Goal: Information Seeking & Learning: Learn about a topic

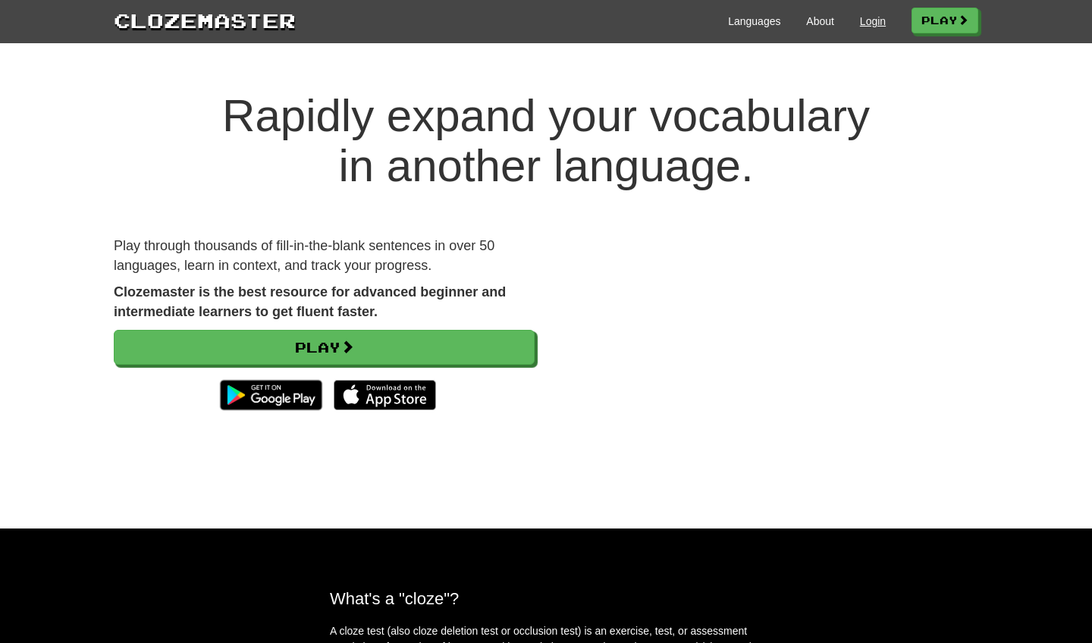
click at [866, 17] on link "Login" at bounding box center [873, 21] width 26 height 15
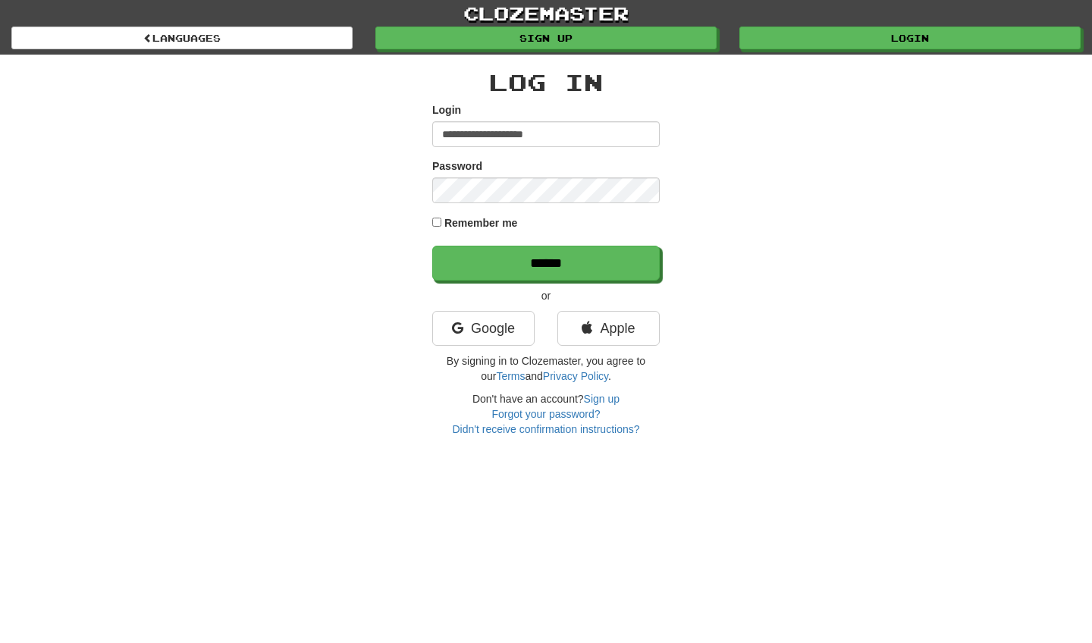
type input "**********"
click at [546, 262] on input "******" at bounding box center [545, 263] width 227 height 35
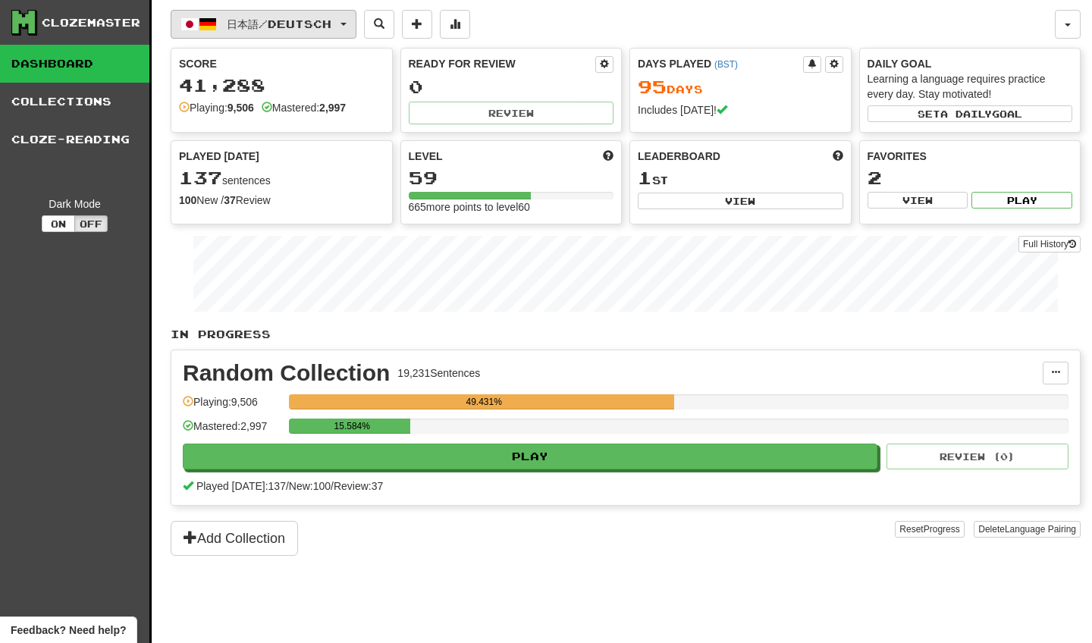
click at [356, 21] on button "日本語 / Deutsch" at bounding box center [264, 24] width 186 height 29
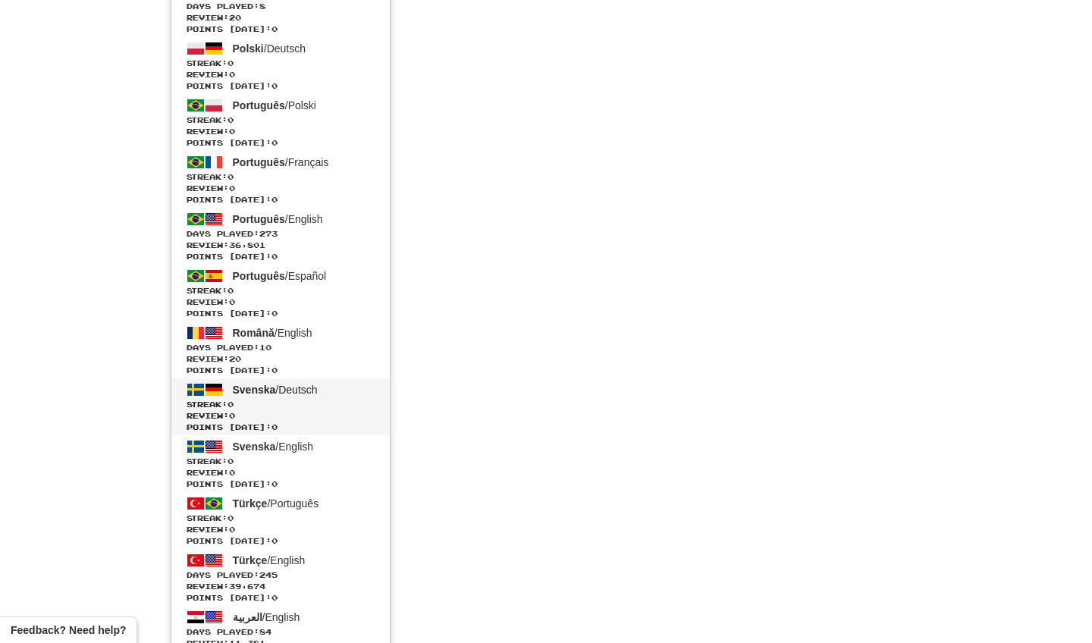
scroll to position [2282, 0]
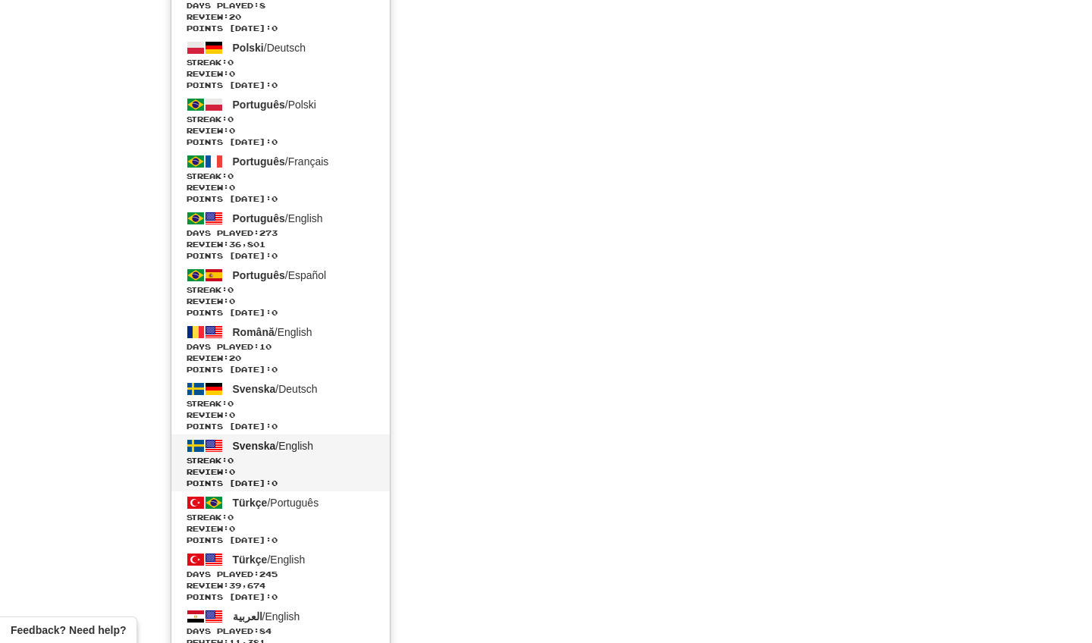
click at [295, 448] on span "Svenska / English" at bounding box center [273, 446] width 81 height 12
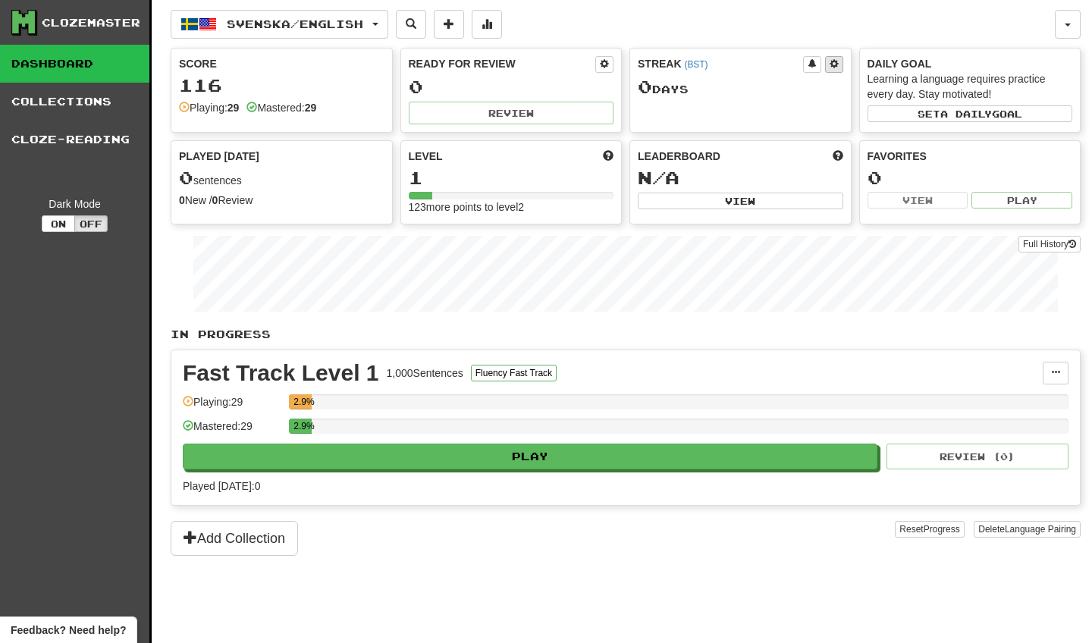
click at [835, 61] on span at bounding box center [833, 63] width 9 height 9
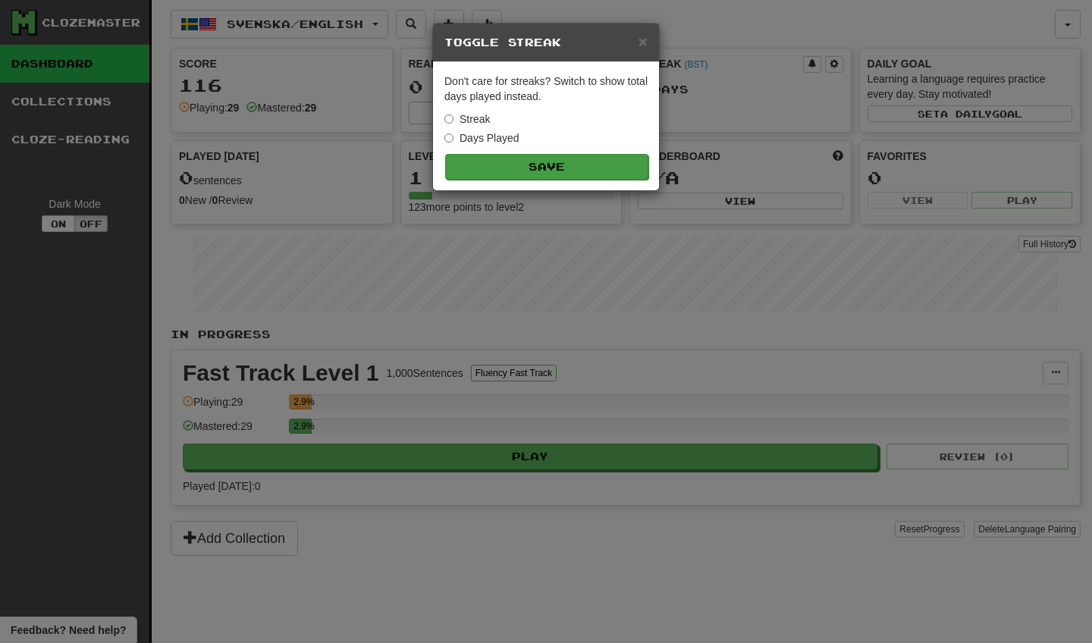
click at [470, 168] on button "Save" at bounding box center [546, 167] width 203 height 26
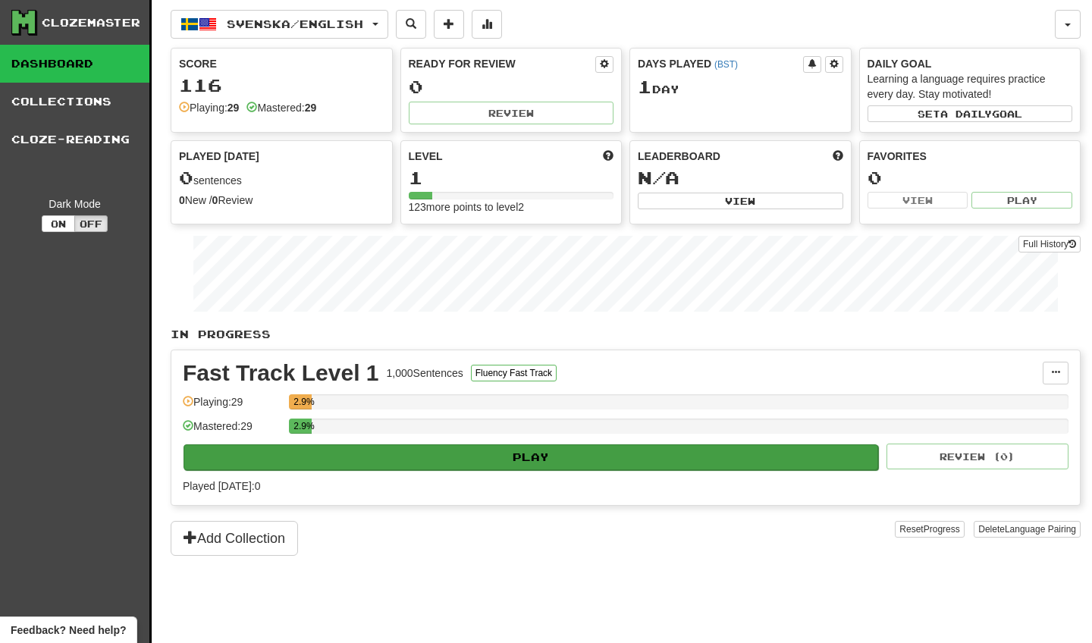
click at [376, 459] on button "Play" at bounding box center [530, 457] width 694 height 26
select select "********"
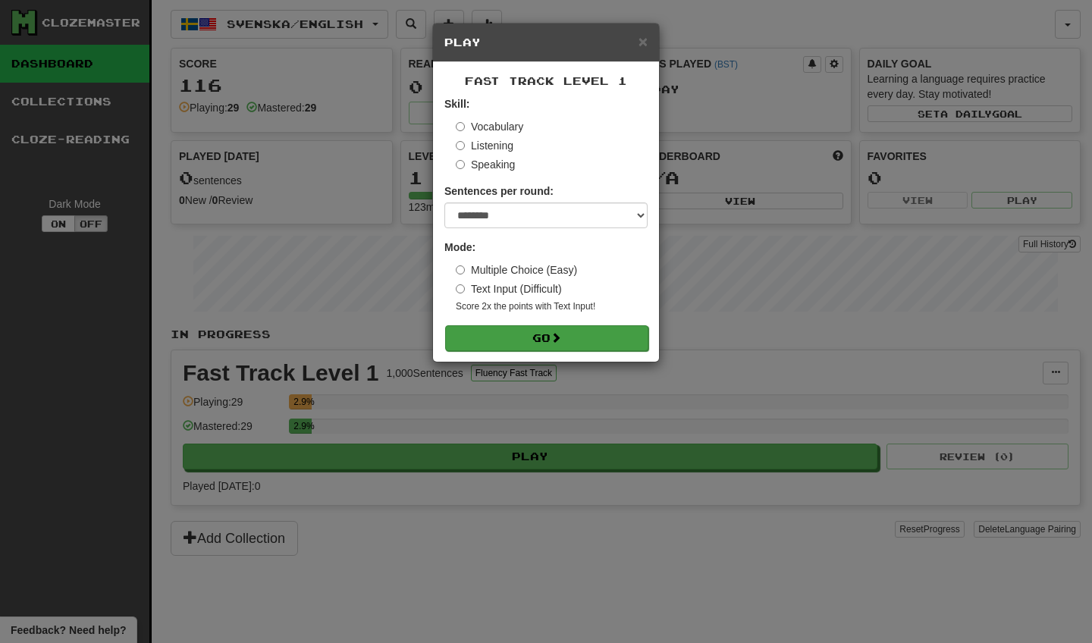
click at [498, 329] on button "Go" at bounding box center [546, 338] width 203 height 26
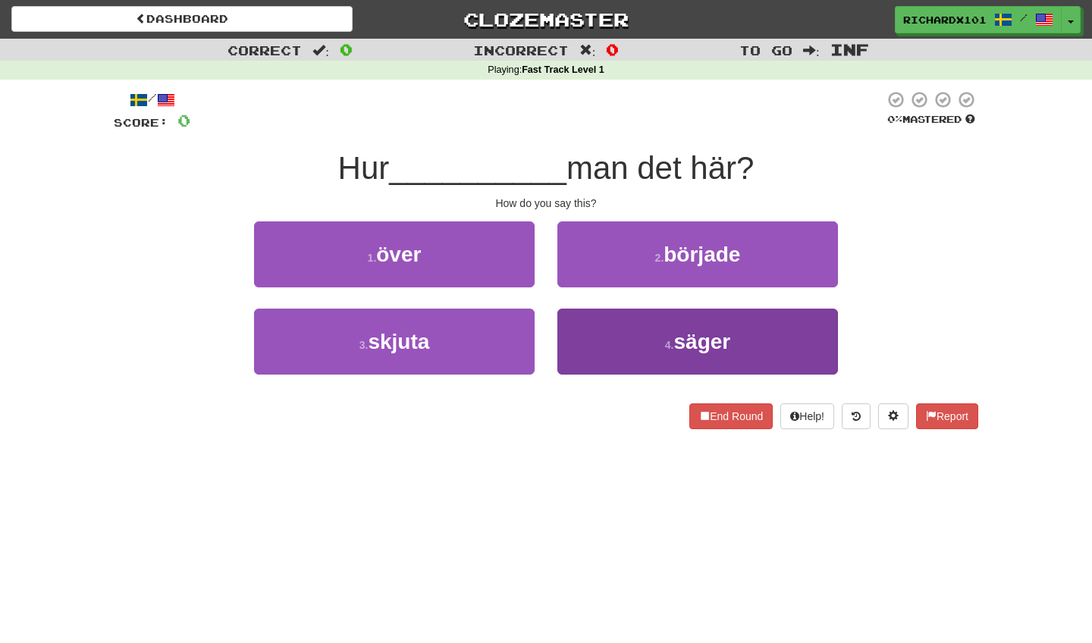
click at [565, 340] on button "4 . säger" at bounding box center [697, 342] width 280 height 66
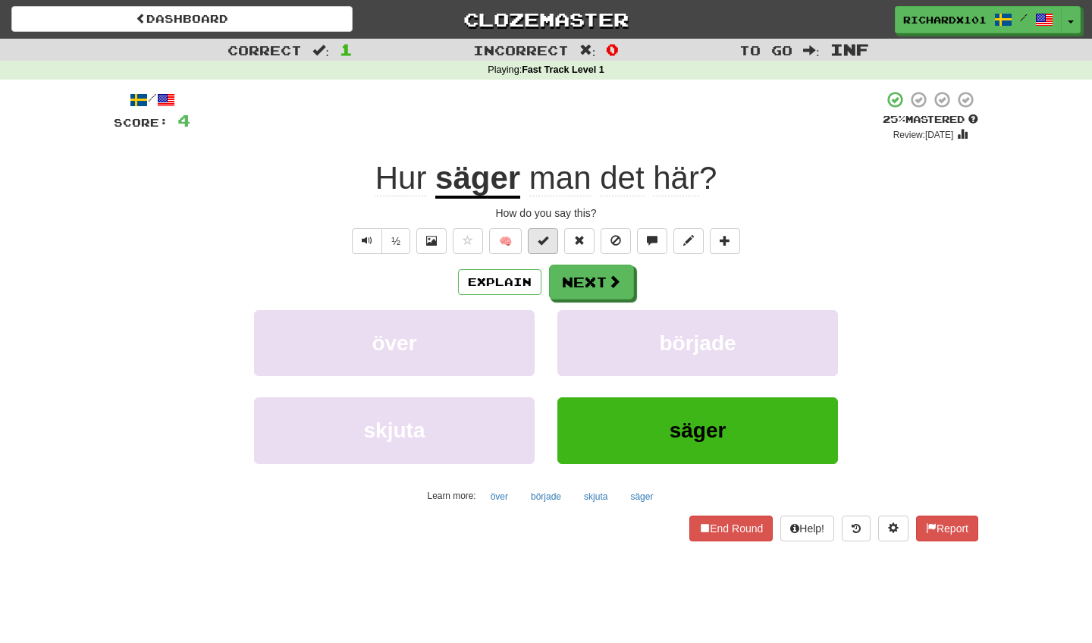
click at [548, 244] on span at bounding box center [542, 240] width 11 height 11
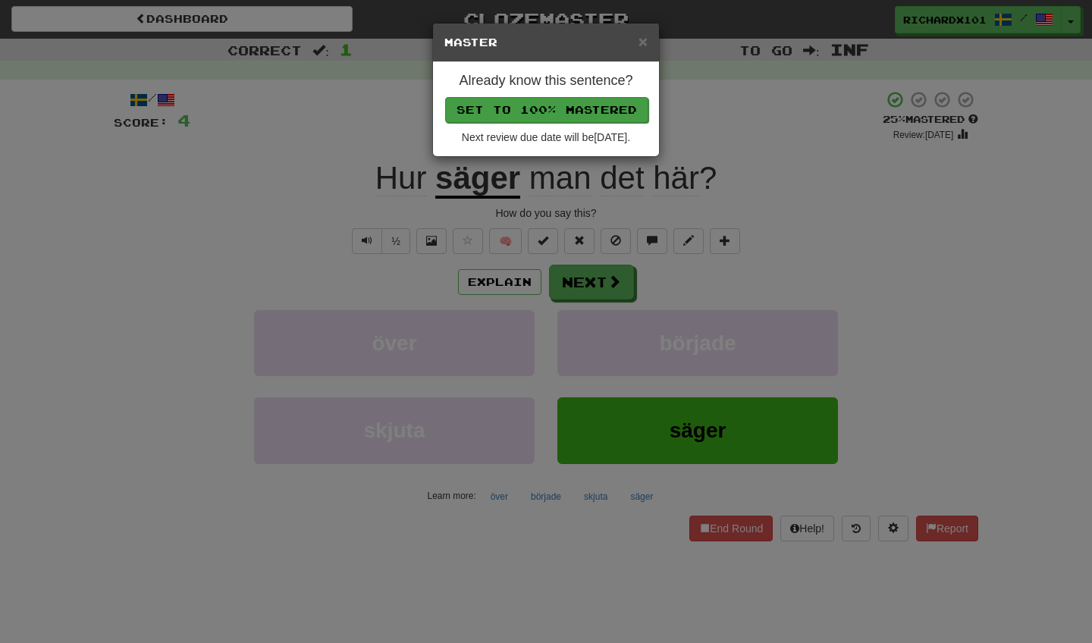
click at [574, 103] on button "Set to 100% Mastered" at bounding box center [546, 110] width 203 height 26
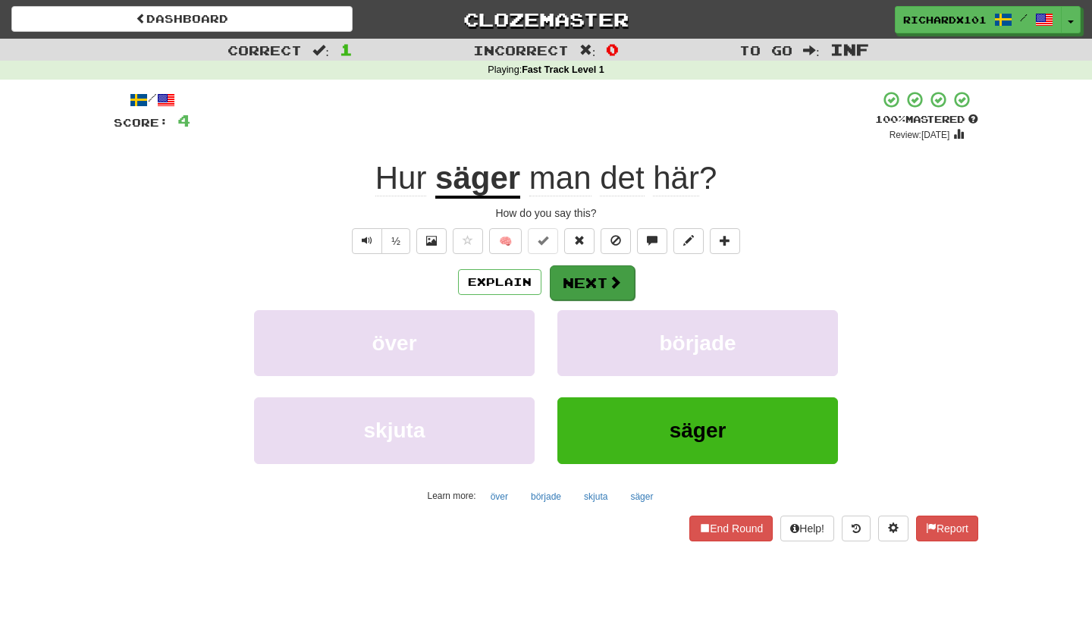
click at [577, 286] on button "Next" at bounding box center [592, 282] width 85 height 35
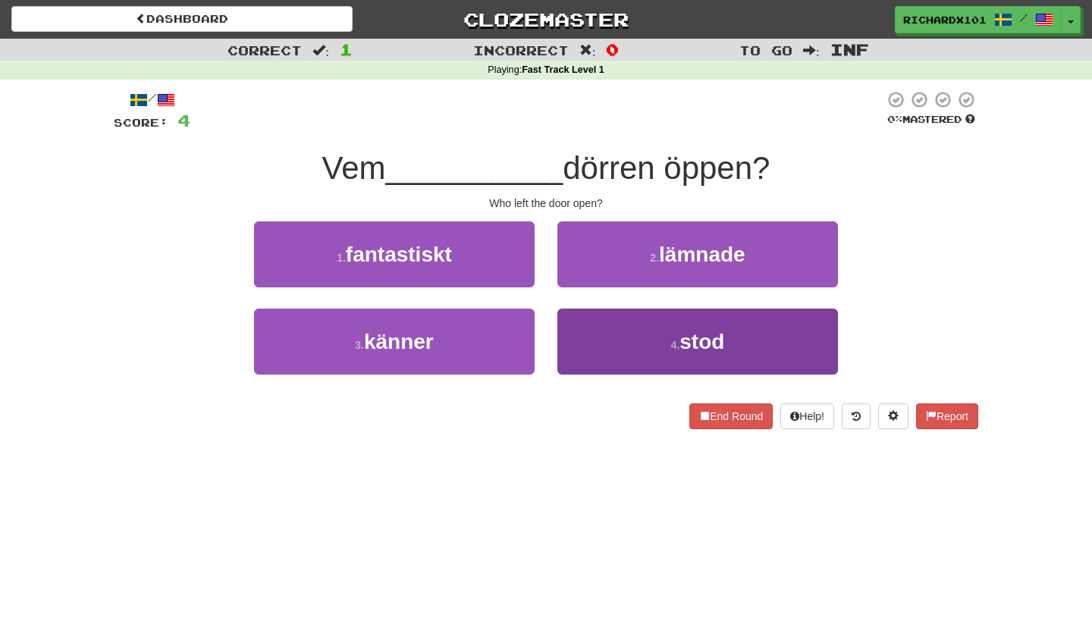
click at [603, 336] on button "4 . stod" at bounding box center [697, 342] width 280 height 66
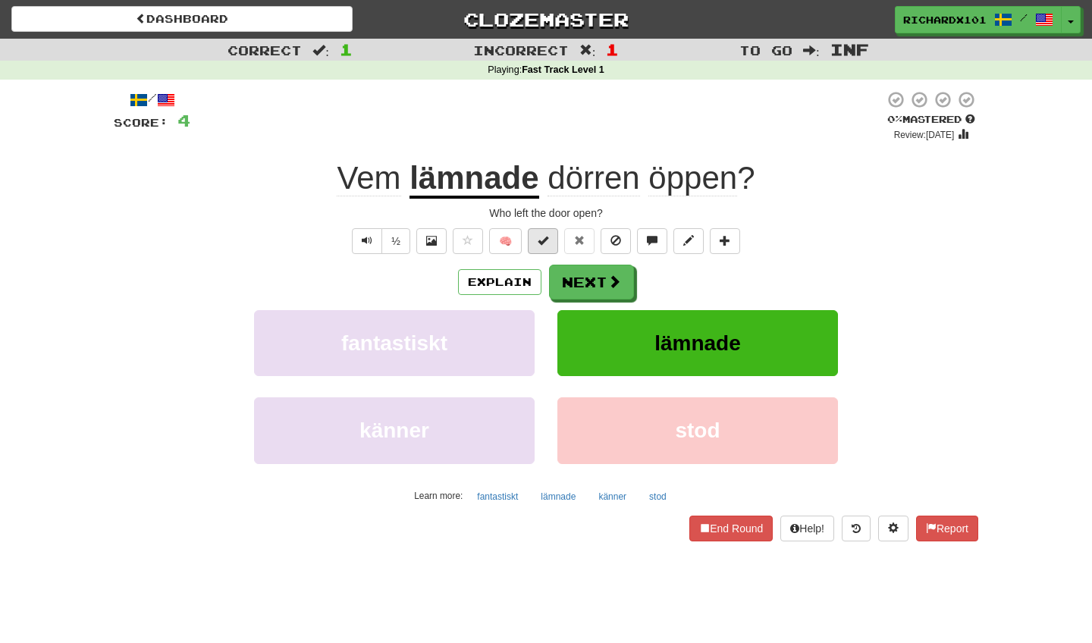
drag, startPoint x: 571, startPoint y: 268, endPoint x: 532, endPoint y: 248, distance: 43.4
click at [532, 248] on div "/ Score: 4 0 % Mastered Review: 2025-08-14 Vem lämnade dörren öppen ? Who left …" at bounding box center [546, 315] width 864 height 450
click at [541, 241] on span at bounding box center [542, 240] width 11 height 11
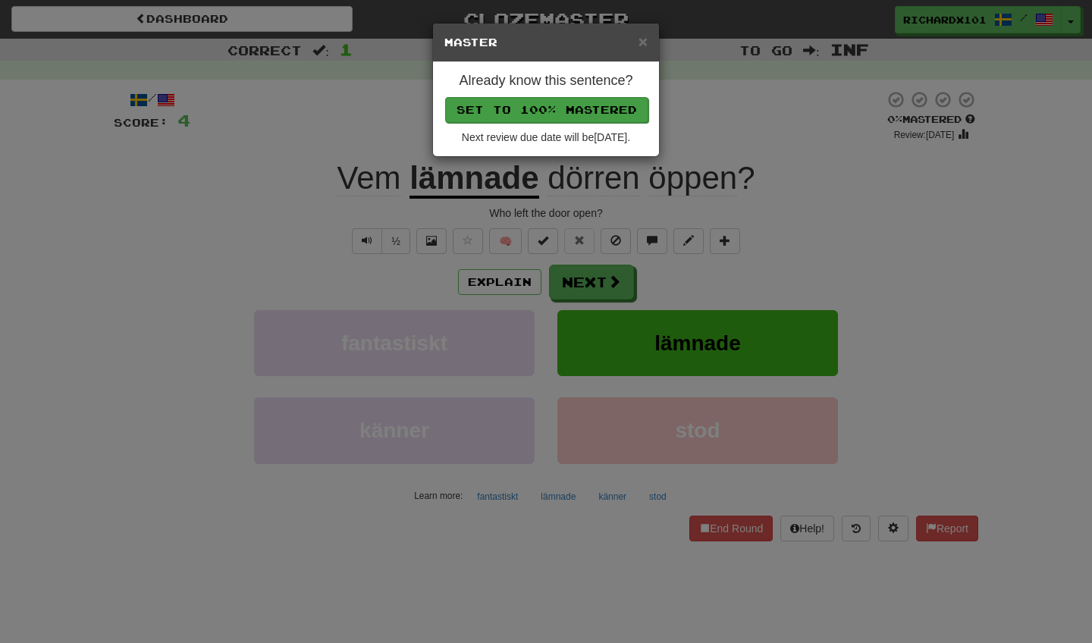
click at [587, 105] on button "Set to 100% Mastered" at bounding box center [546, 110] width 203 height 26
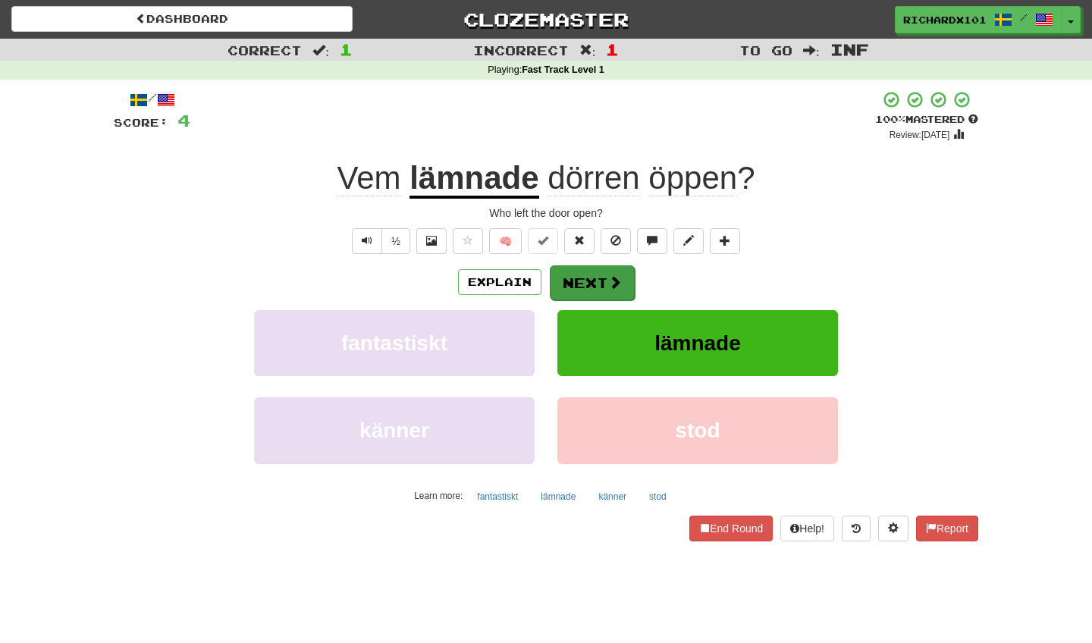
click at [582, 278] on button "Next" at bounding box center [592, 282] width 85 height 35
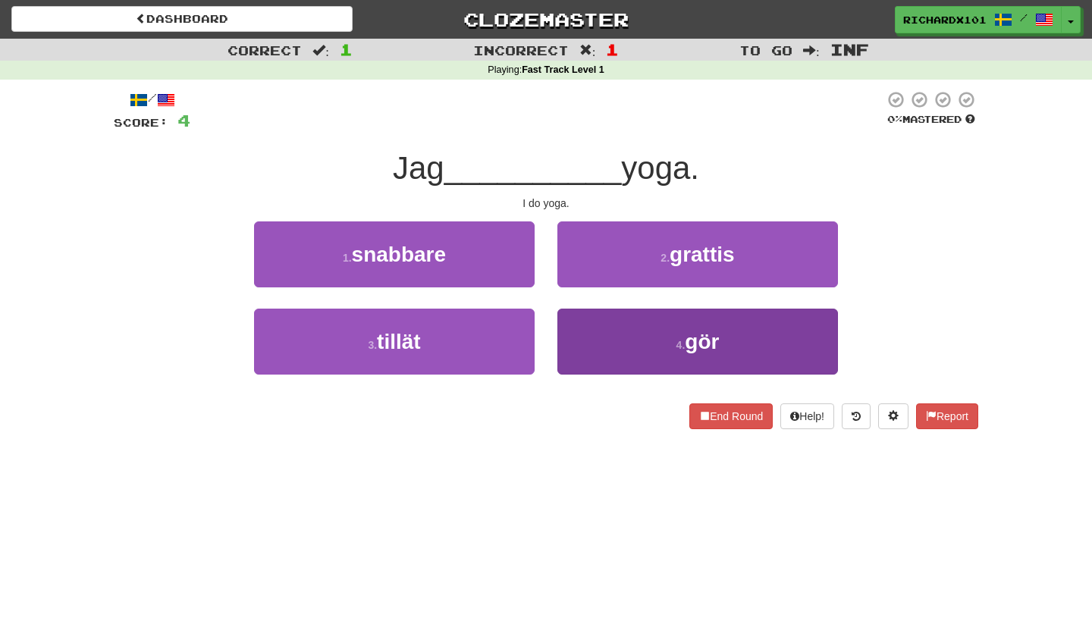
click at [602, 327] on button "4 . gör" at bounding box center [697, 342] width 280 height 66
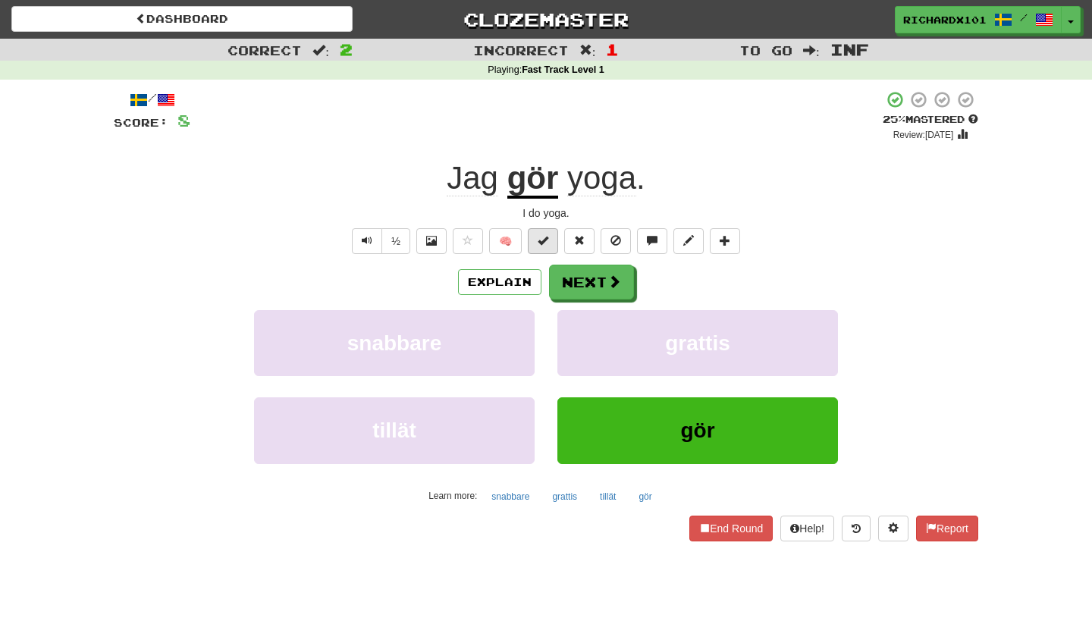
click at [550, 238] on button at bounding box center [543, 241] width 30 height 26
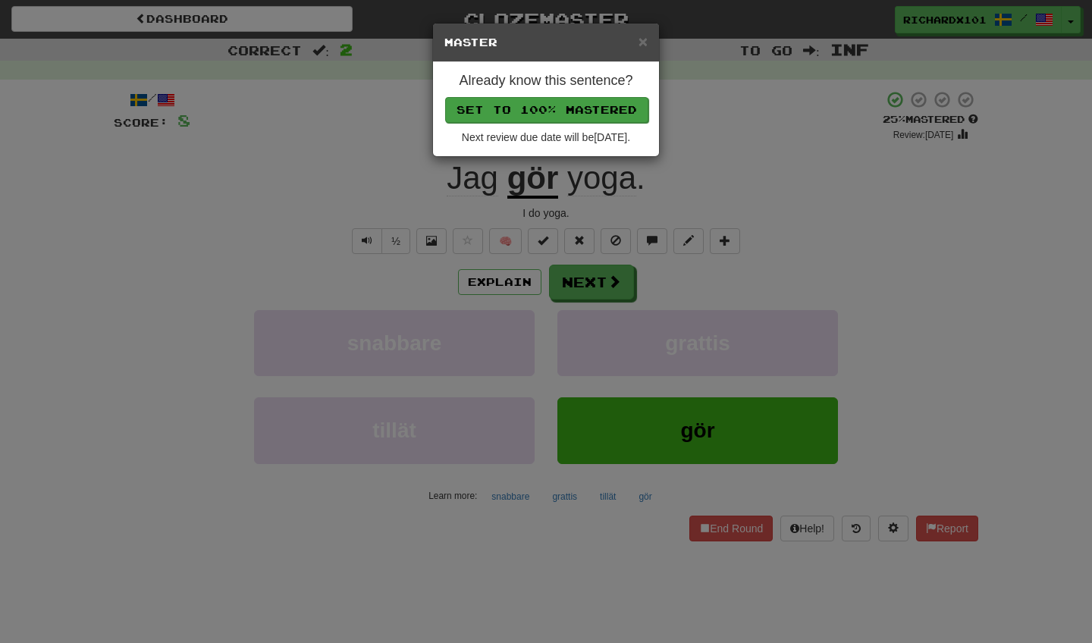
click at [563, 100] on button "Set to 100% Mastered" at bounding box center [546, 110] width 203 height 26
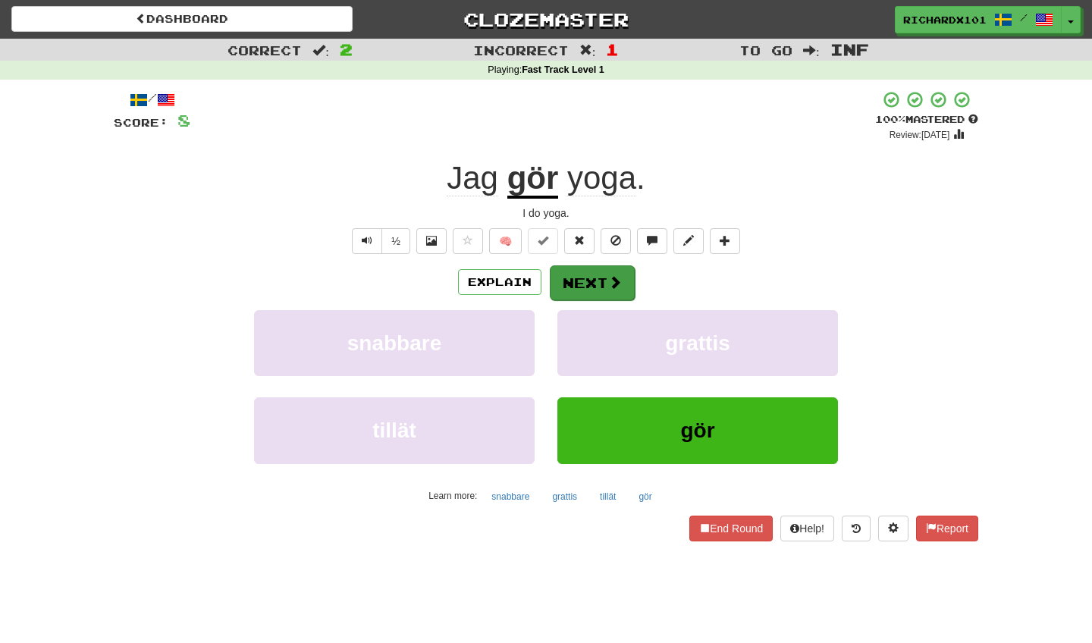
click at [578, 267] on button "Next" at bounding box center [592, 282] width 85 height 35
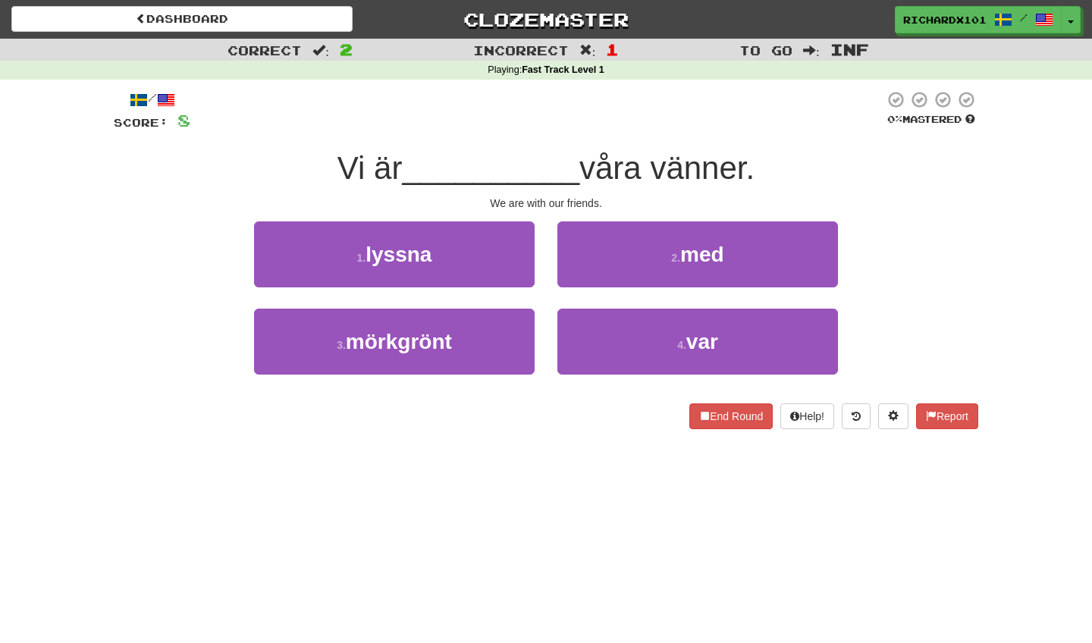
click at [578, 266] on button "2 . med" at bounding box center [697, 254] width 280 height 66
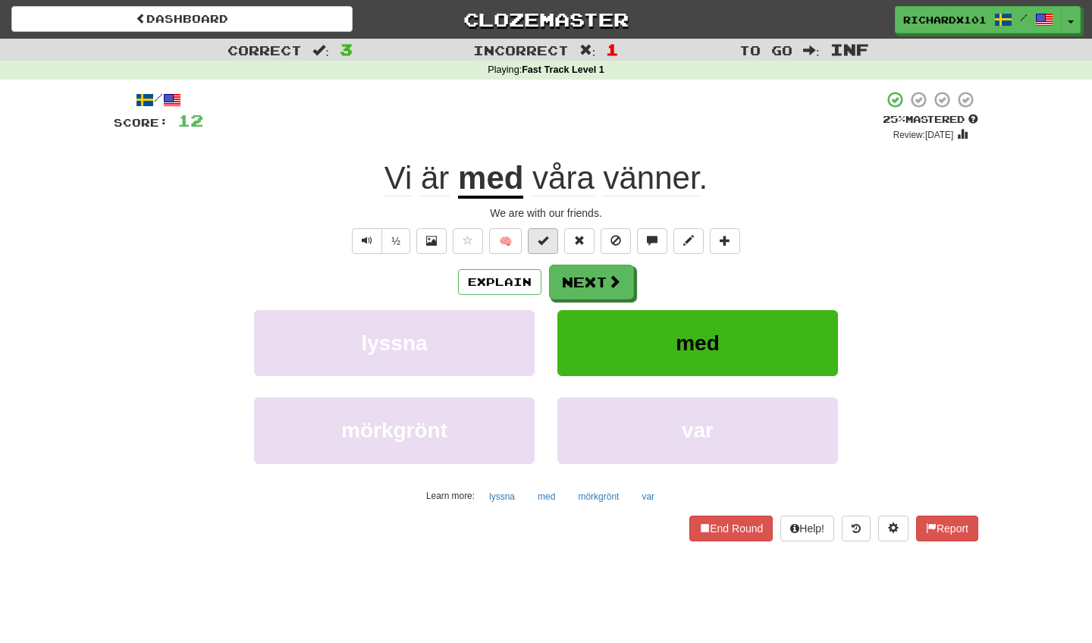
click at [553, 242] on button at bounding box center [543, 241] width 30 height 26
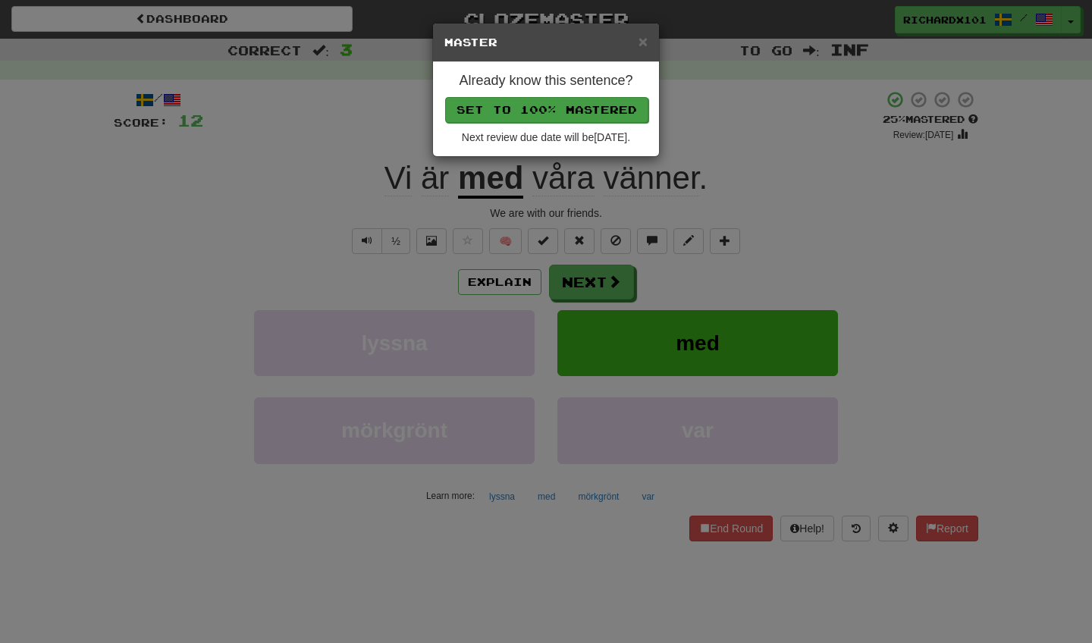
click at [623, 104] on button "Set to 100% Mastered" at bounding box center [546, 110] width 203 height 26
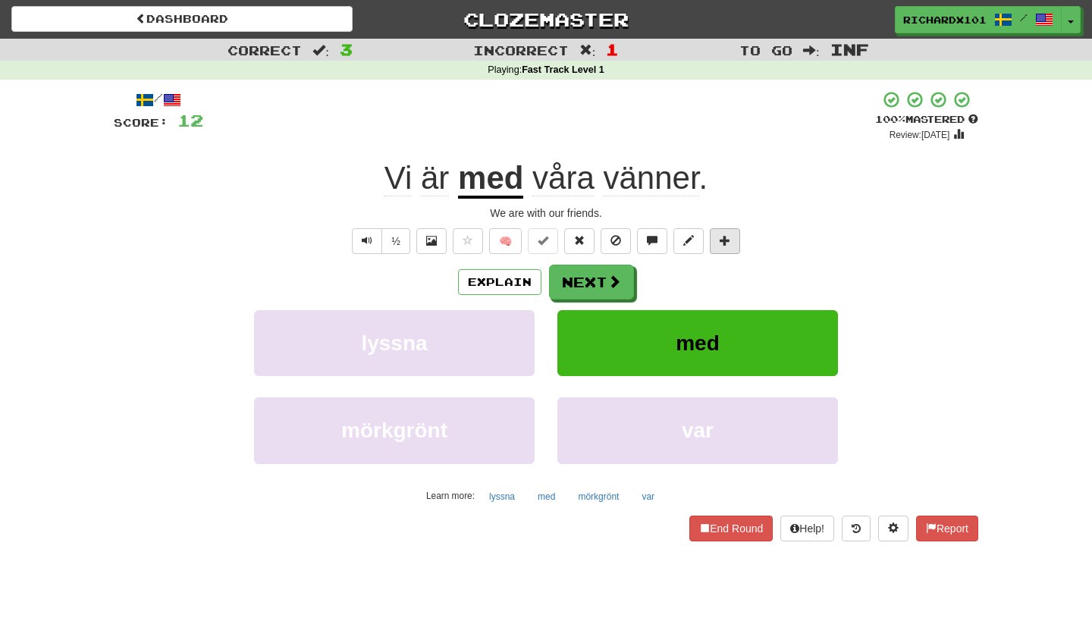
click at [736, 240] on button at bounding box center [724, 241] width 30 height 26
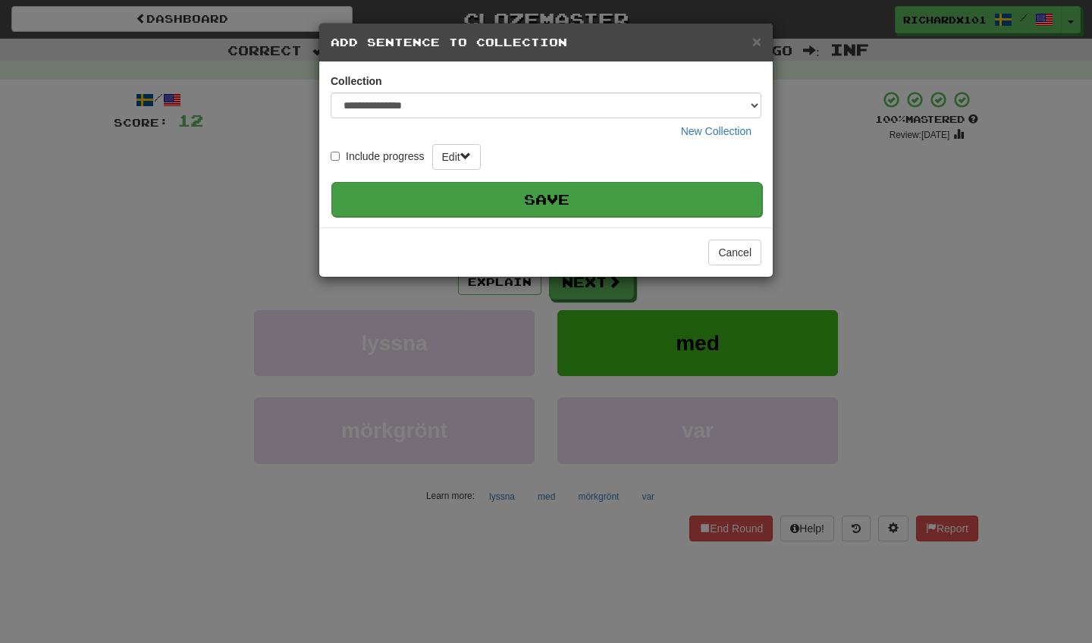
click at [701, 194] on button "Save" at bounding box center [546, 199] width 431 height 35
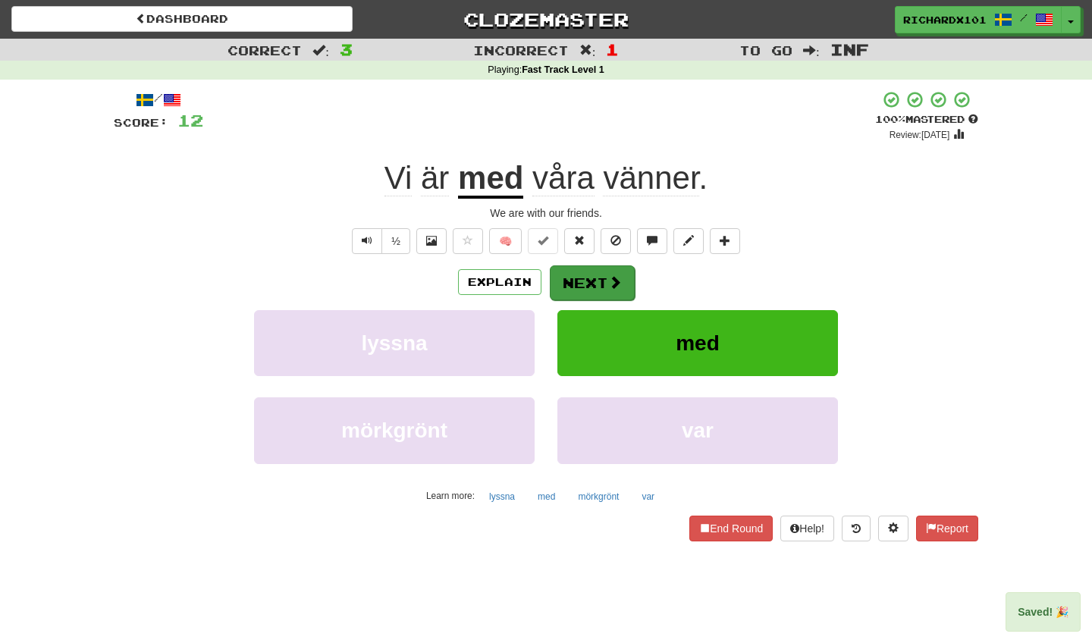
click at [622, 274] on button "Next" at bounding box center [592, 282] width 85 height 35
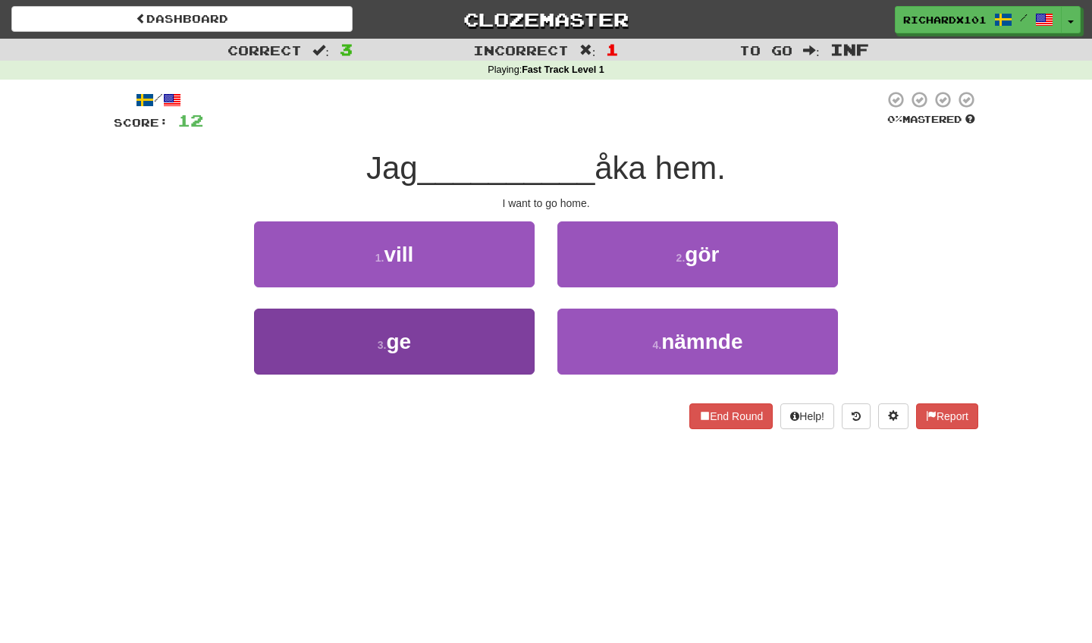
click at [518, 350] on button "3 . ge" at bounding box center [394, 342] width 280 height 66
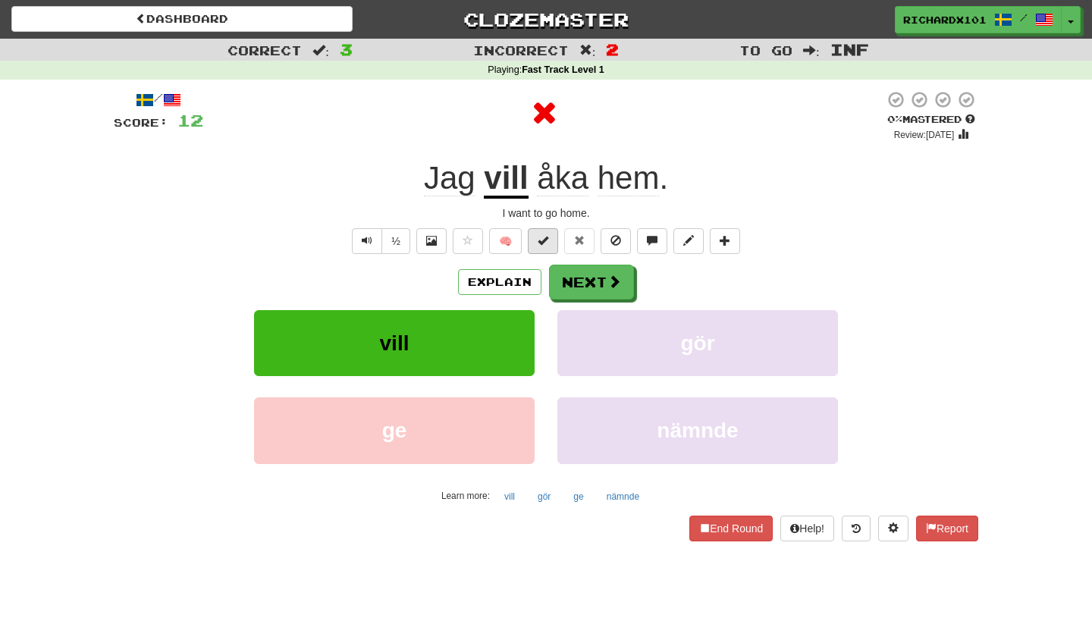
click at [554, 234] on button at bounding box center [543, 241] width 30 height 26
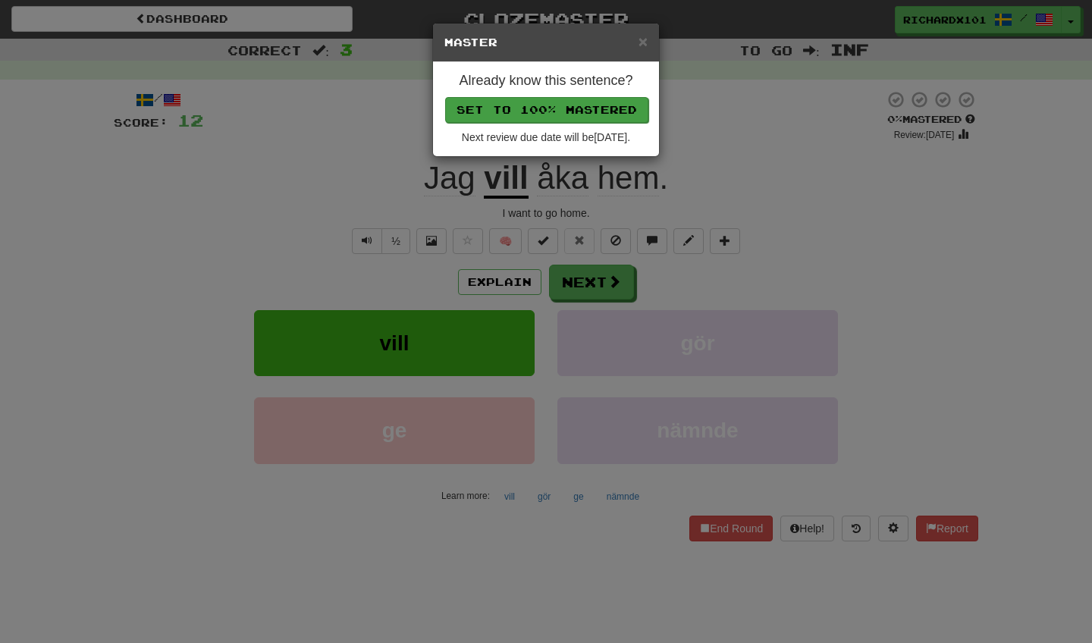
click at [567, 100] on button "Set to 100% Mastered" at bounding box center [546, 110] width 203 height 26
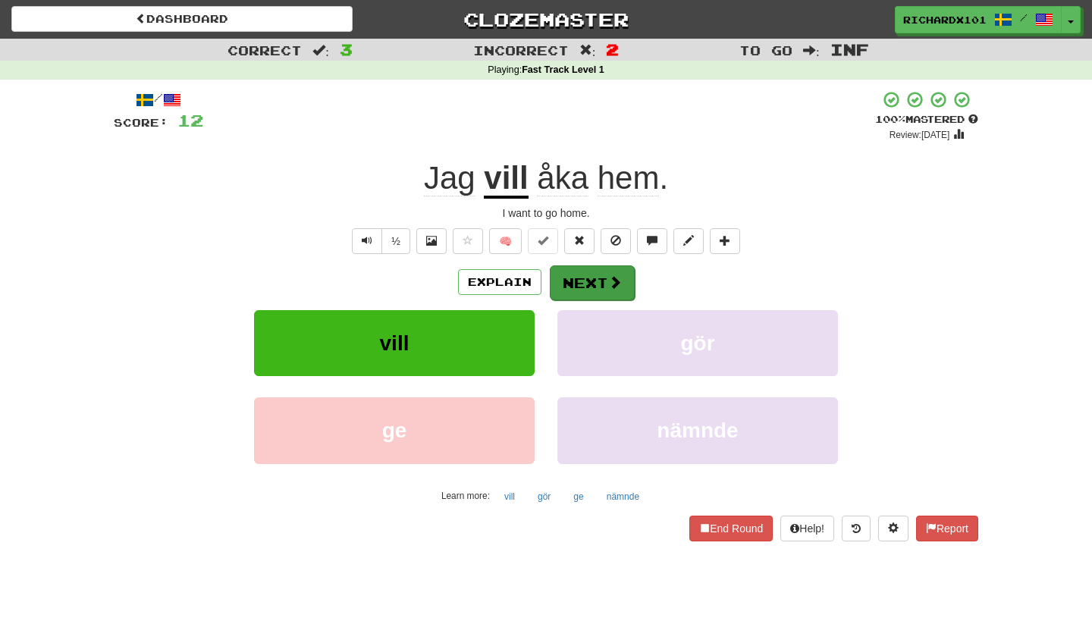
click at [602, 289] on button "Next" at bounding box center [592, 282] width 85 height 35
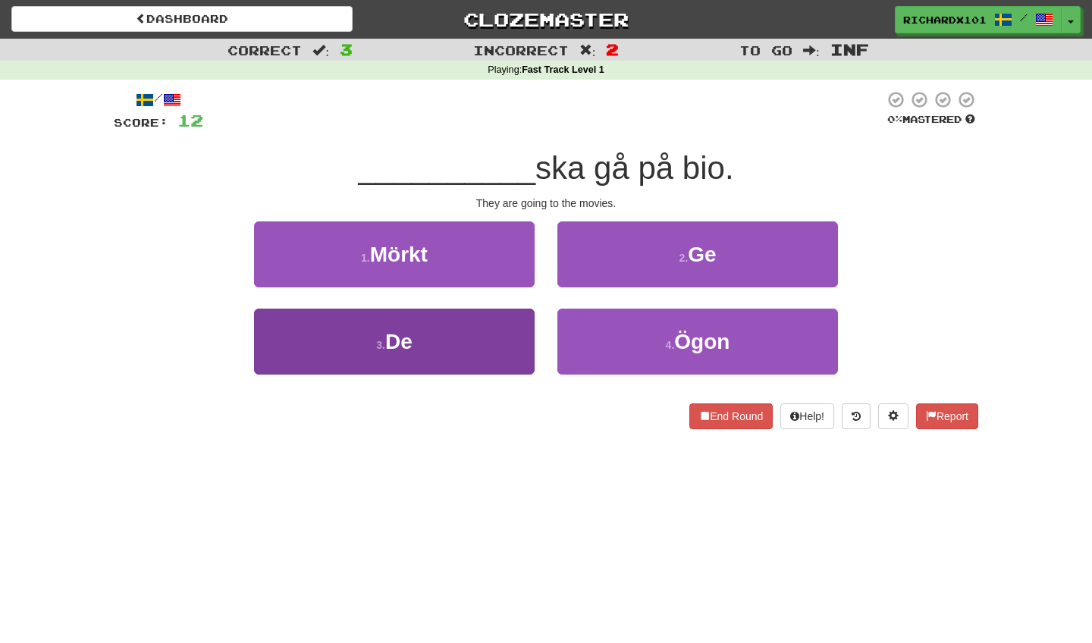
click at [529, 349] on button "3 . De" at bounding box center [394, 342] width 280 height 66
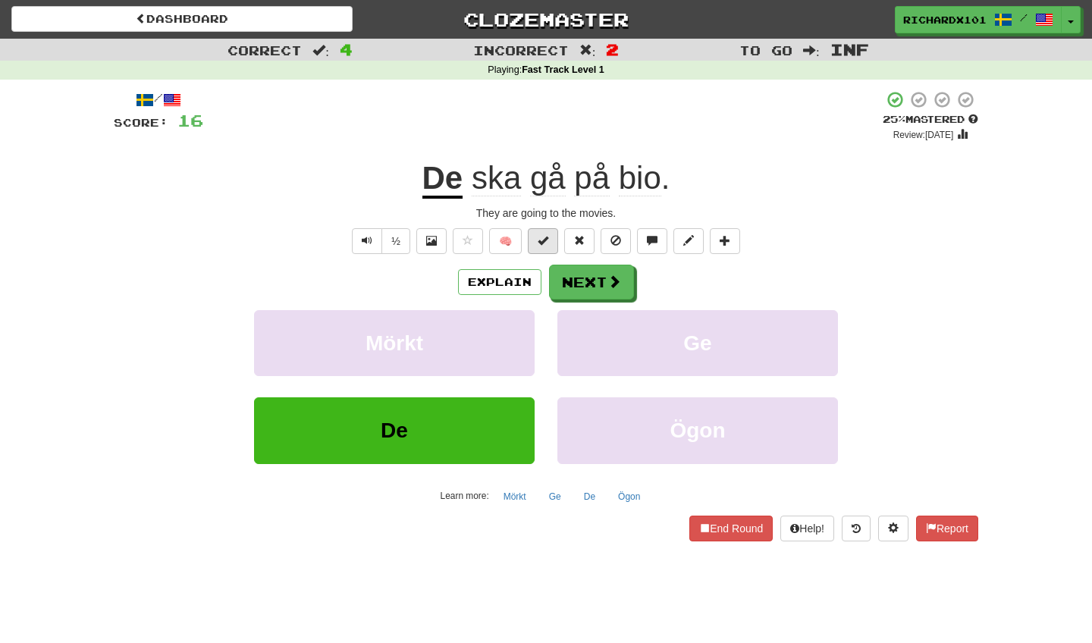
click at [549, 238] on button at bounding box center [543, 241] width 30 height 26
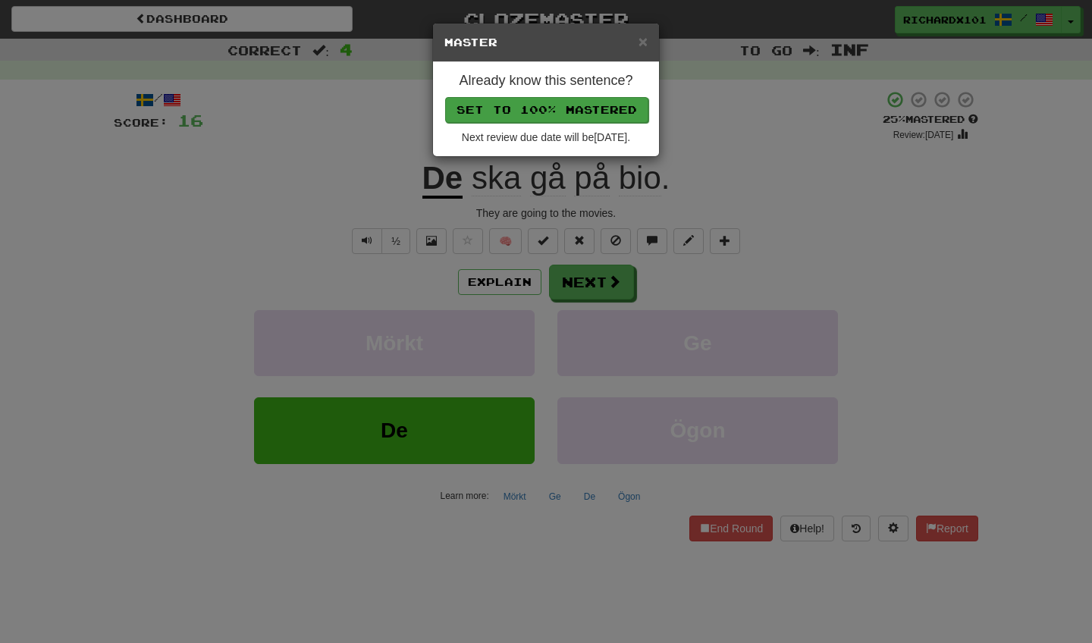
click at [590, 111] on button "Set to 100% Mastered" at bounding box center [546, 110] width 203 height 26
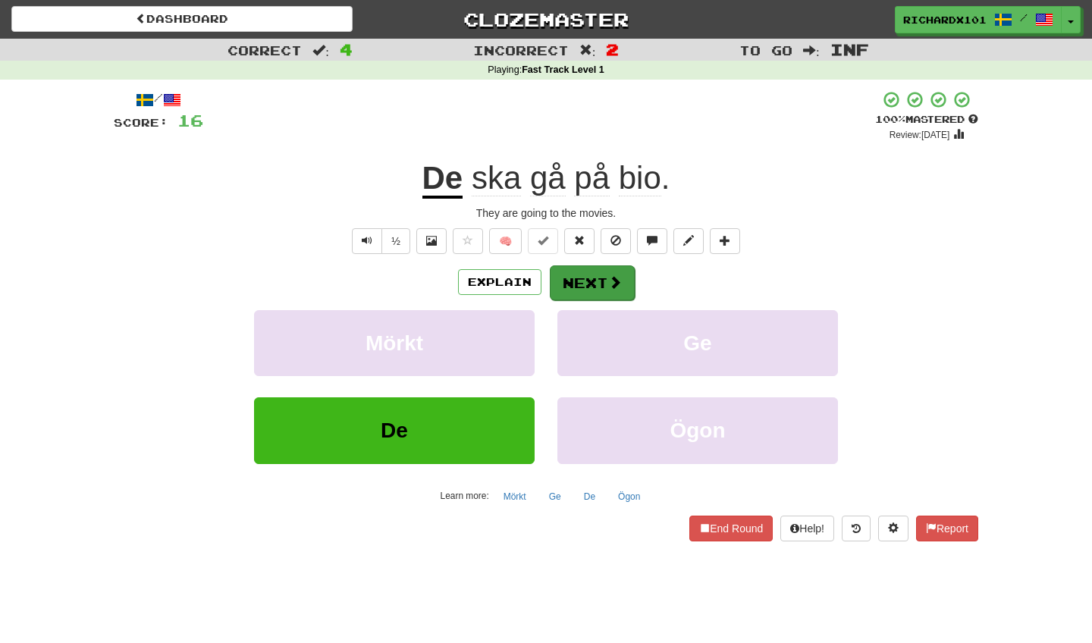
click at [576, 271] on button "Next" at bounding box center [592, 282] width 85 height 35
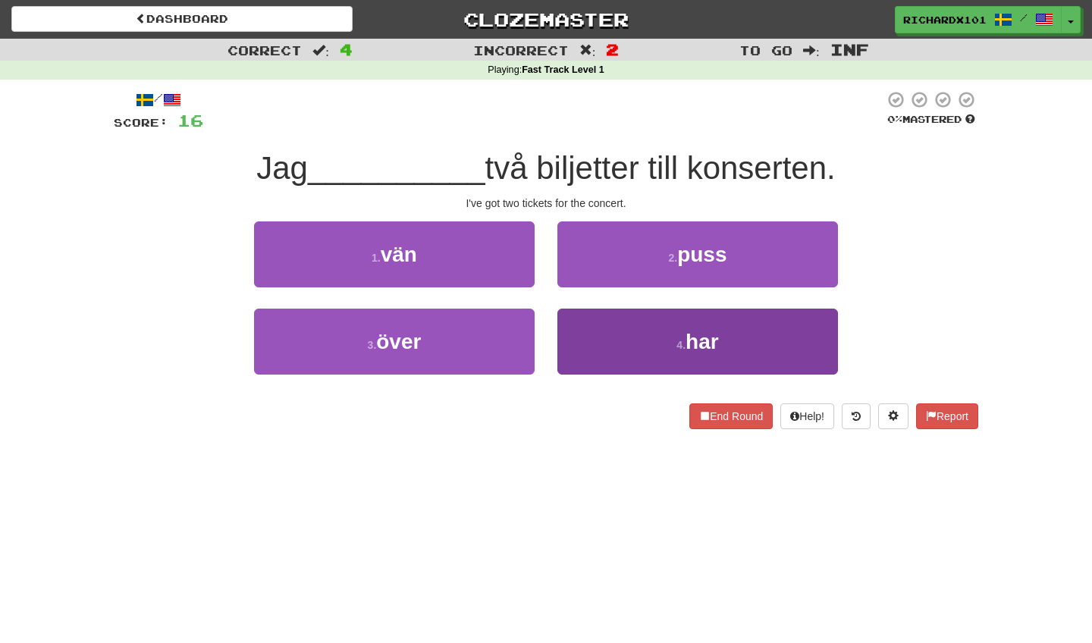
click at [584, 327] on button "4 . har" at bounding box center [697, 342] width 280 height 66
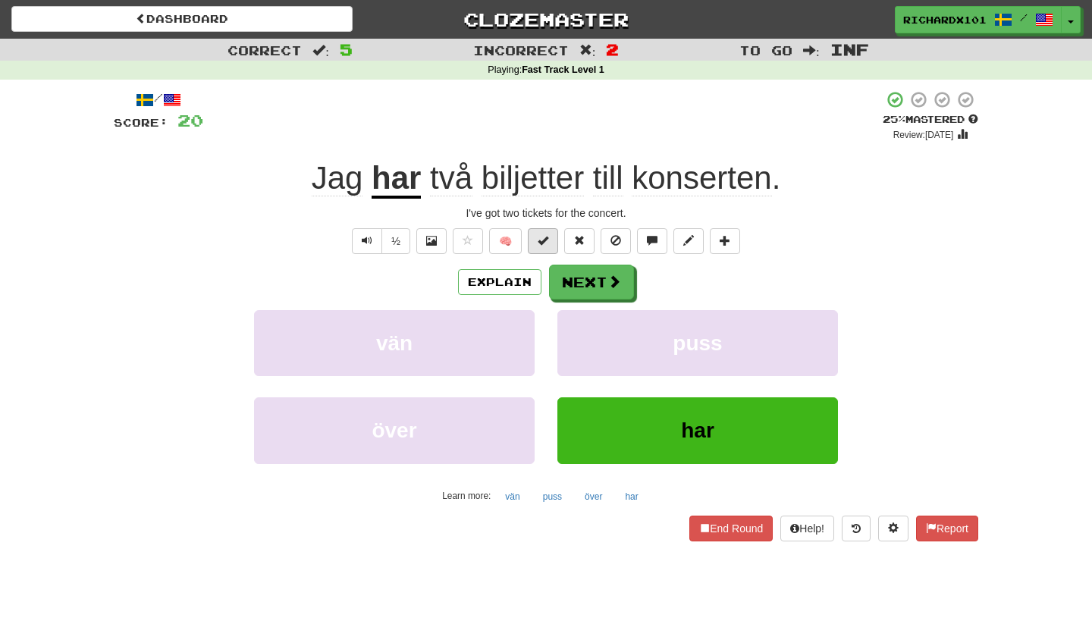
click at [553, 246] on button at bounding box center [543, 241] width 30 height 26
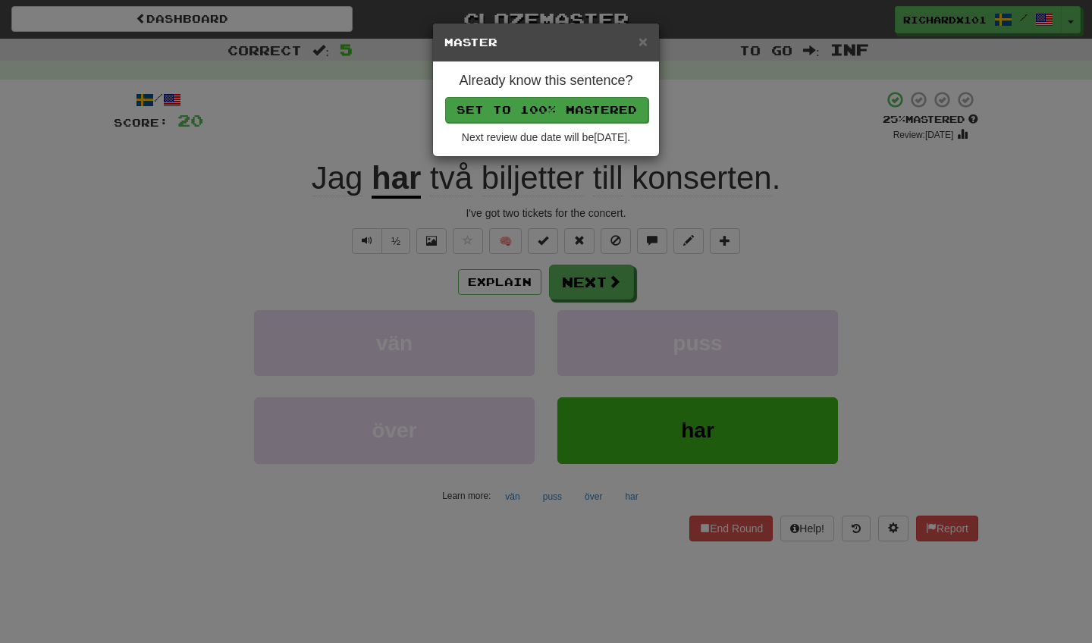
click at [514, 105] on button "Set to 100% Mastered" at bounding box center [546, 110] width 203 height 26
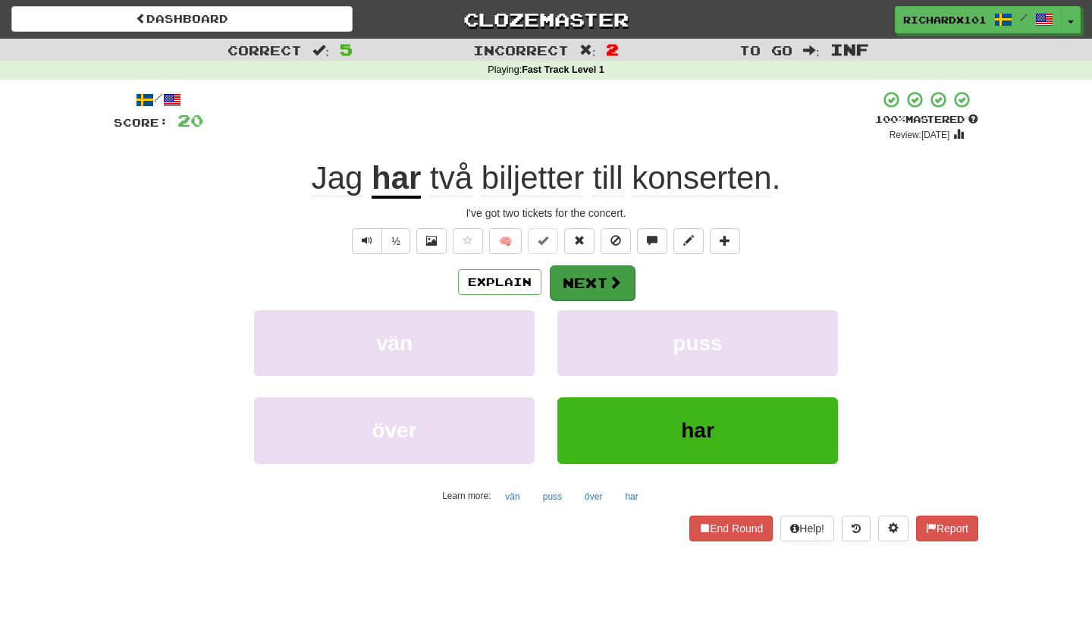
click at [610, 286] on span at bounding box center [615, 282] width 14 height 14
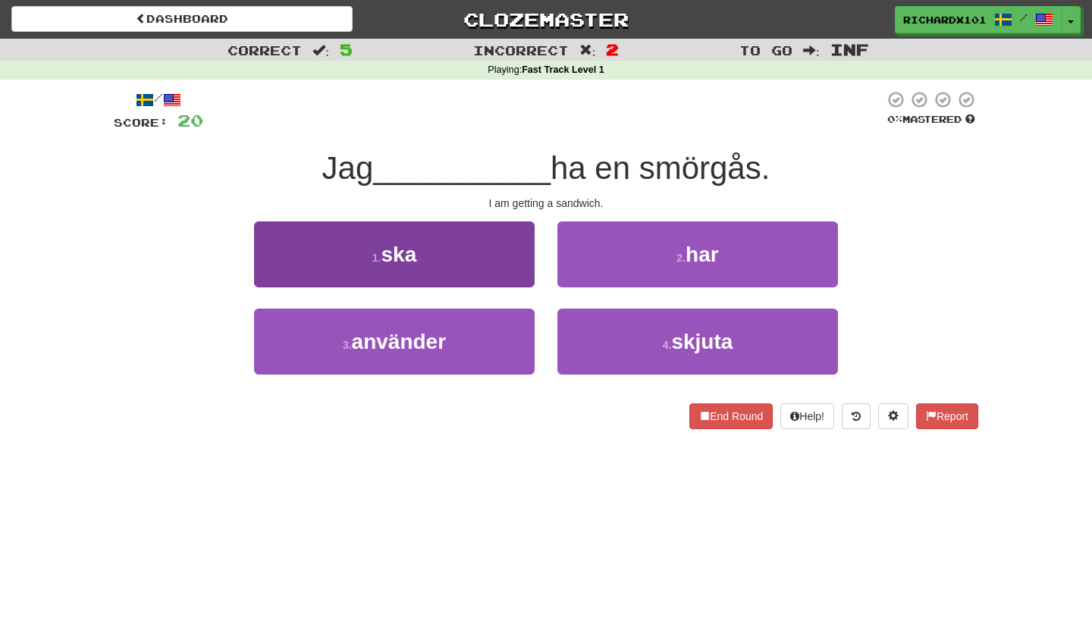
click at [490, 251] on button "1 . ska" at bounding box center [394, 254] width 280 height 66
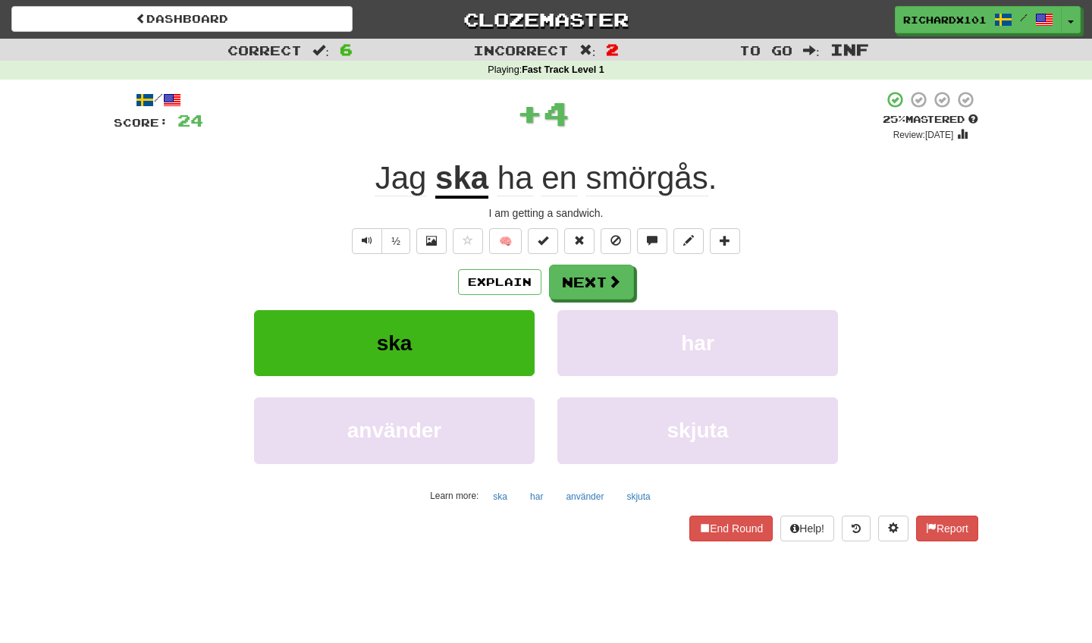
scroll to position [2, 0]
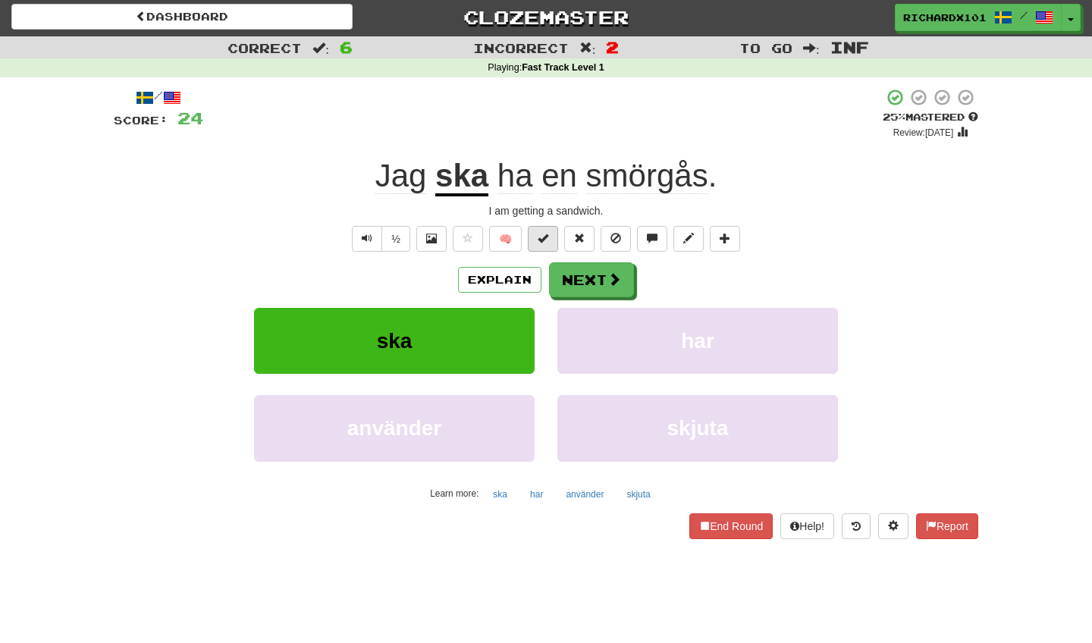
click at [542, 238] on span at bounding box center [542, 238] width 11 height 11
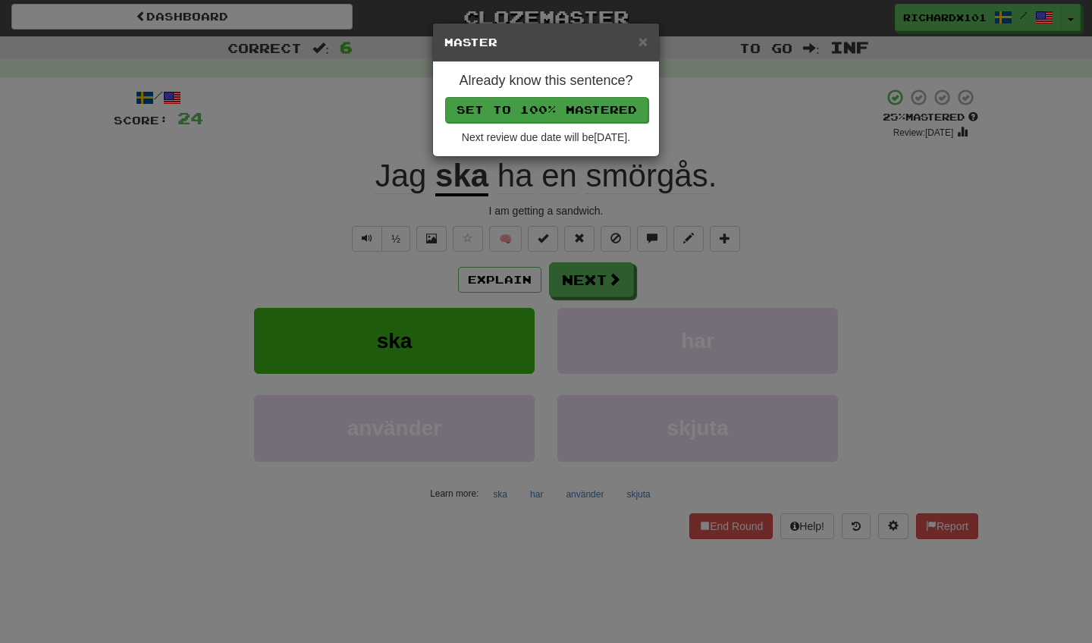
click at [490, 99] on button "Set to 100% Mastered" at bounding box center [546, 110] width 203 height 26
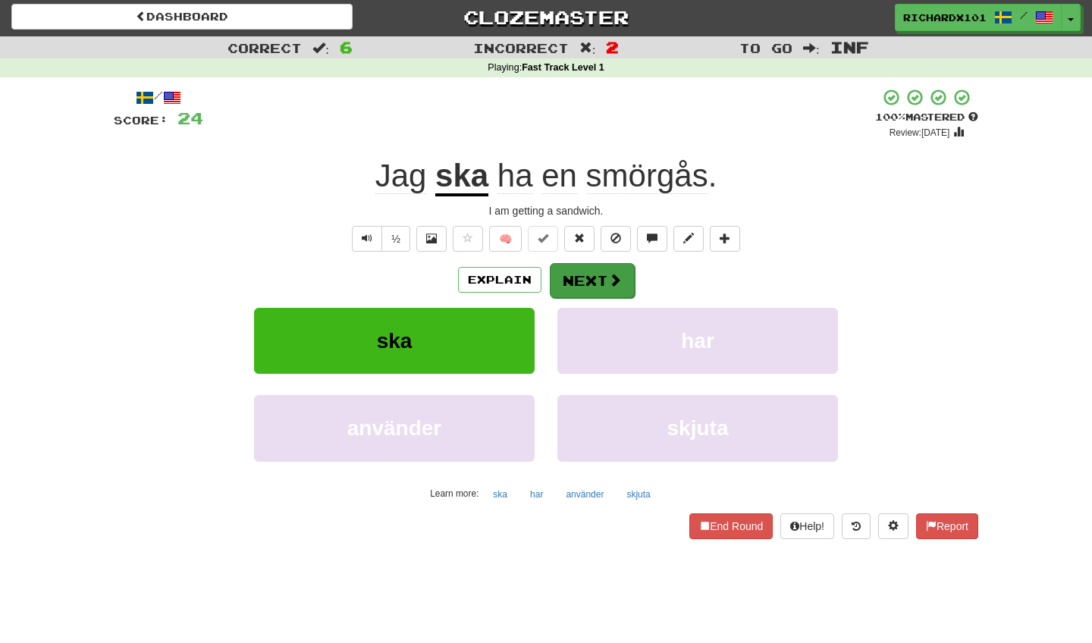
click at [601, 282] on button "Next" at bounding box center [592, 280] width 85 height 35
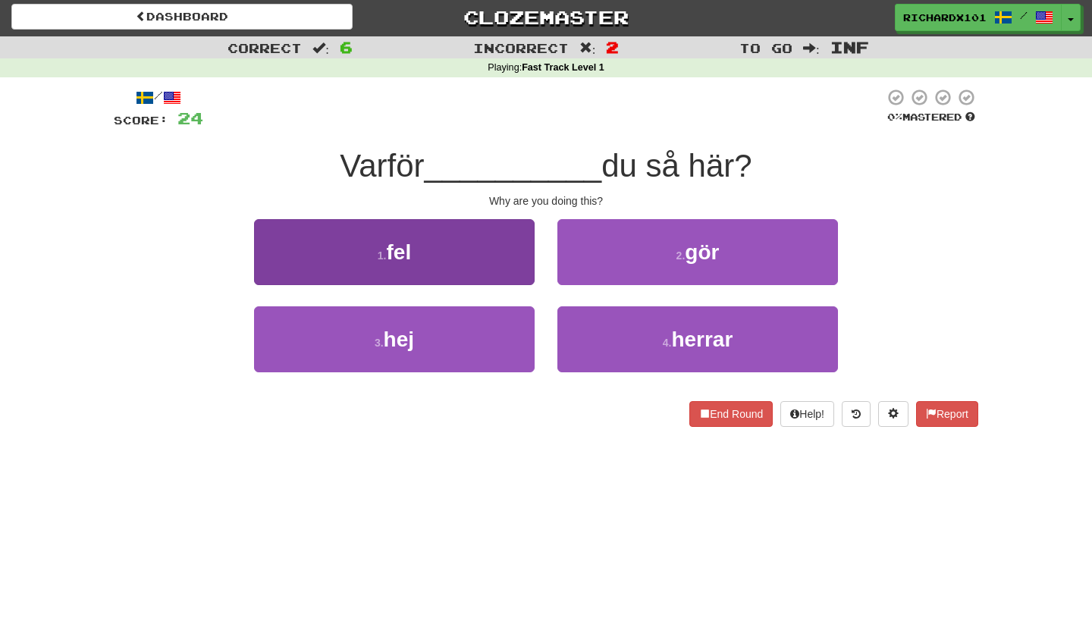
click at [484, 256] on button "1 . fel" at bounding box center [394, 252] width 280 height 66
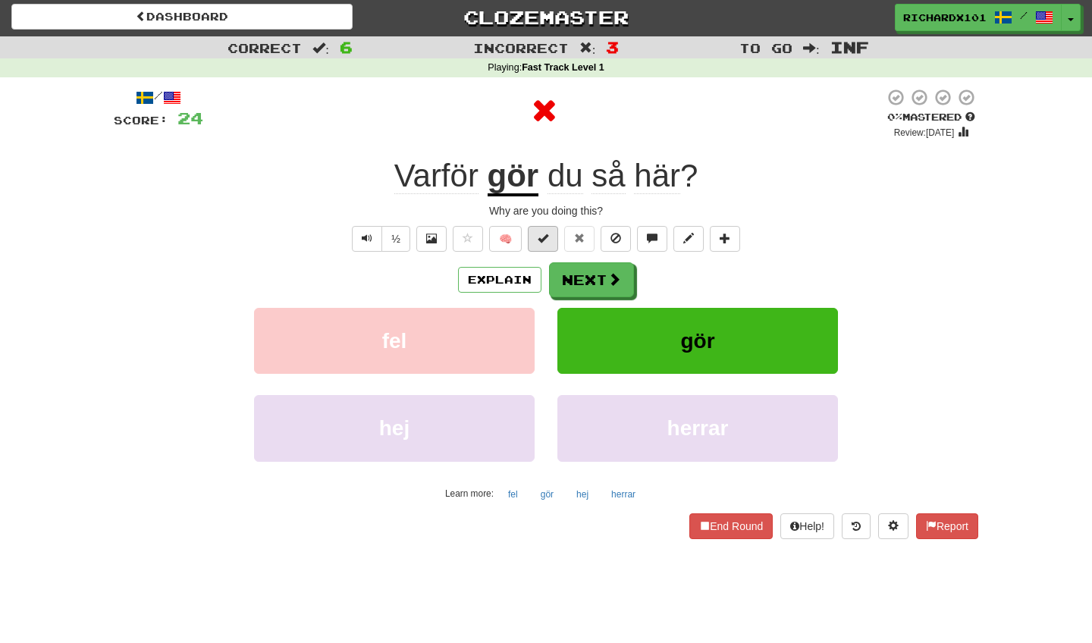
click at [534, 244] on button at bounding box center [543, 239] width 30 height 26
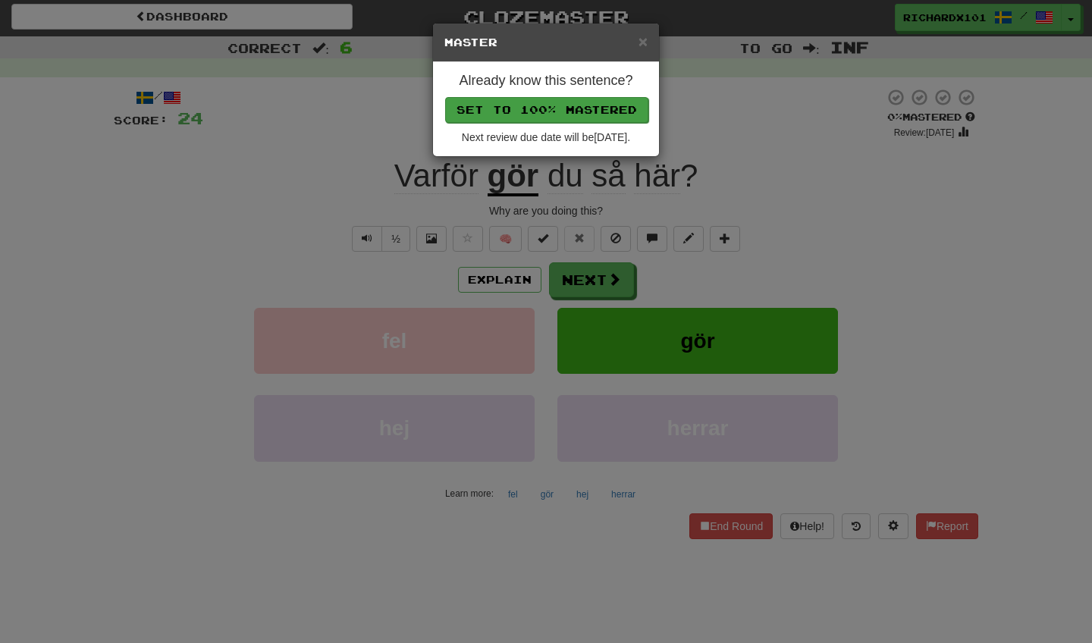
click at [503, 118] on button "Set to 100% Mastered" at bounding box center [546, 110] width 203 height 26
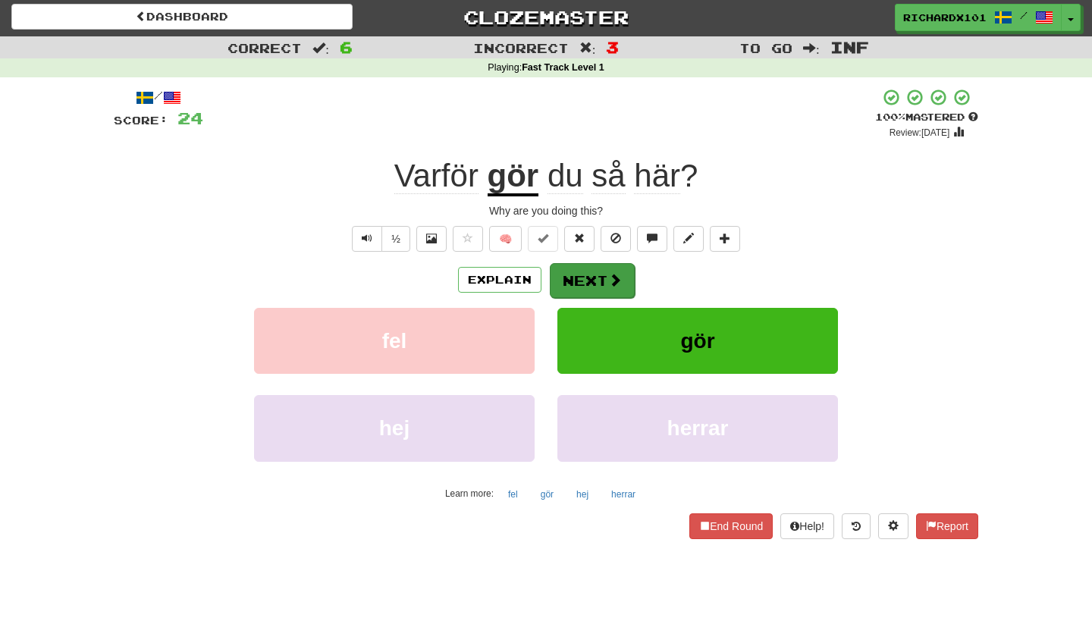
click at [602, 283] on button "Next" at bounding box center [592, 280] width 85 height 35
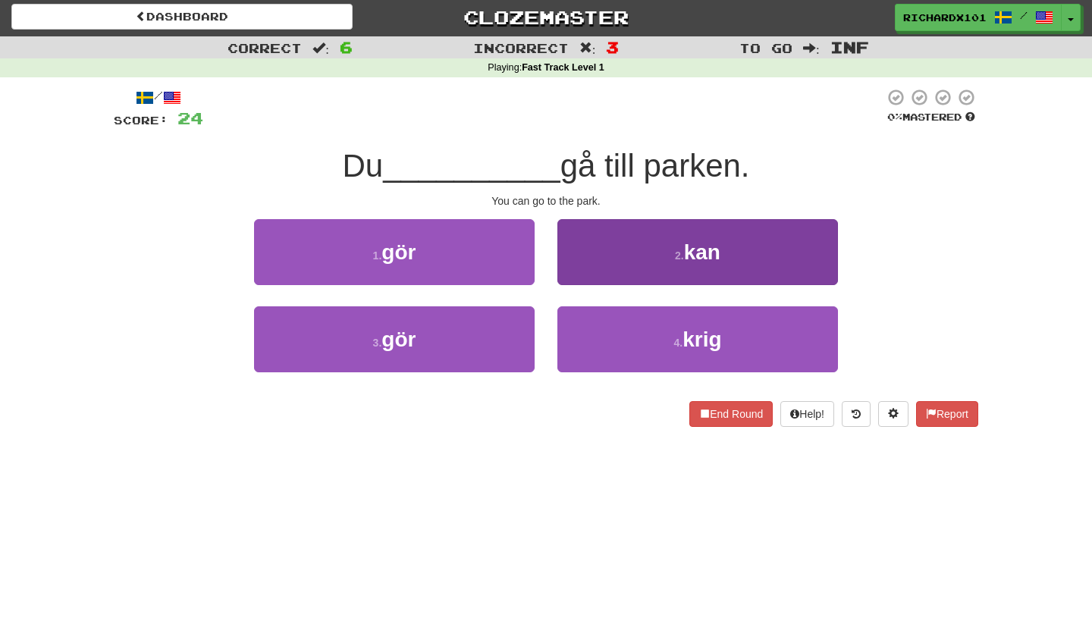
click at [597, 268] on button "2 . kan" at bounding box center [697, 252] width 280 height 66
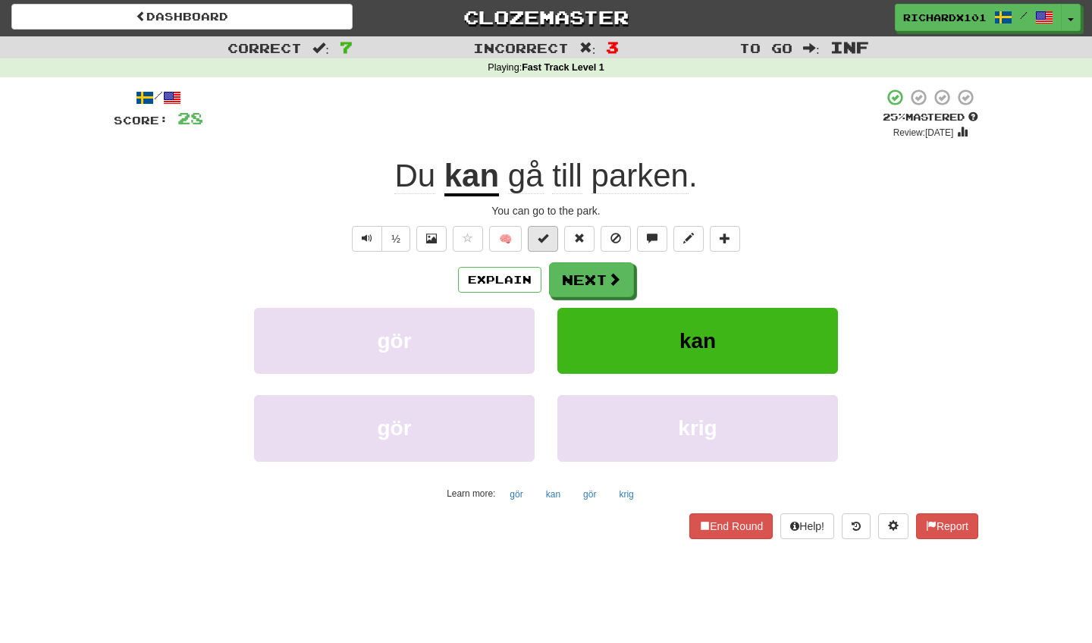
click at [553, 238] on button at bounding box center [543, 239] width 30 height 26
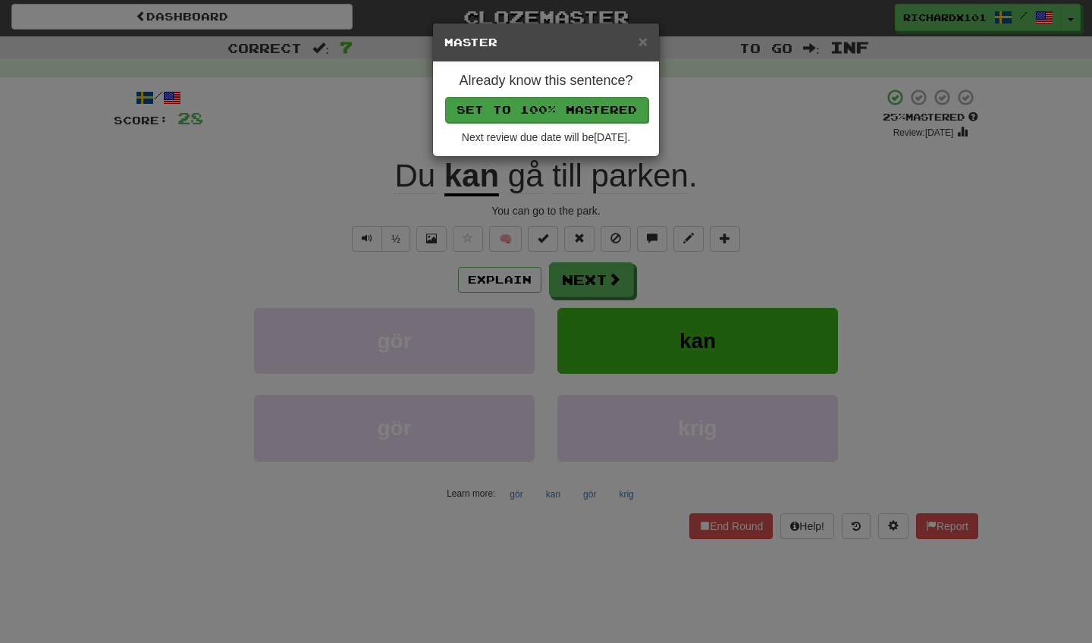
click at [509, 101] on button "Set to 100% Mastered" at bounding box center [546, 110] width 203 height 26
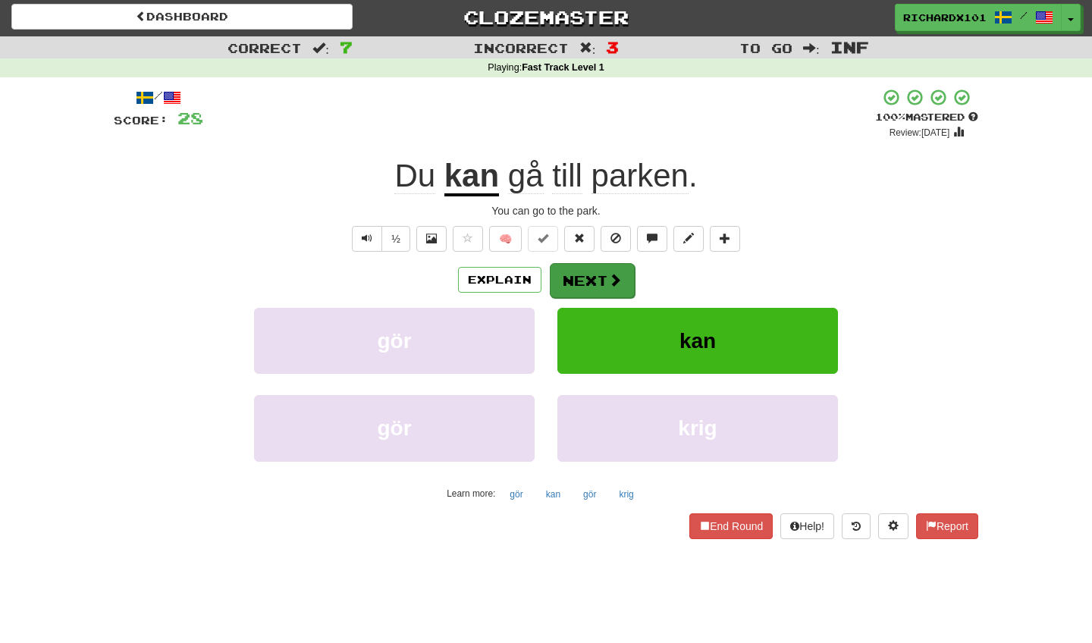
click at [615, 278] on span at bounding box center [615, 280] width 14 height 14
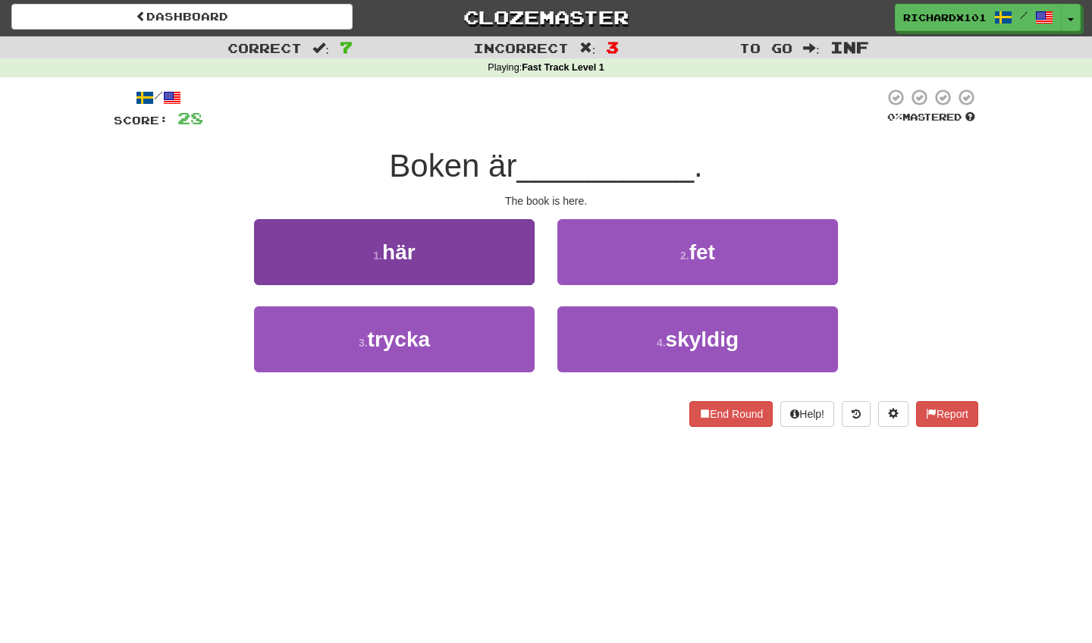
click at [524, 249] on button "1 . här" at bounding box center [394, 252] width 280 height 66
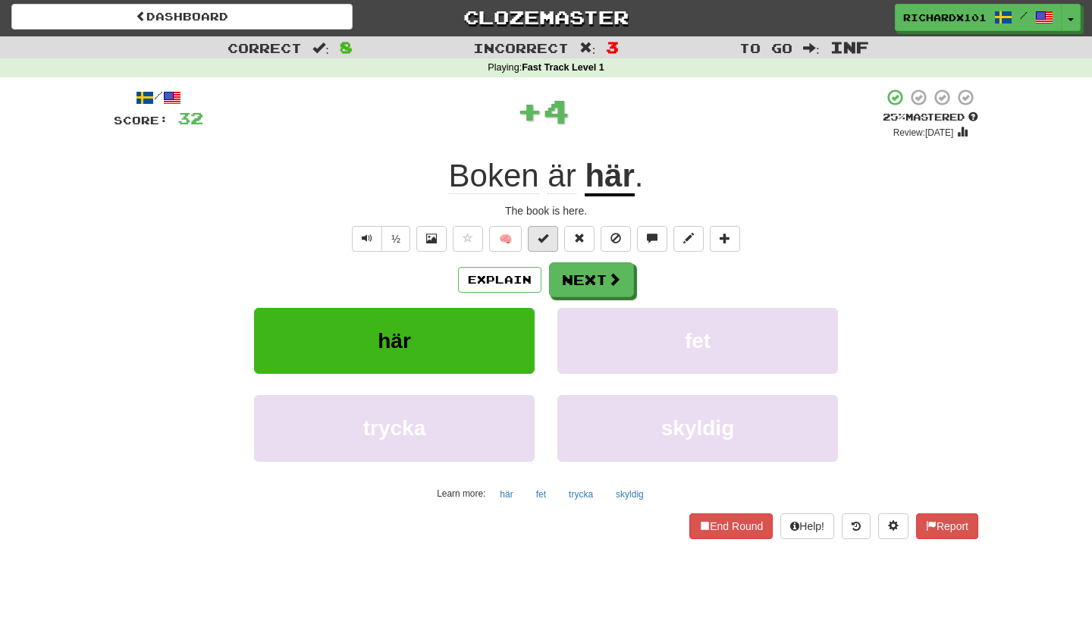
click at [540, 240] on span at bounding box center [542, 238] width 11 height 11
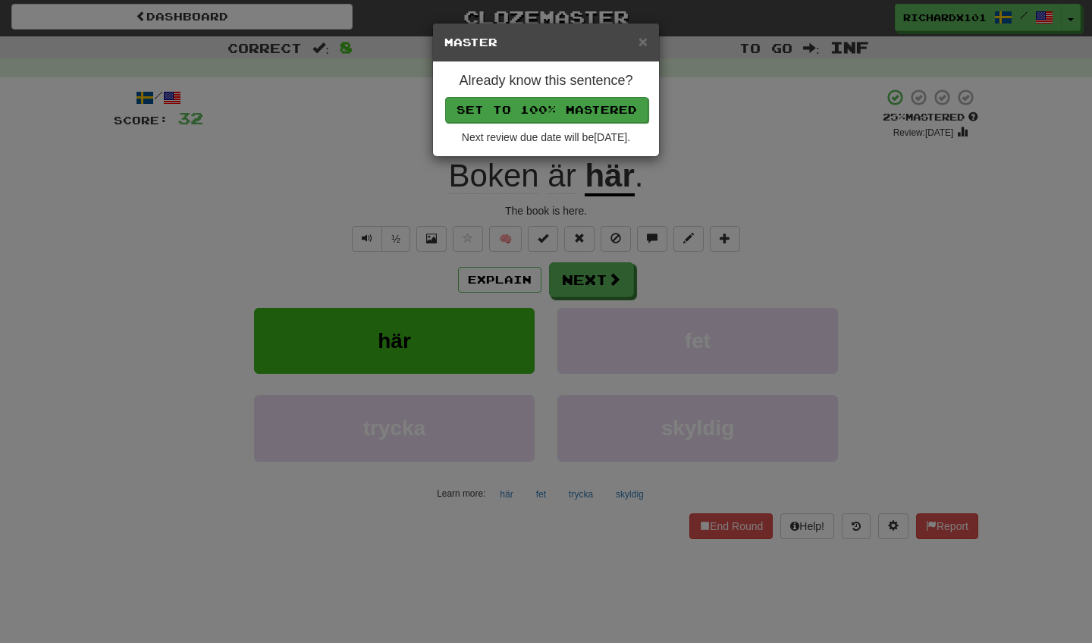
click at [505, 119] on button "Set to 100% Mastered" at bounding box center [546, 110] width 203 height 26
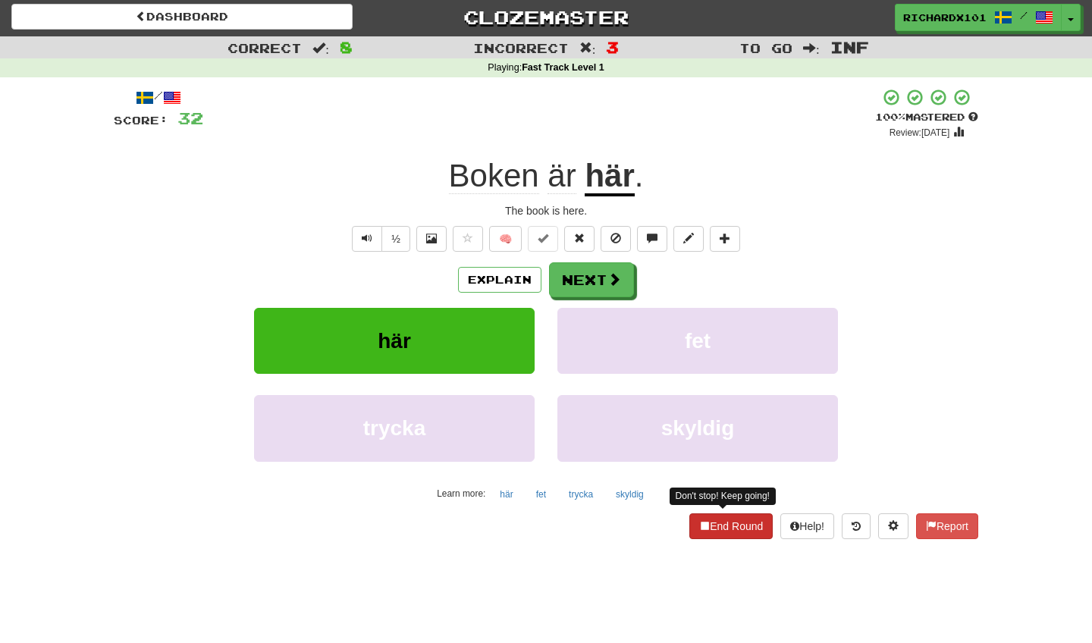
click at [741, 522] on button "End Round" at bounding box center [730, 526] width 83 height 26
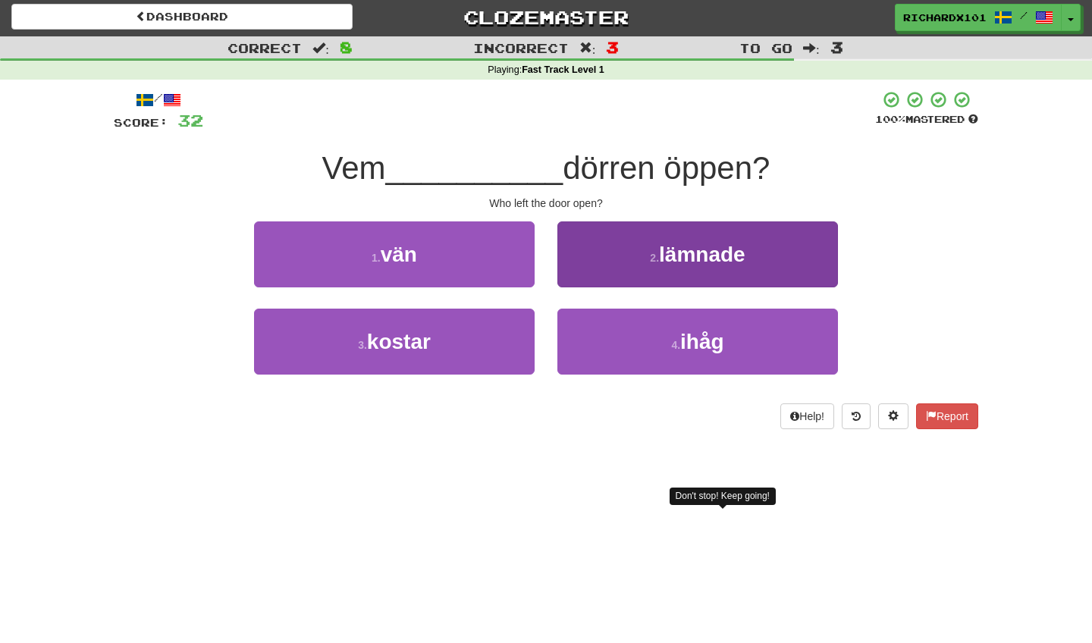
click at [681, 278] on button "2 . lämnade" at bounding box center [697, 254] width 280 height 66
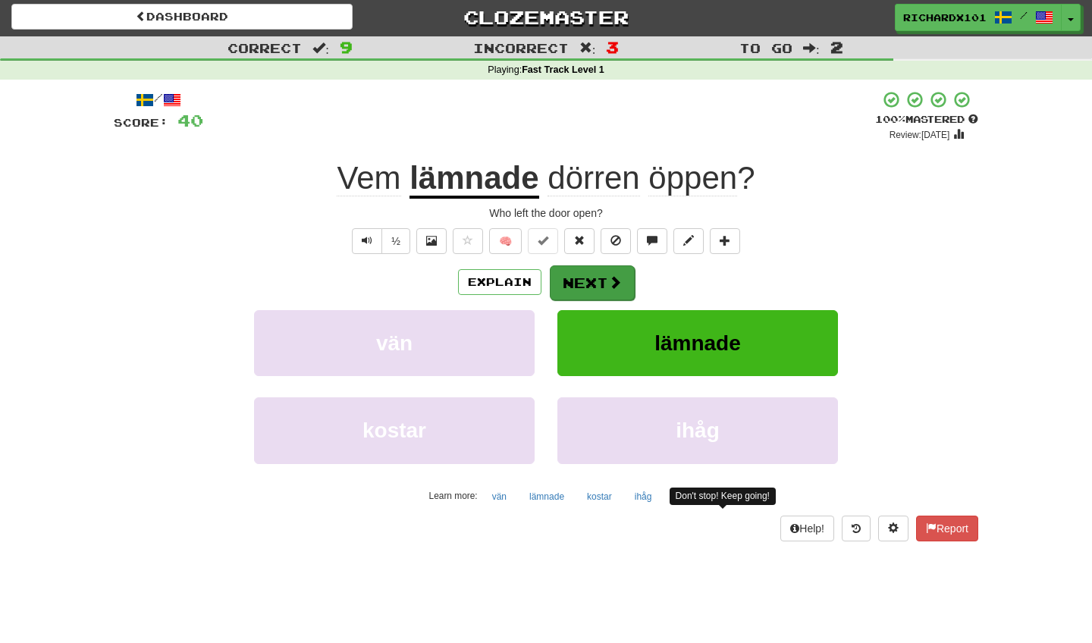
click at [618, 283] on span at bounding box center [615, 282] width 14 height 14
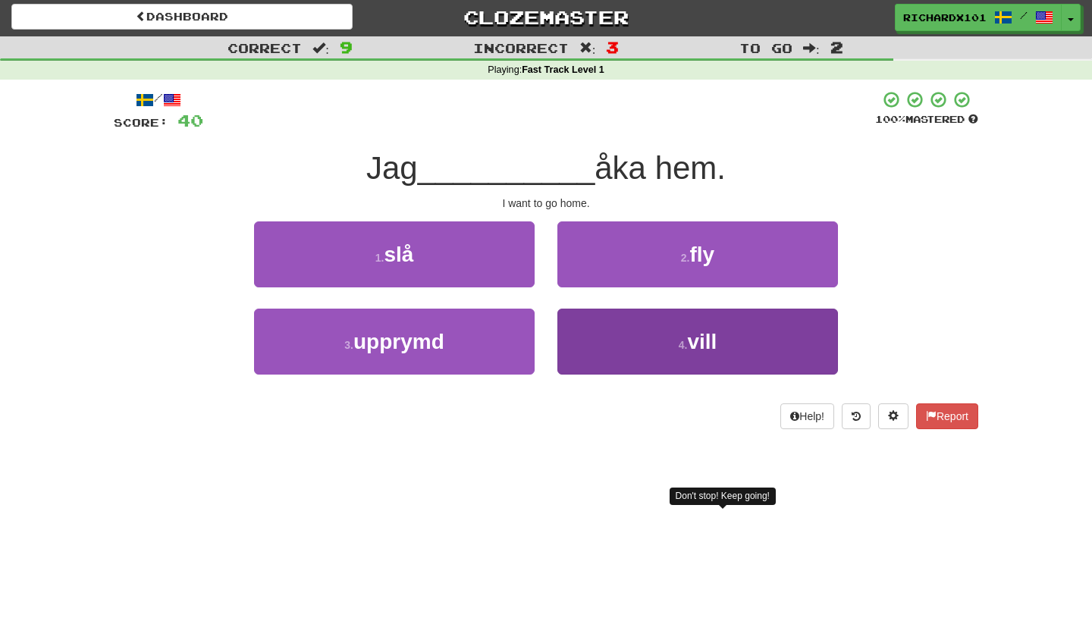
click at [654, 339] on button "4 . vill" at bounding box center [697, 342] width 280 height 66
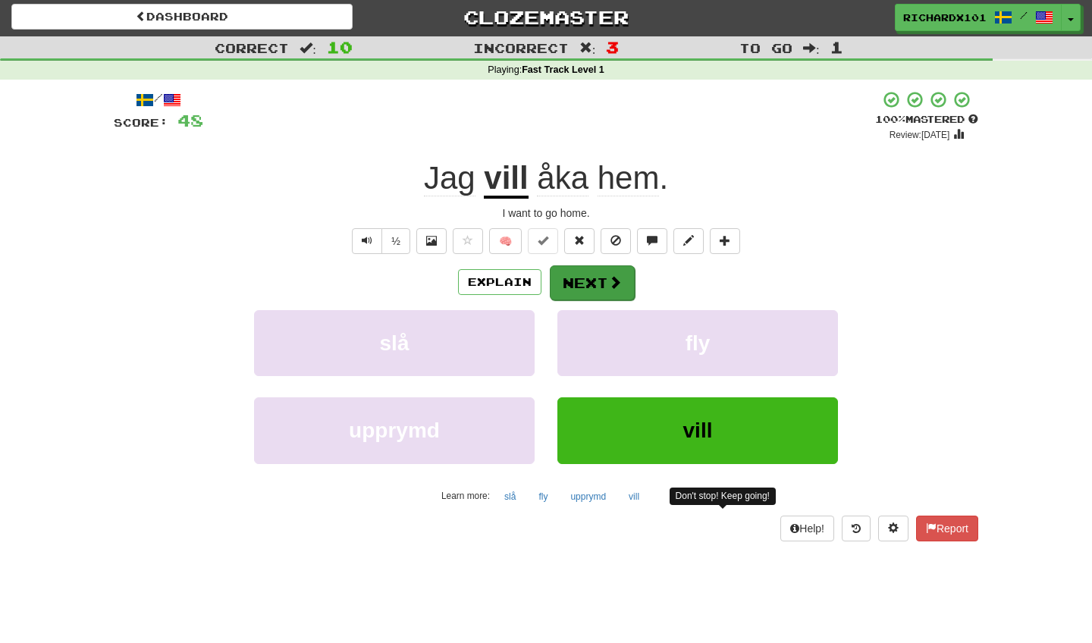
click at [612, 291] on button "Next" at bounding box center [592, 282] width 85 height 35
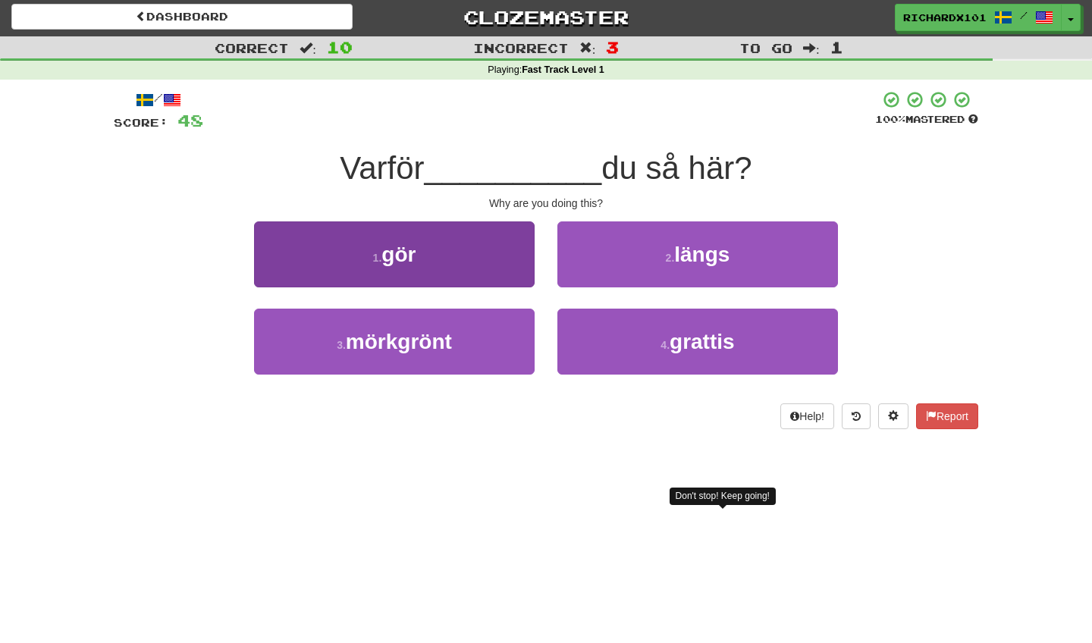
click at [503, 258] on button "1 . gör" at bounding box center [394, 254] width 280 height 66
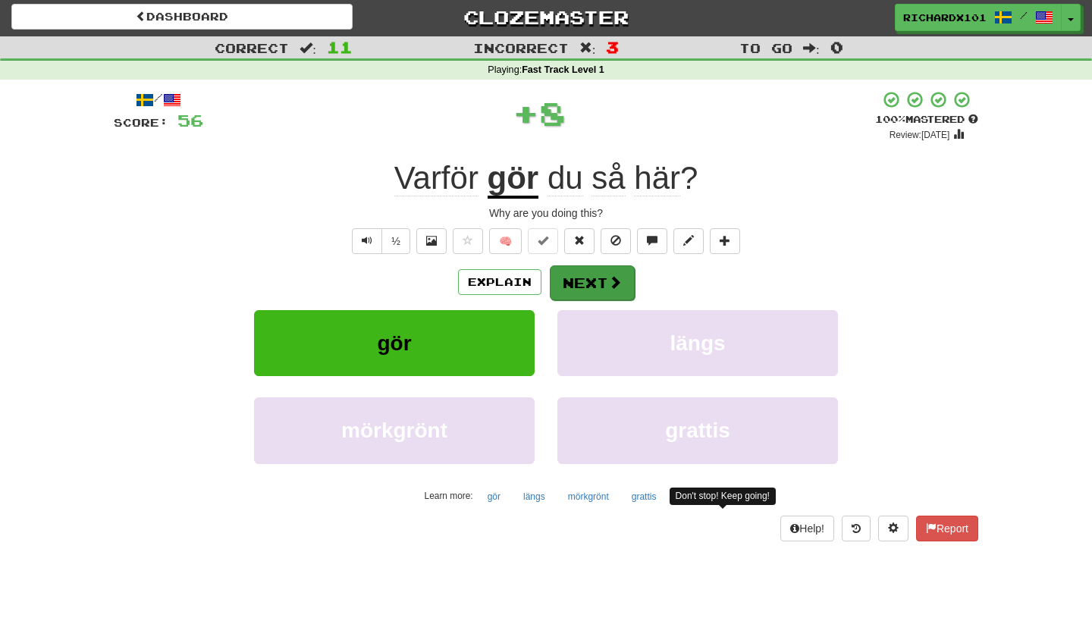
click at [565, 280] on button "Next" at bounding box center [592, 282] width 85 height 35
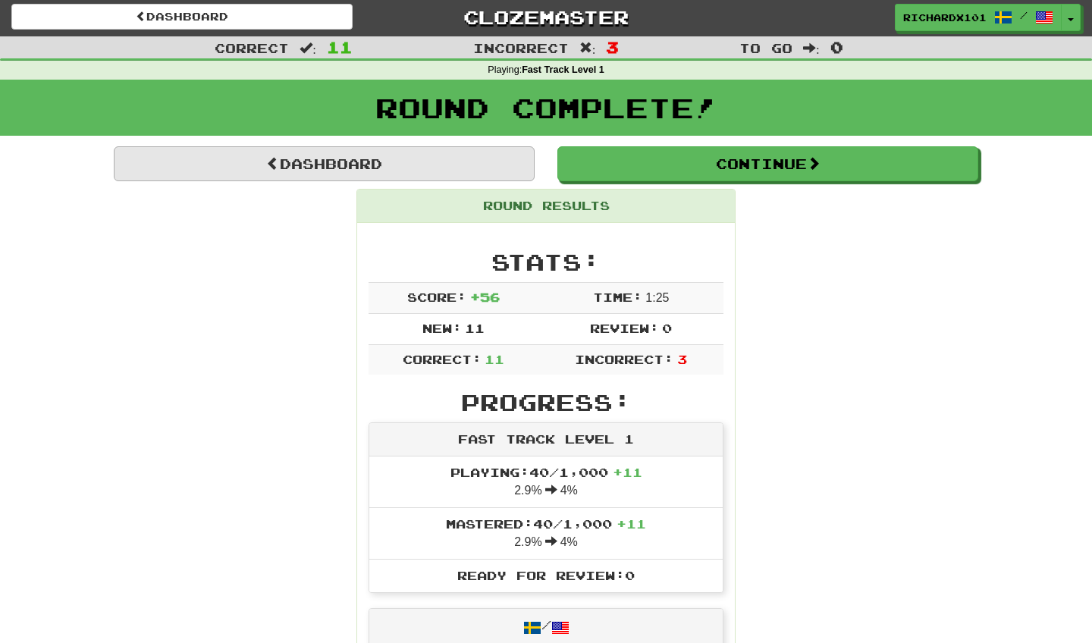
click at [415, 163] on link "Dashboard" at bounding box center [324, 163] width 421 height 35
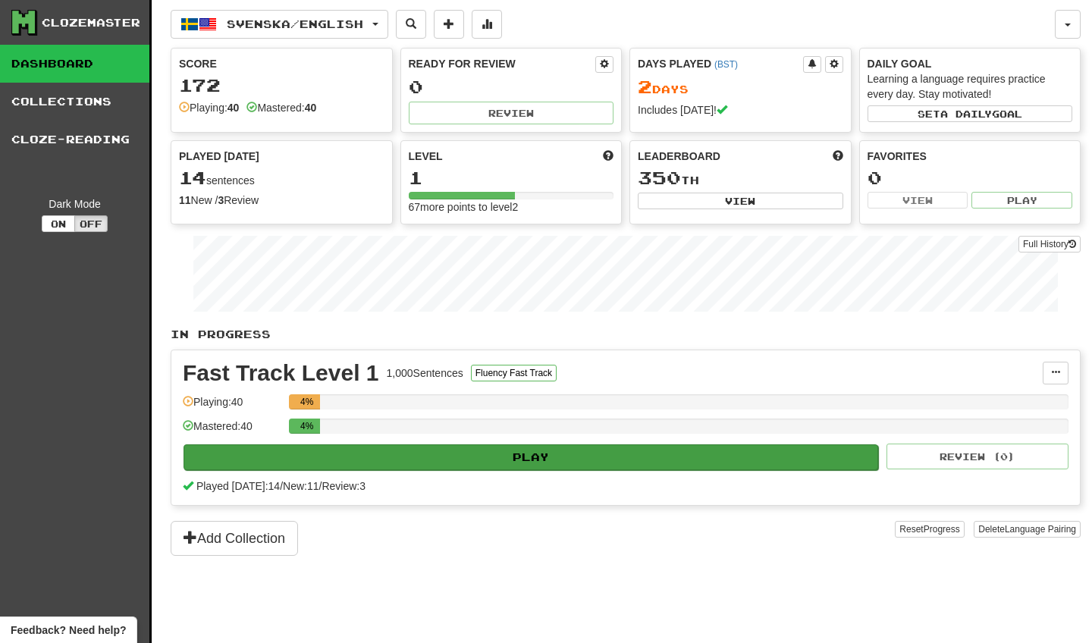
click at [678, 462] on button "Play" at bounding box center [530, 457] width 694 height 26
select select "********"
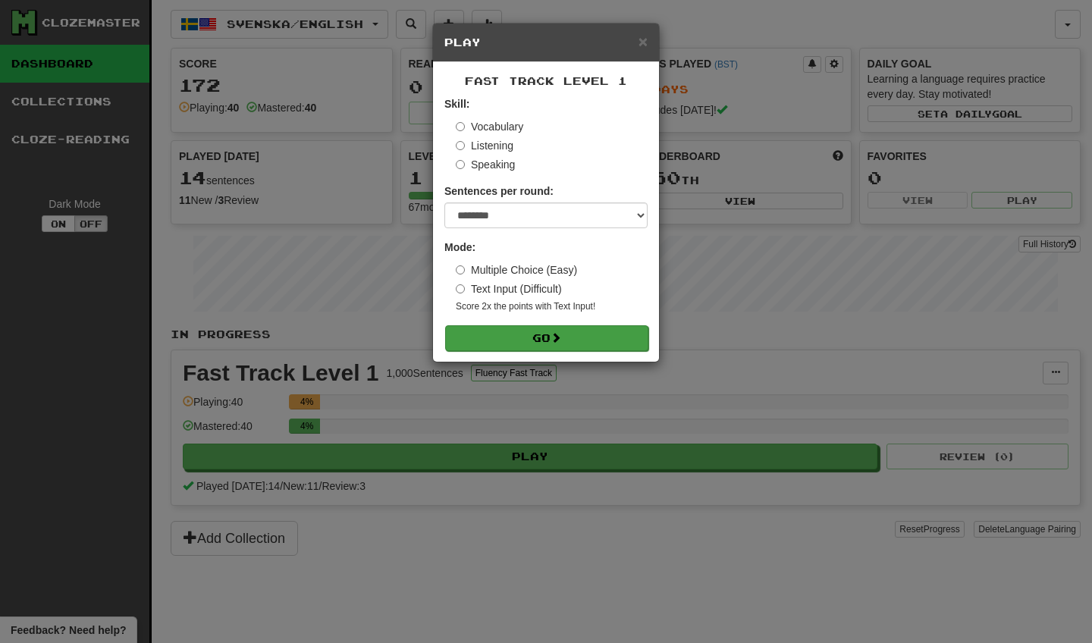
click at [581, 330] on button "Go" at bounding box center [546, 338] width 203 height 26
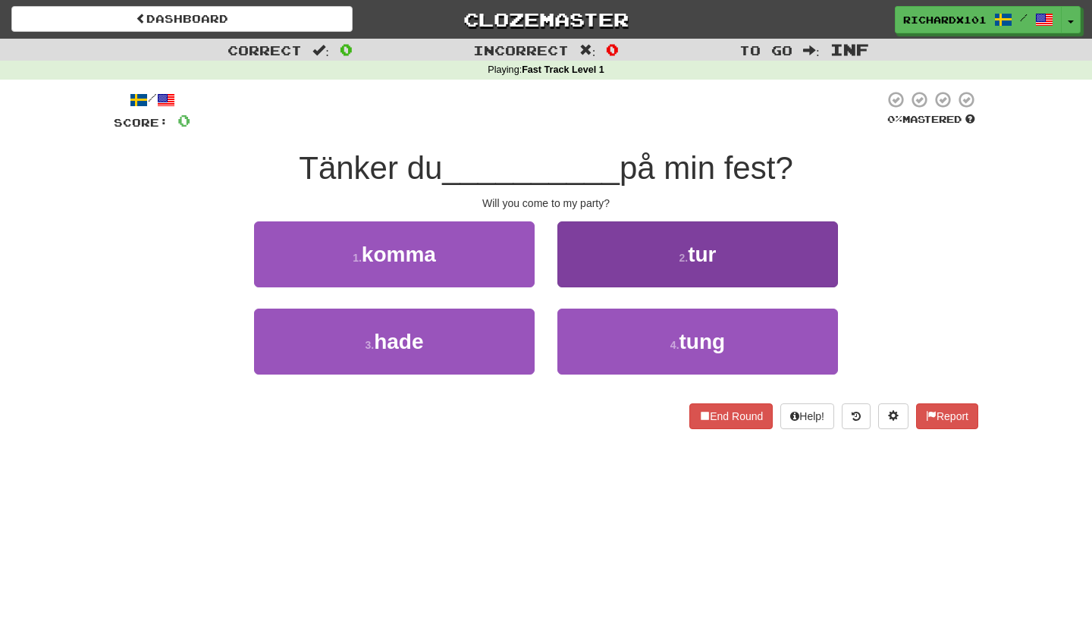
click at [570, 242] on button "2 . tur" at bounding box center [697, 254] width 280 height 66
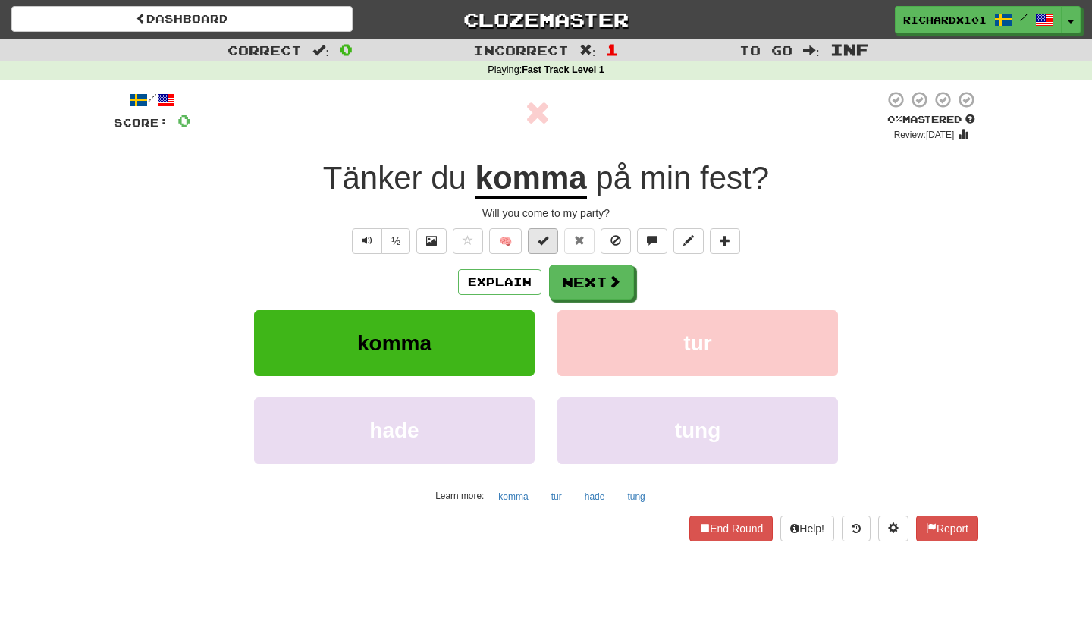
click at [540, 231] on button at bounding box center [543, 241] width 30 height 26
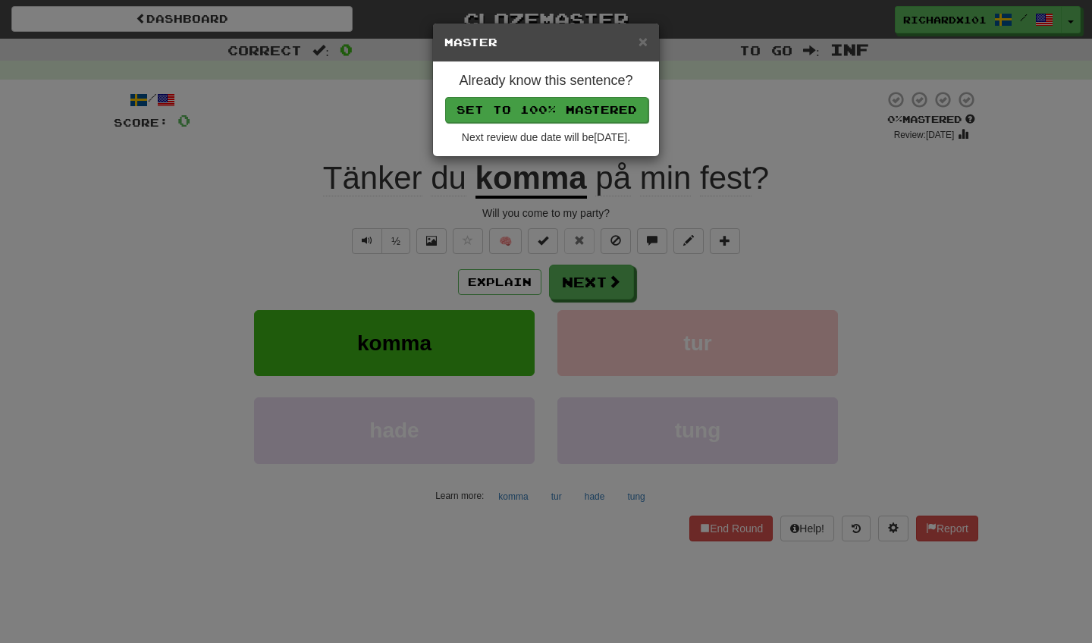
click at [507, 111] on button "Set to 100% Mastered" at bounding box center [546, 110] width 203 height 26
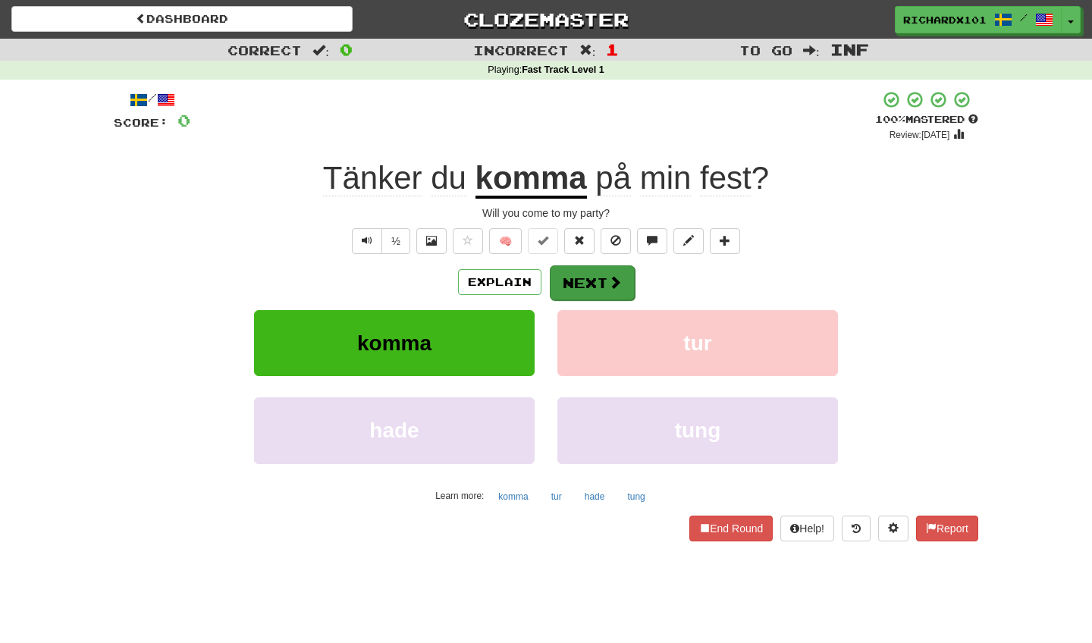
click at [611, 281] on span at bounding box center [615, 282] width 14 height 14
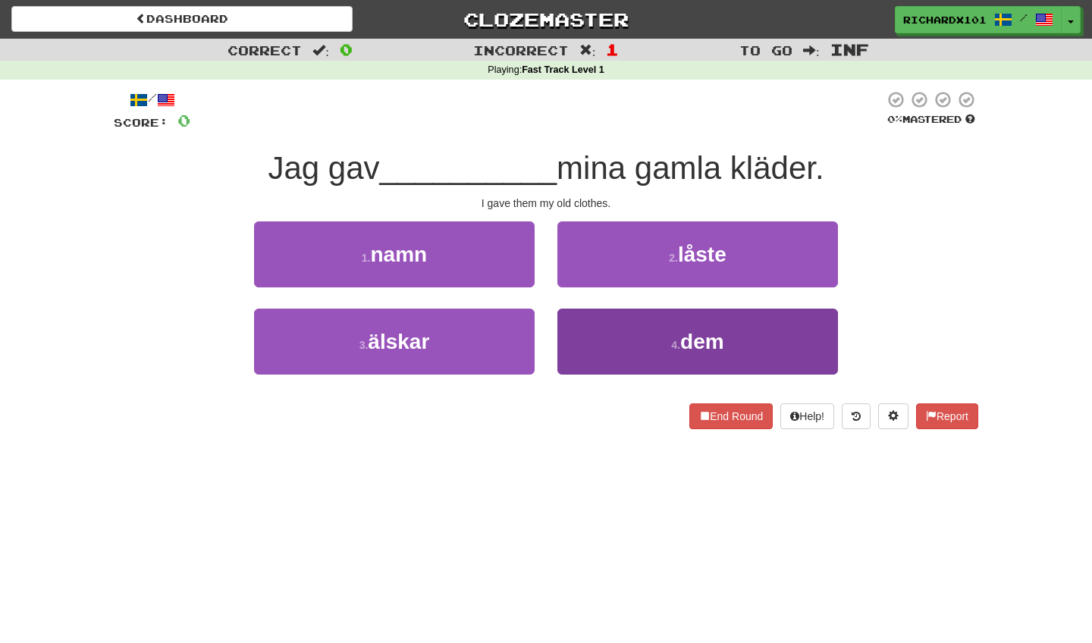
click at [652, 337] on button "4 . dem" at bounding box center [697, 342] width 280 height 66
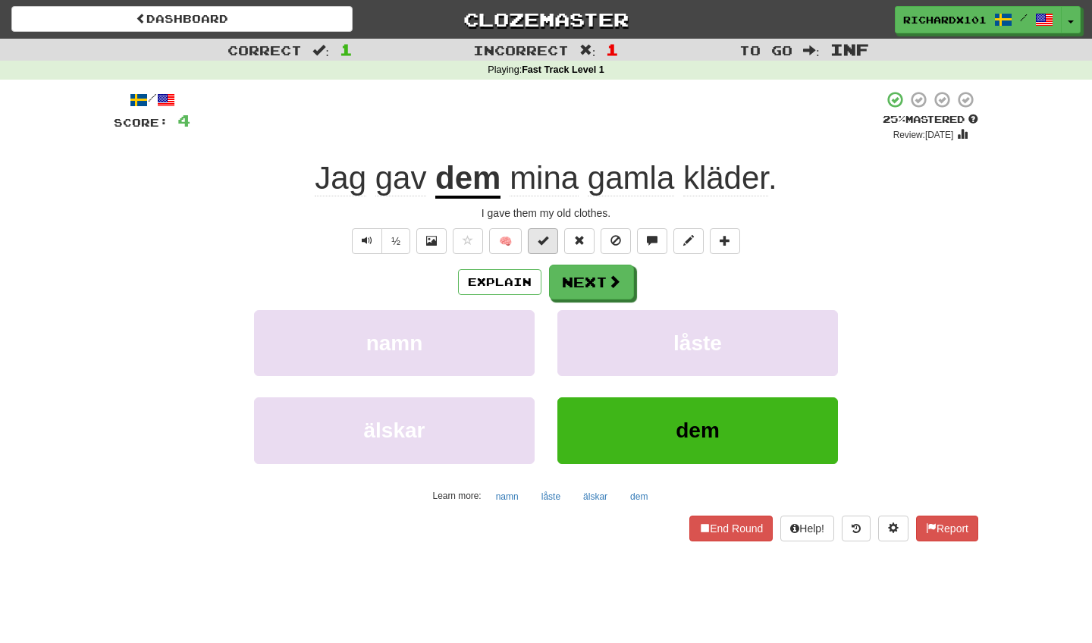
click at [543, 237] on span at bounding box center [542, 240] width 11 height 11
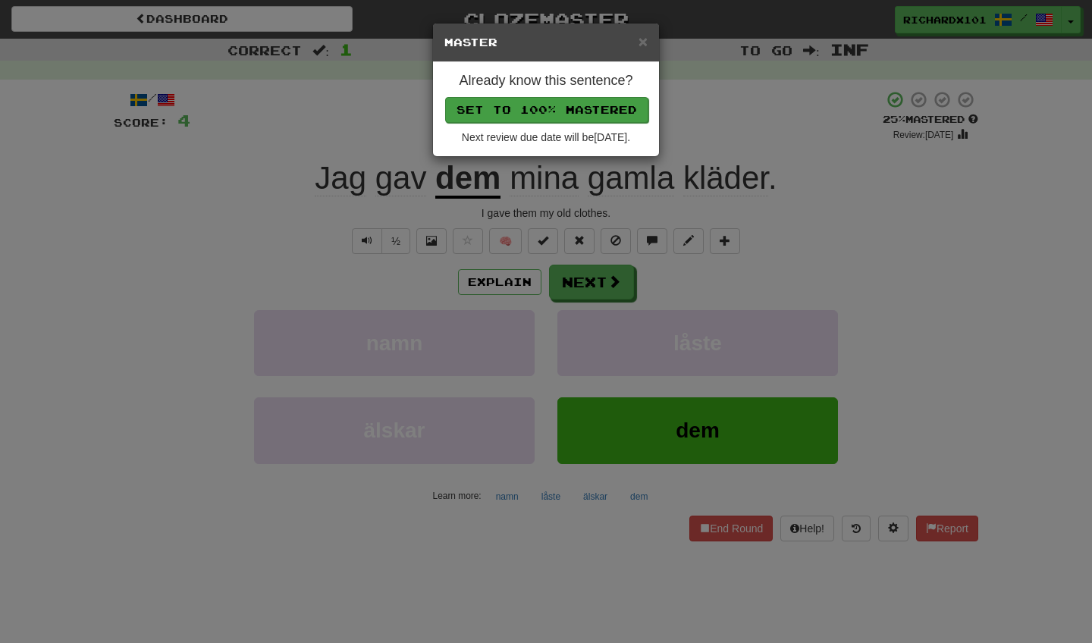
click at [506, 110] on button "Set to 100% Mastered" at bounding box center [546, 110] width 203 height 26
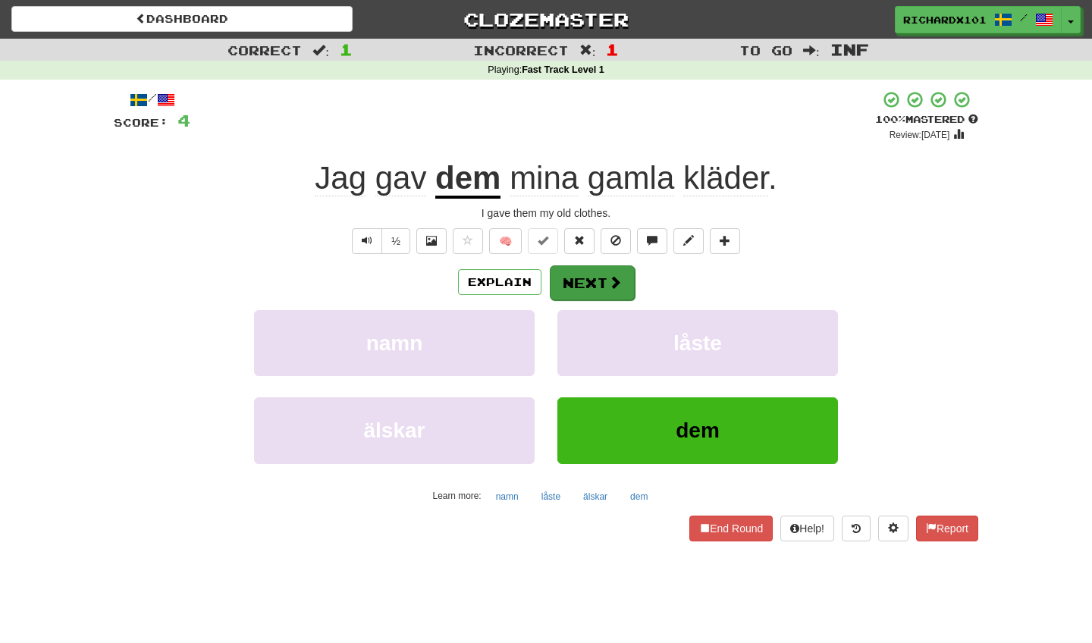
click at [615, 285] on span at bounding box center [615, 282] width 14 height 14
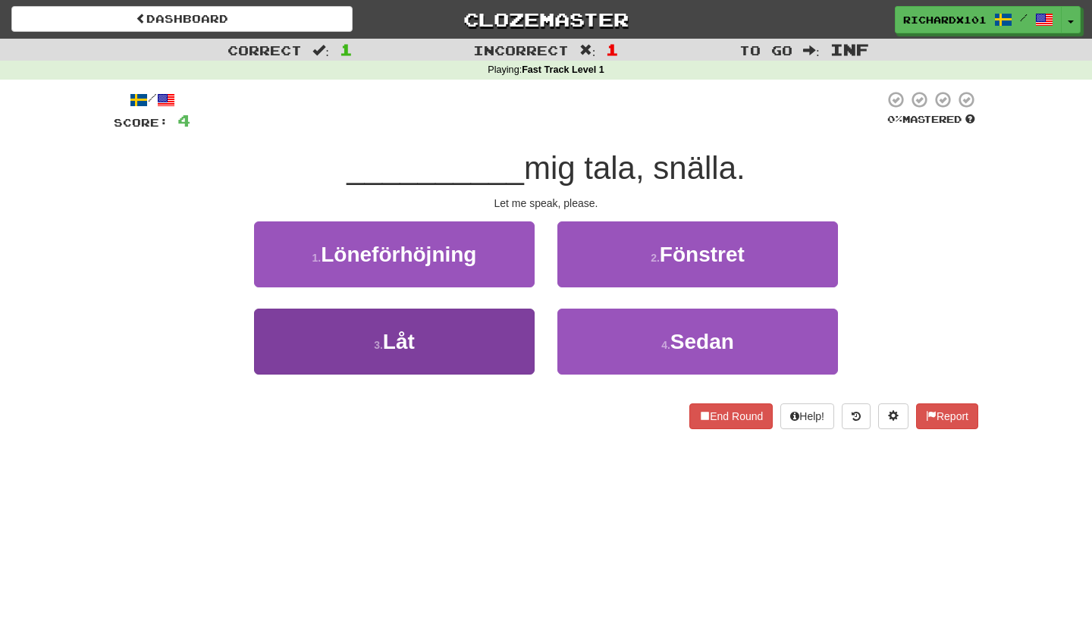
click at [509, 336] on button "3 . Låt" at bounding box center [394, 342] width 280 height 66
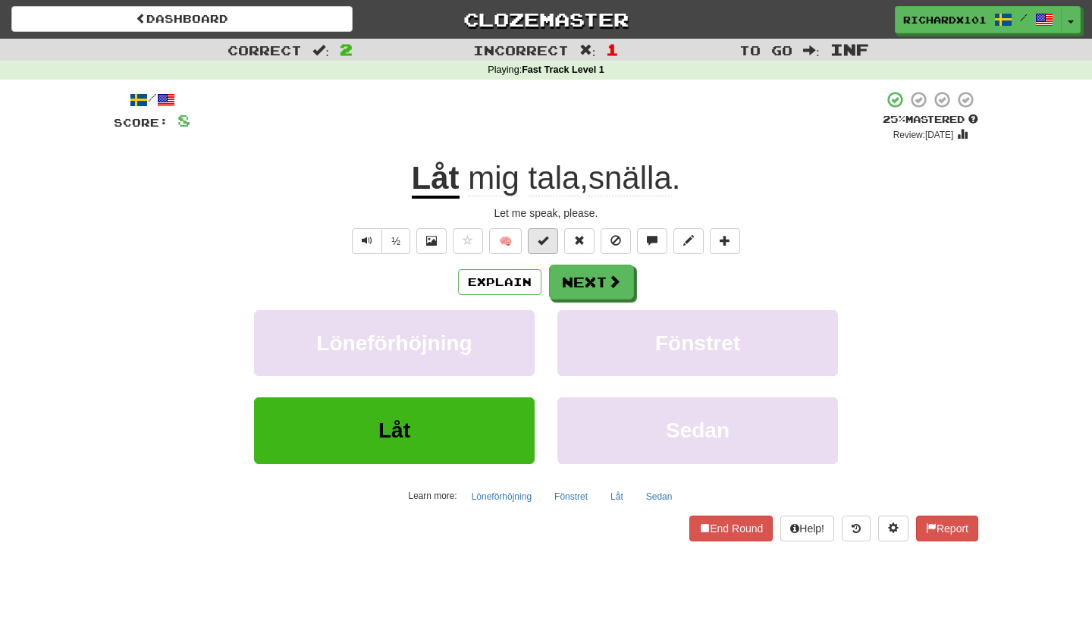
click at [539, 240] on span at bounding box center [542, 240] width 11 height 11
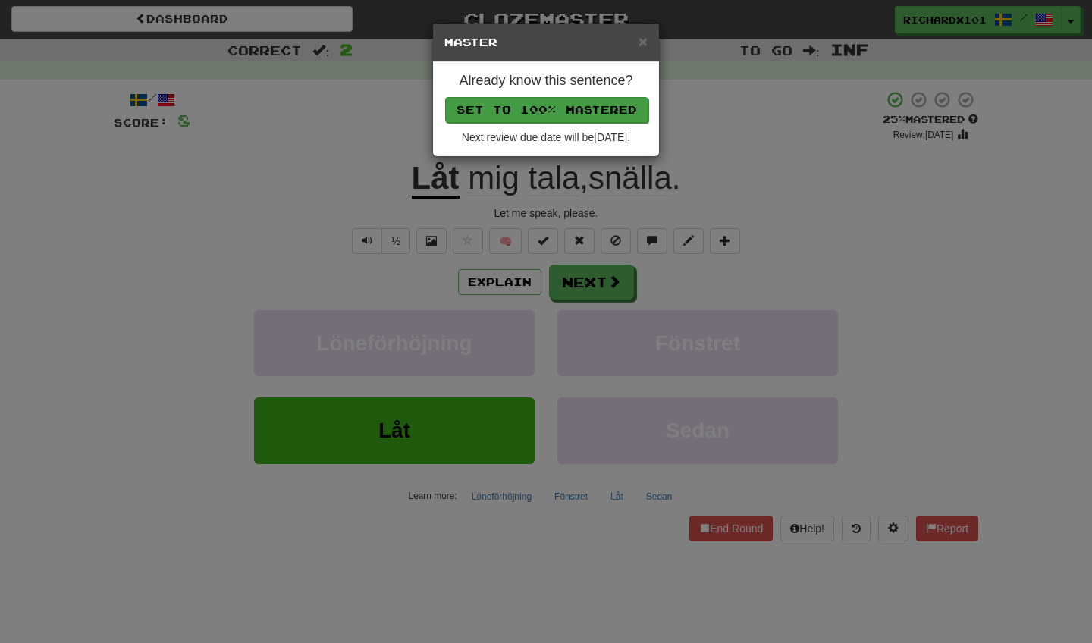
click at [489, 114] on button "Set to 100% Mastered" at bounding box center [546, 110] width 203 height 26
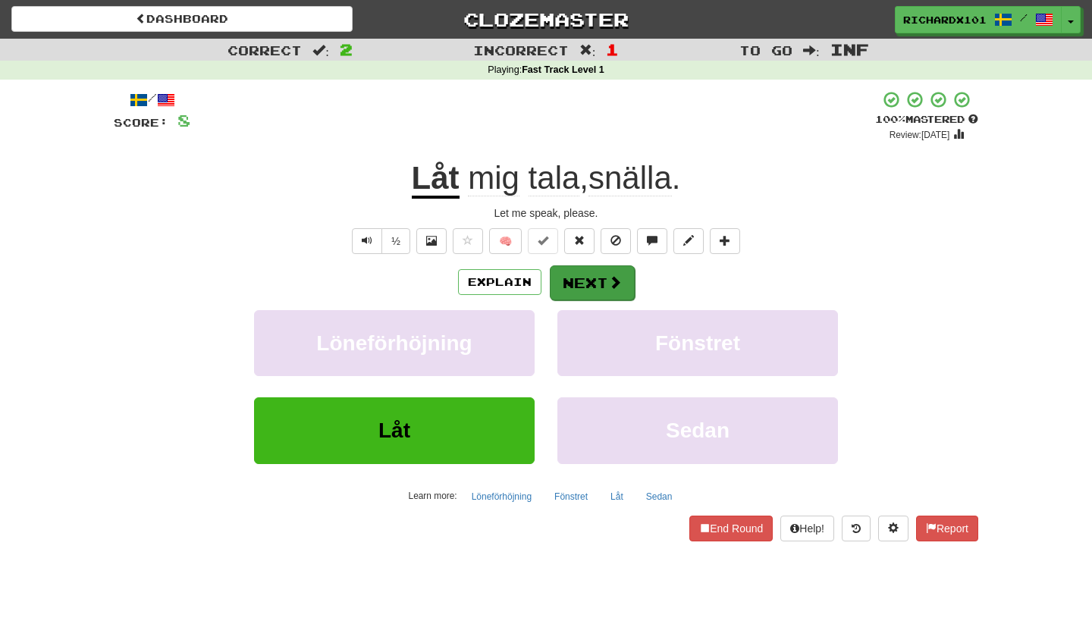
click at [614, 282] on span at bounding box center [615, 282] width 14 height 14
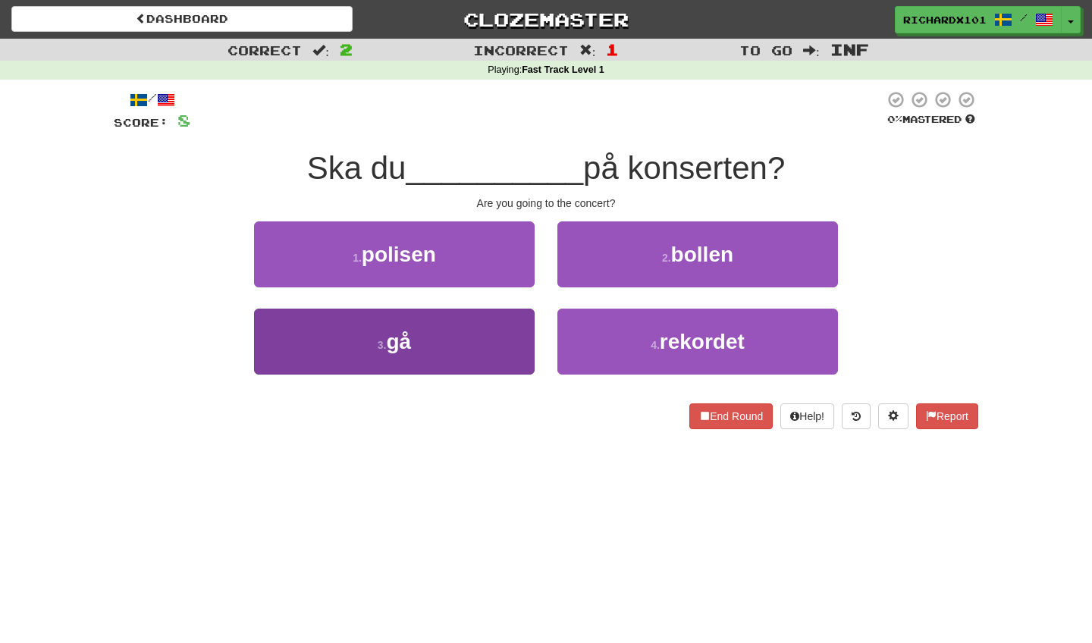
click at [500, 336] on button "3 . gå" at bounding box center [394, 342] width 280 height 66
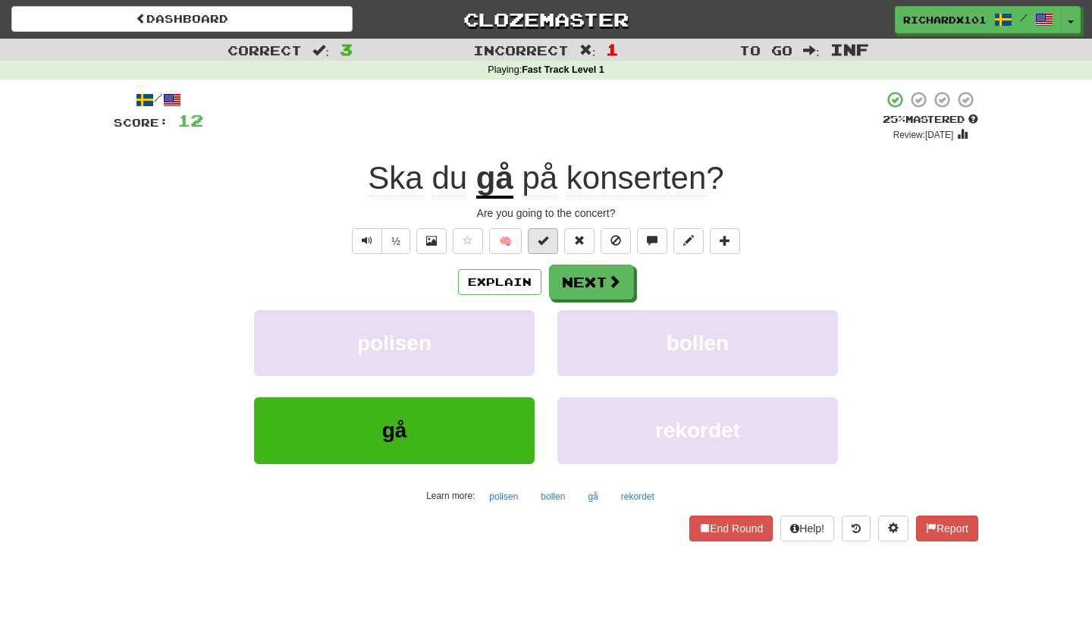
click at [548, 237] on span at bounding box center [542, 240] width 11 height 11
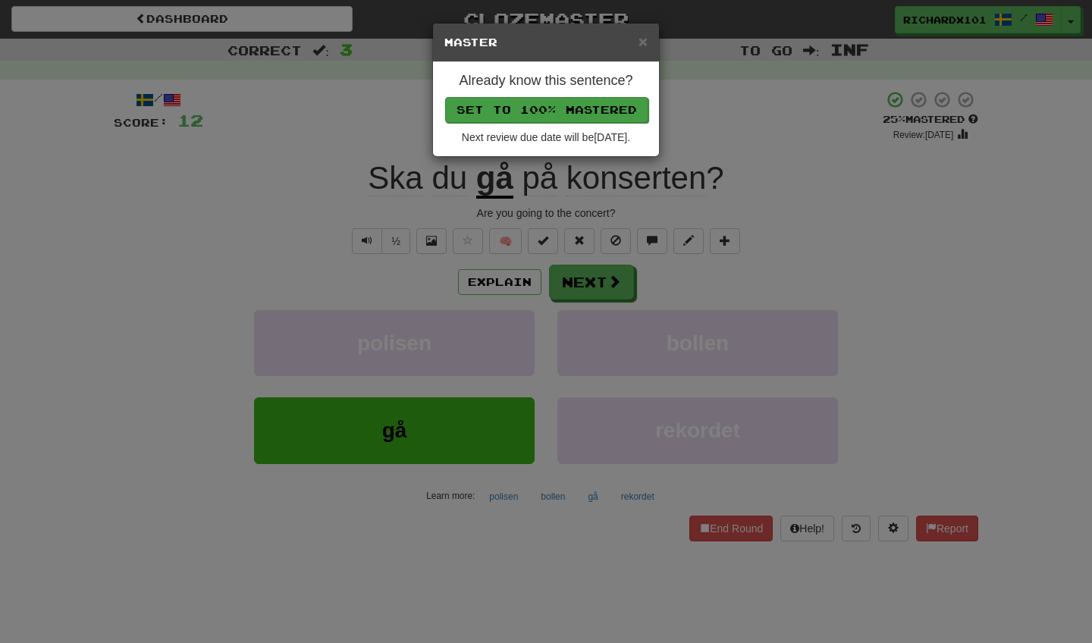
click at [522, 105] on button "Set to 100% Mastered" at bounding box center [546, 110] width 203 height 26
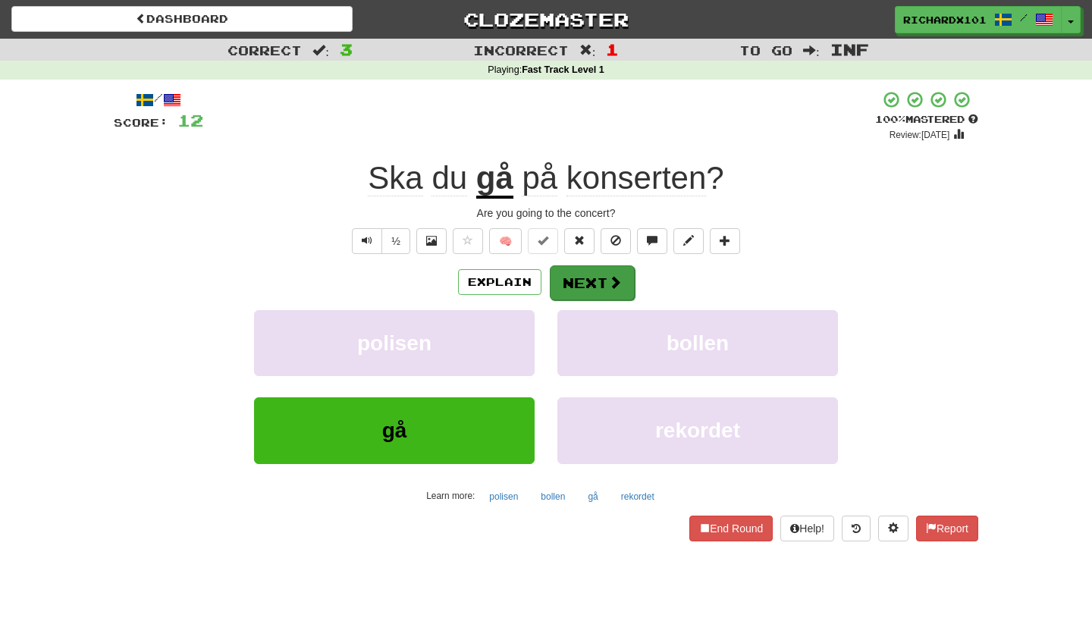
click at [591, 275] on button "Next" at bounding box center [592, 282] width 85 height 35
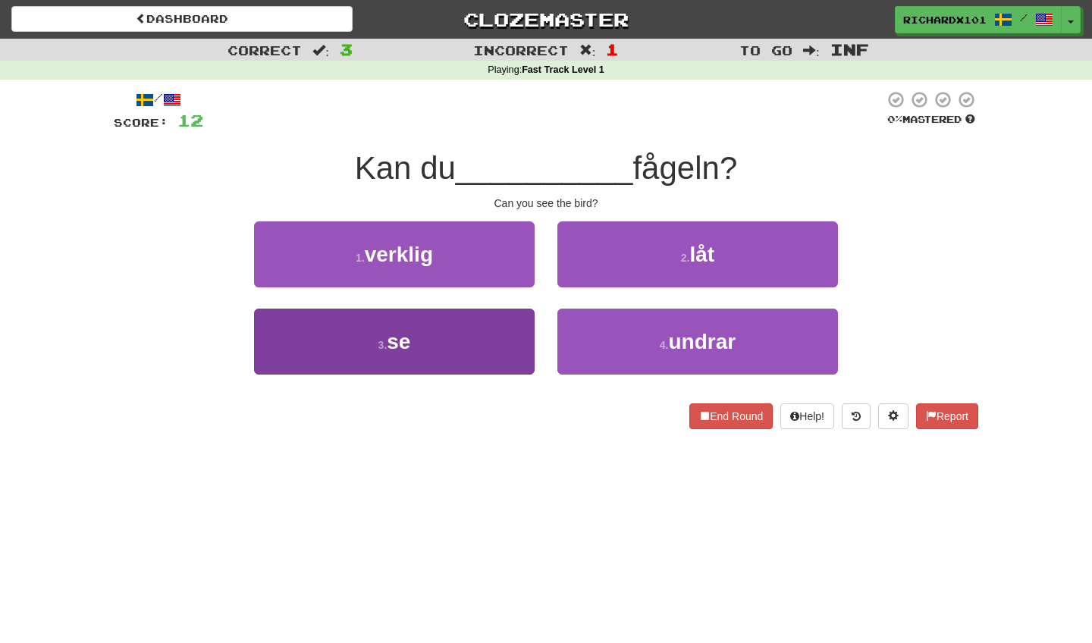
click at [520, 335] on button "3 . se" at bounding box center [394, 342] width 280 height 66
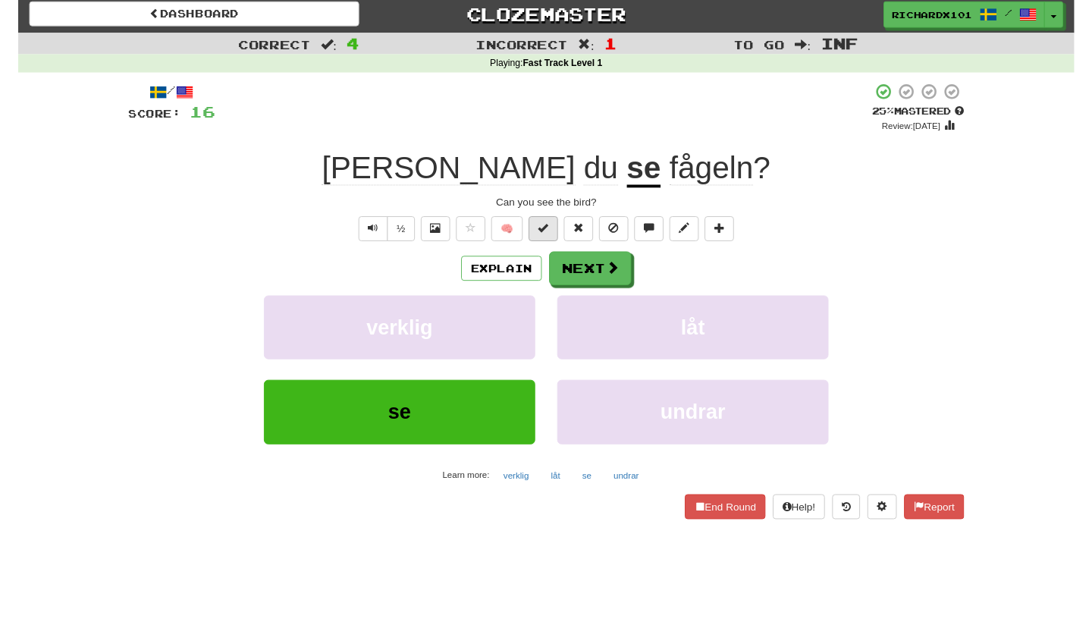
scroll to position [5, 0]
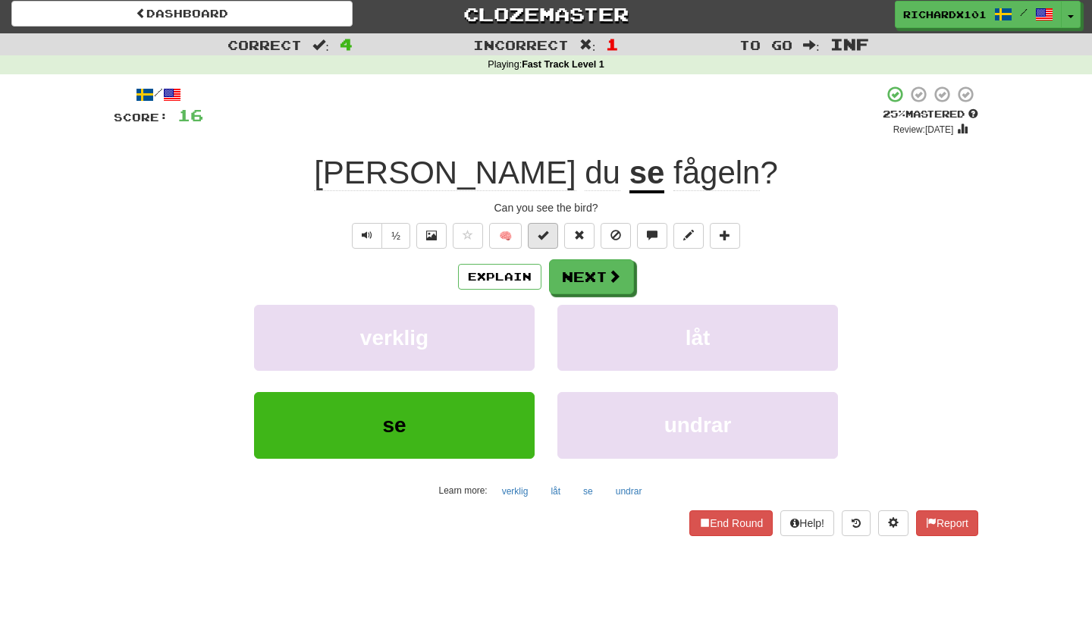
click at [535, 237] on button at bounding box center [543, 236] width 30 height 26
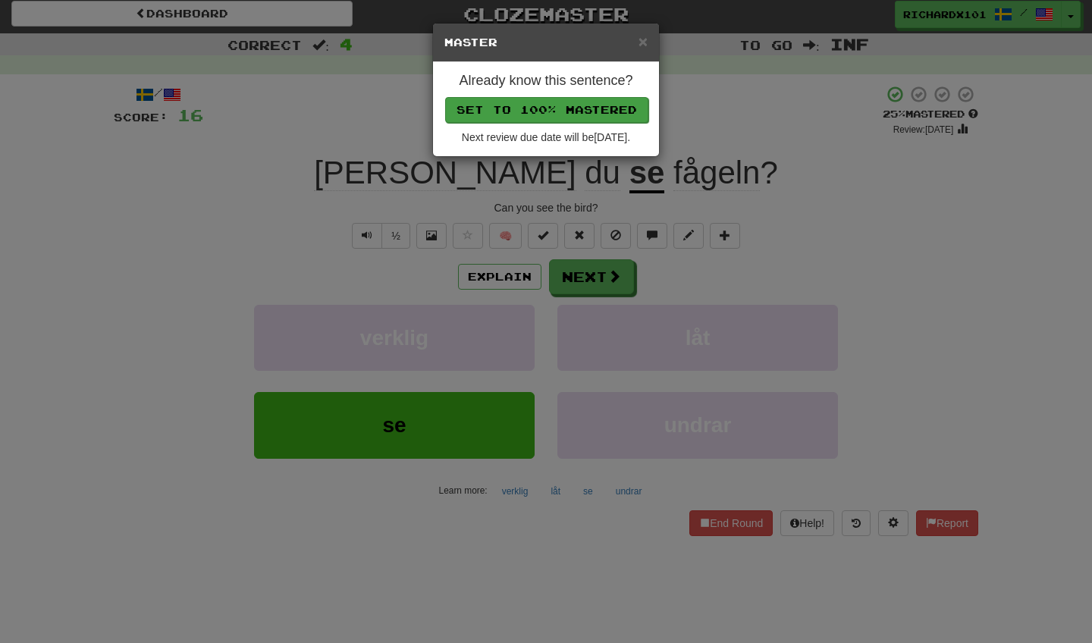
click at [508, 109] on button "Set to 100% Mastered" at bounding box center [546, 110] width 203 height 26
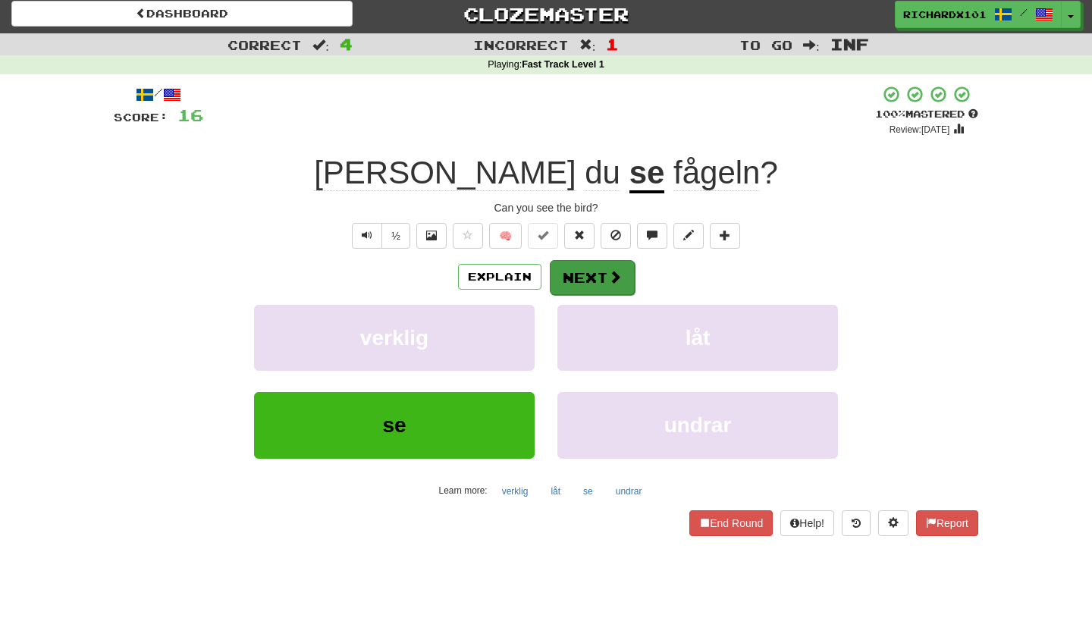
click at [615, 279] on span at bounding box center [615, 277] width 14 height 14
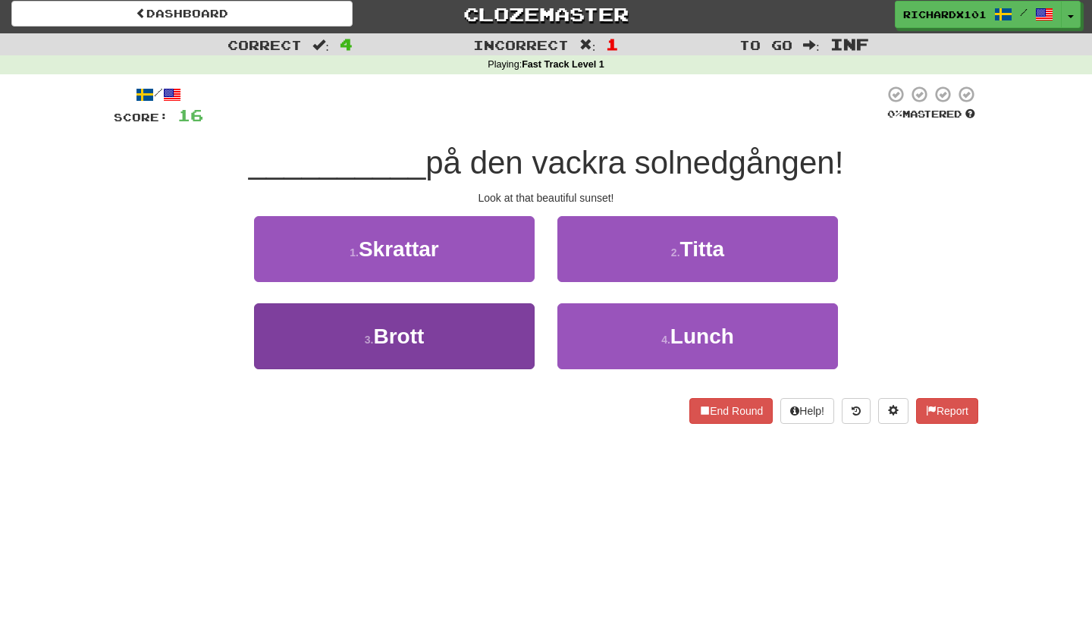
click at [518, 326] on button "3 . Brott" at bounding box center [394, 336] width 280 height 66
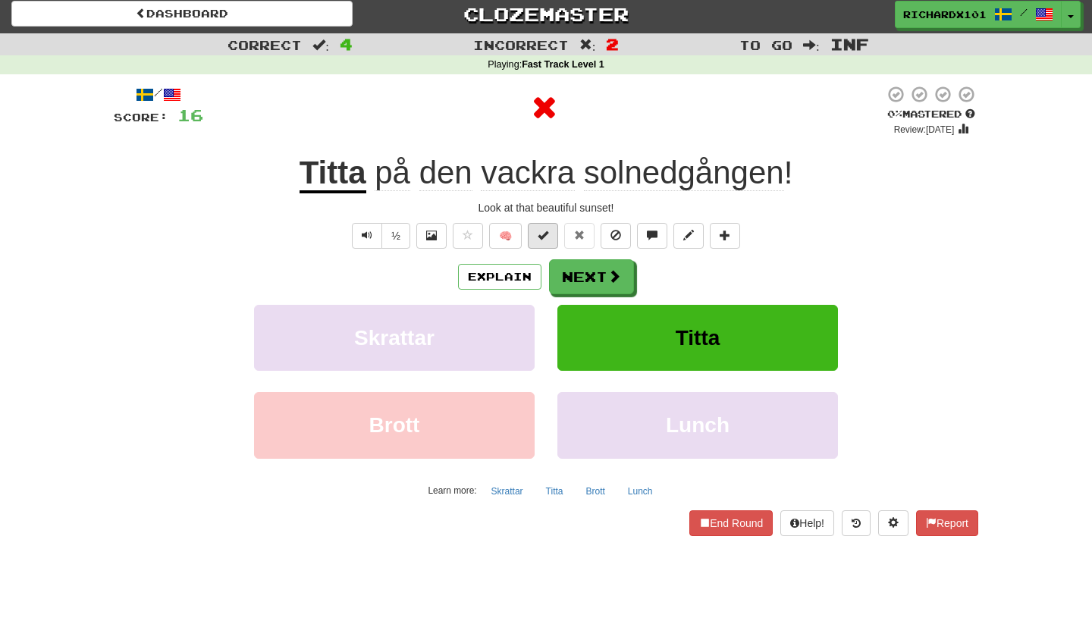
click at [547, 243] on button at bounding box center [543, 236] width 30 height 26
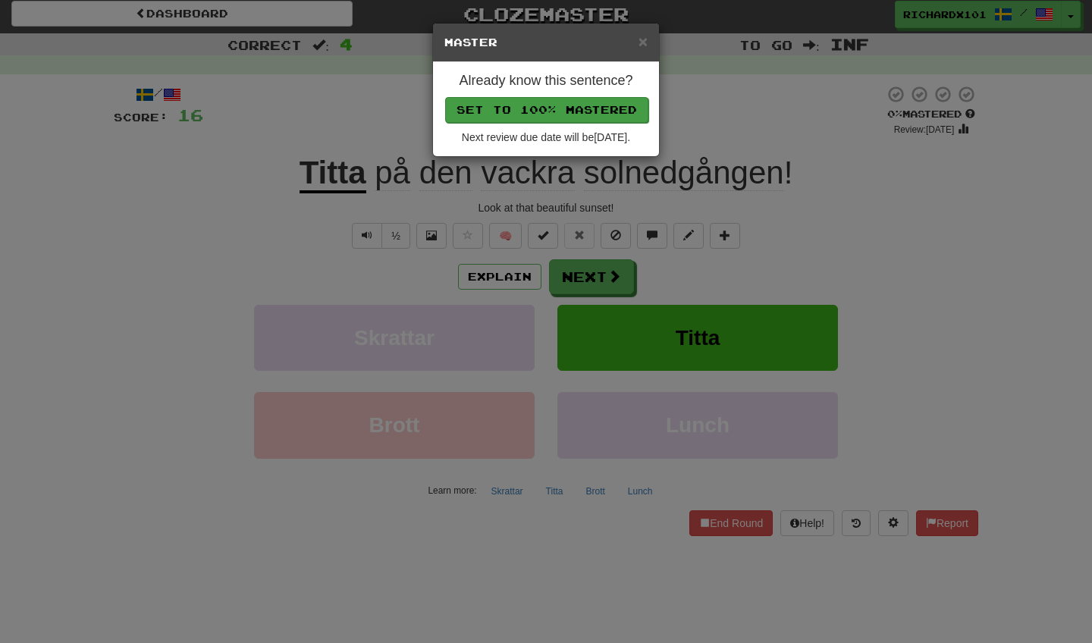
click at [532, 114] on button "Set to 100% Mastered" at bounding box center [546, 110] width 203 height 26
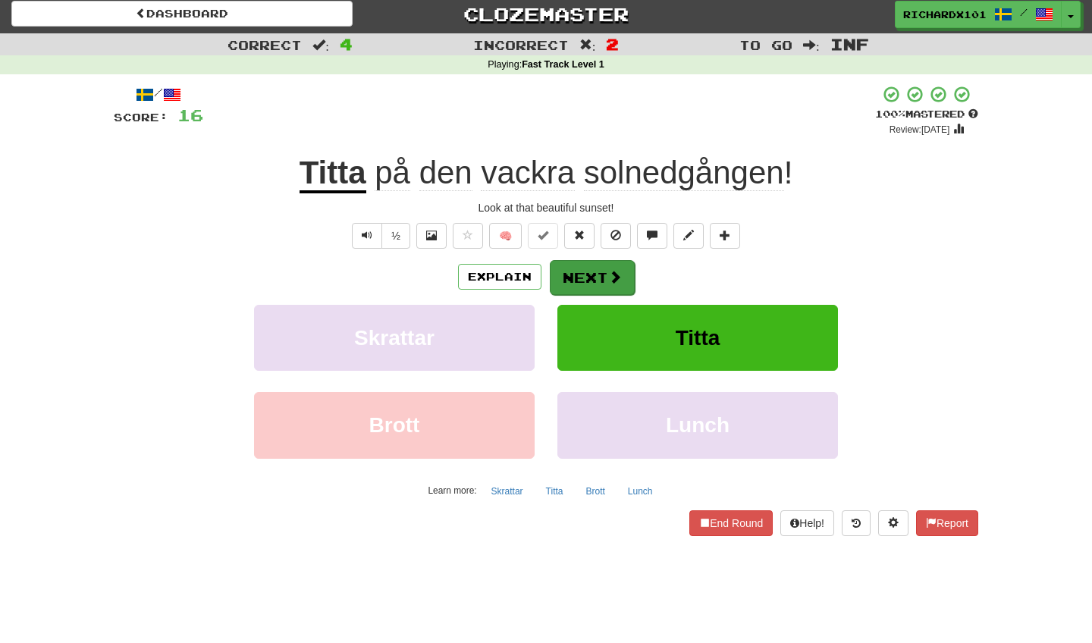
click at [592, 282] on button "Next" at bounding box center [592, 277] width 85 height 35
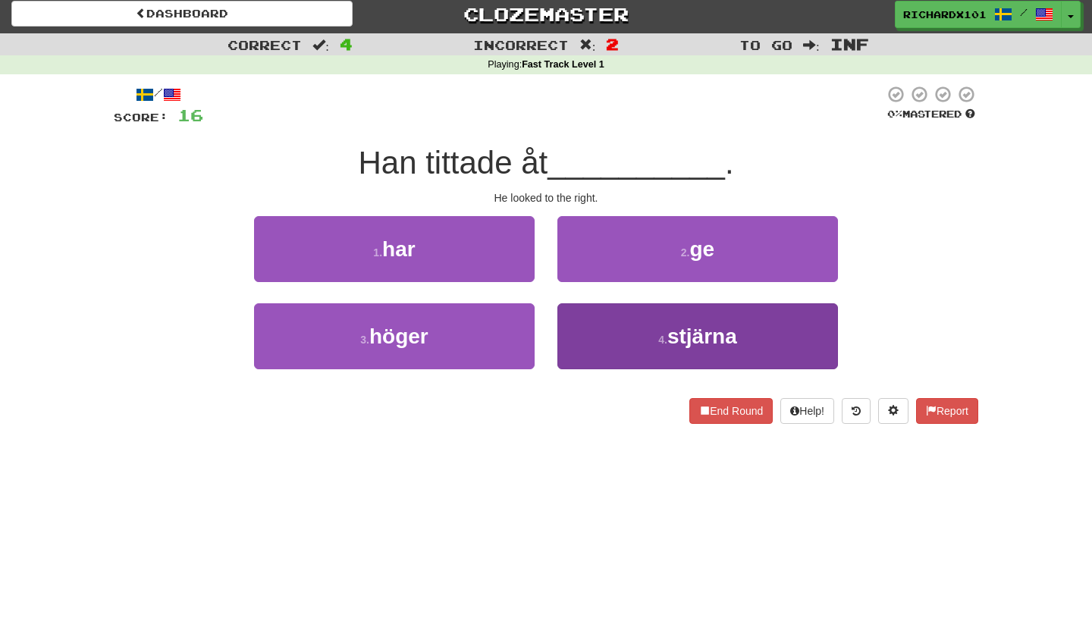
click at [634, 326] on button "4 . stjärna" at bounding box center [697, 336] width 280 height 66
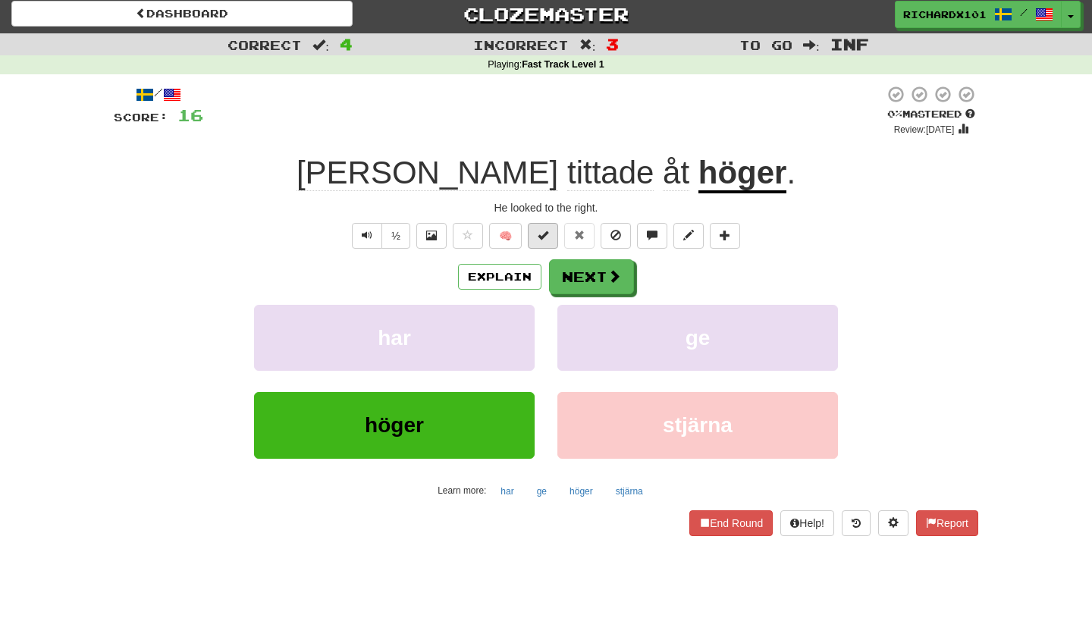
click at [557, 240] on button at bounding box center [543, 236] width 30 height 26
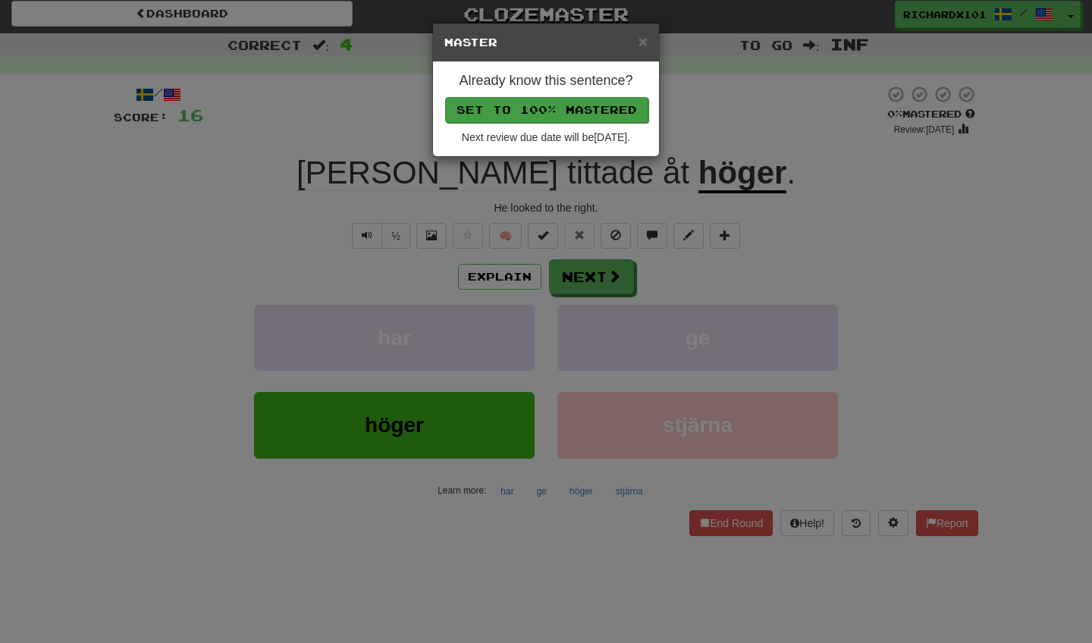
click at [530, 99] on button "Set to 100% Mastered" at bounding box center [546, 110] width 203 height 26
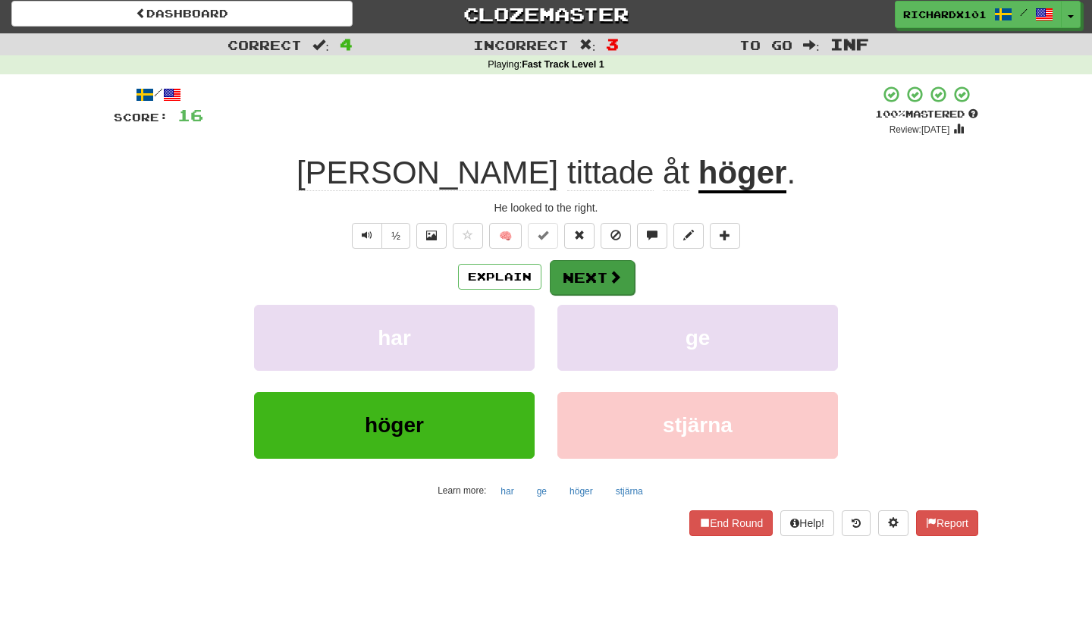
click at [584, 271] on button "Next" at bounding box center [592, 277] width 85 height 35
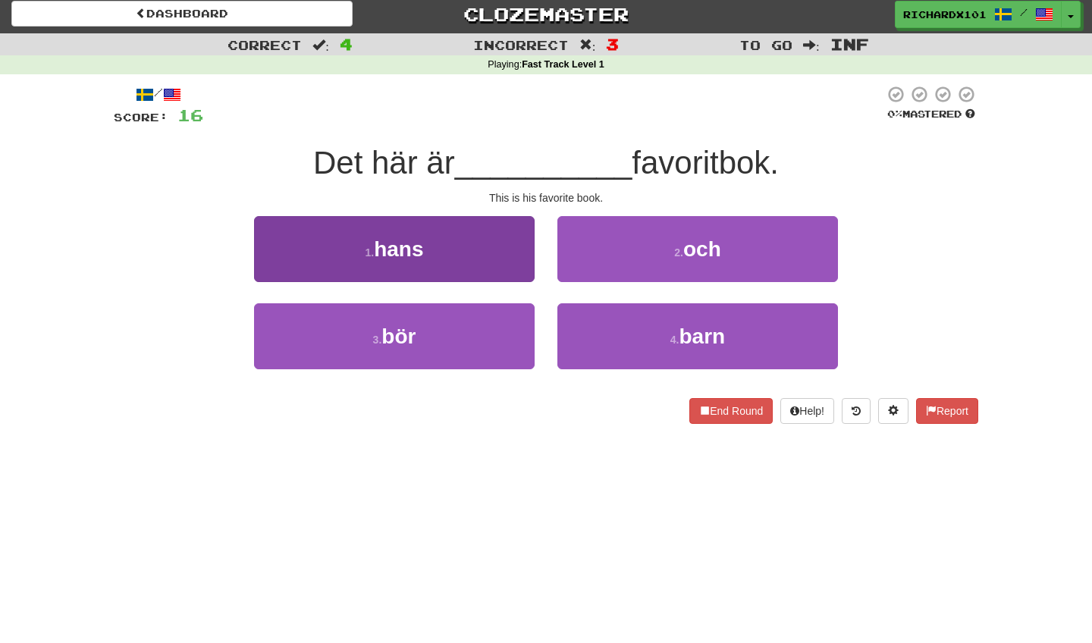
click at [497, 265] on button "1 . hans" at bounding box center [394, 249] width 280 height 66
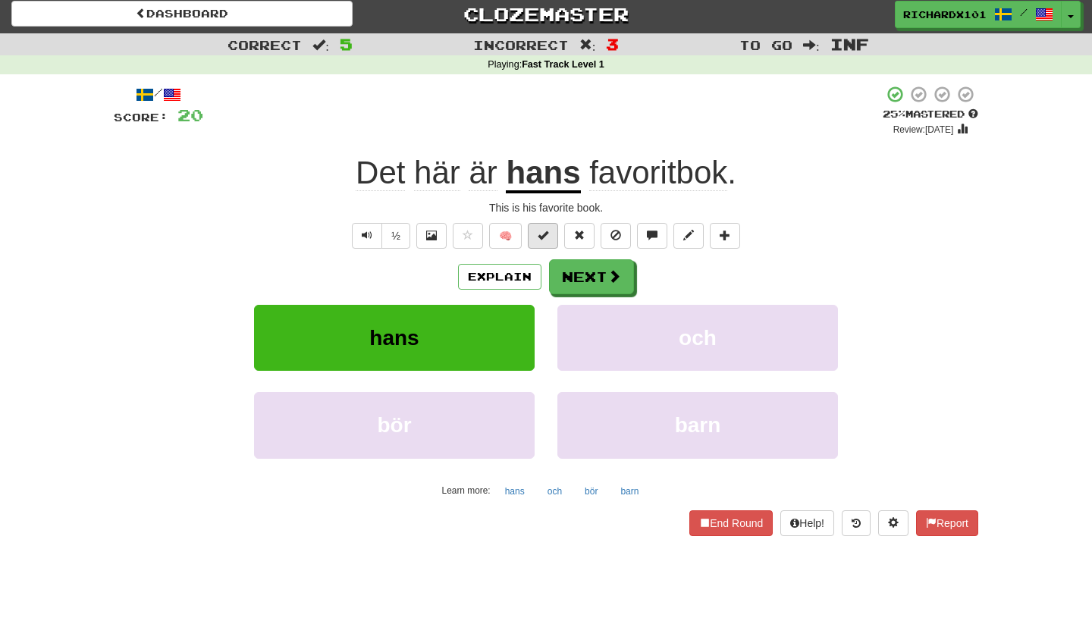
click at [540, 236] on span at bounding box center [542, 235] width 11 height 11
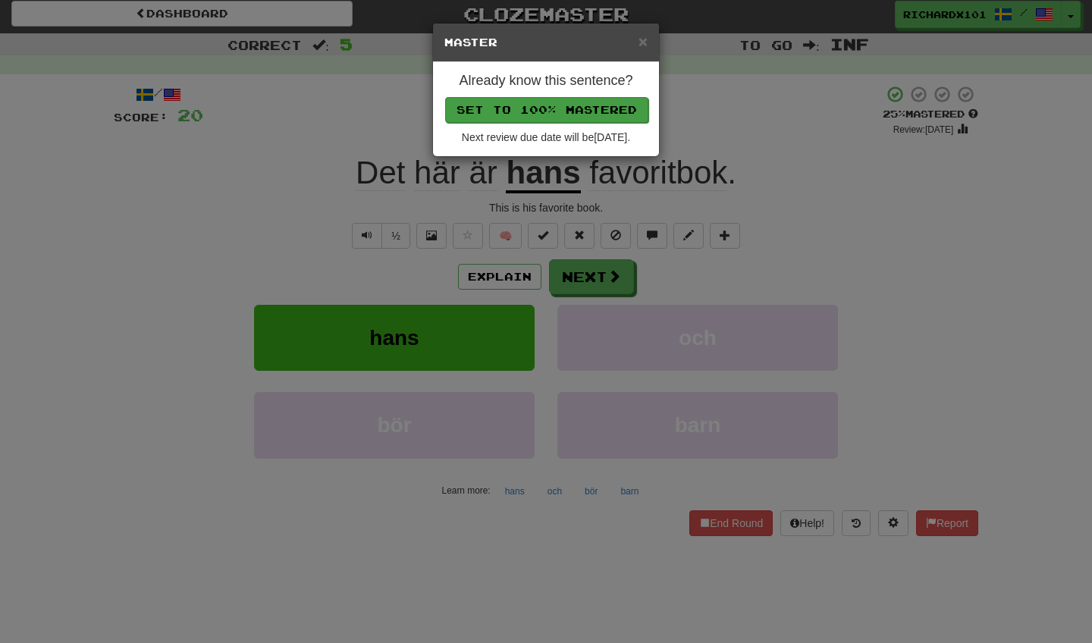
click at [505, 108] on button "Set to 100% Mastered" at bounding box center [546, 110] width 203 height 26
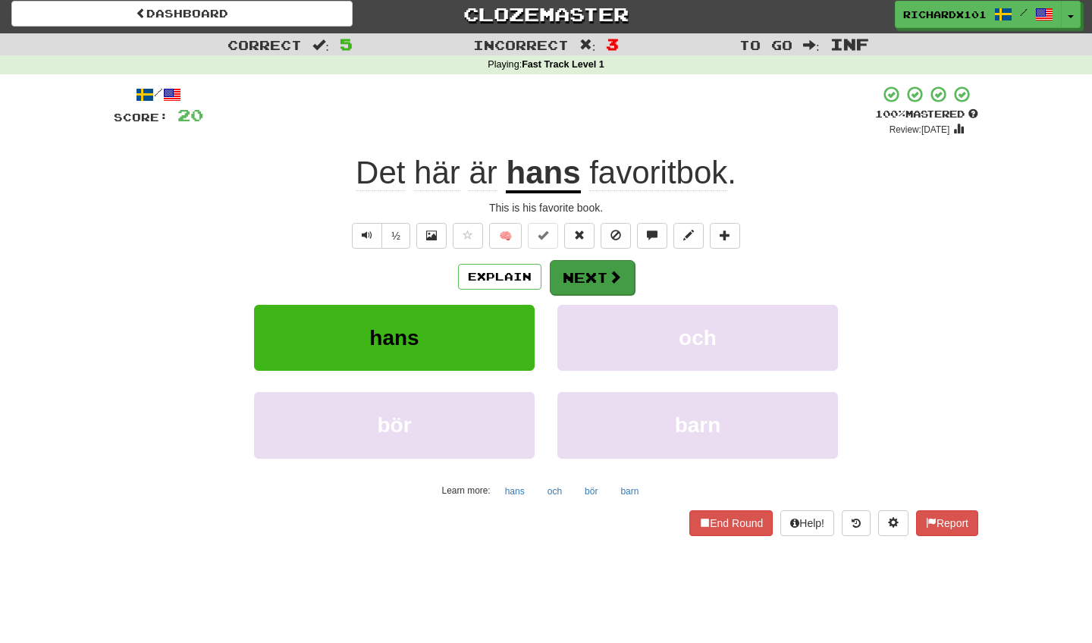
click at [609, 263] on button "Next" at bounding box center [592, 277] width 85 height 35
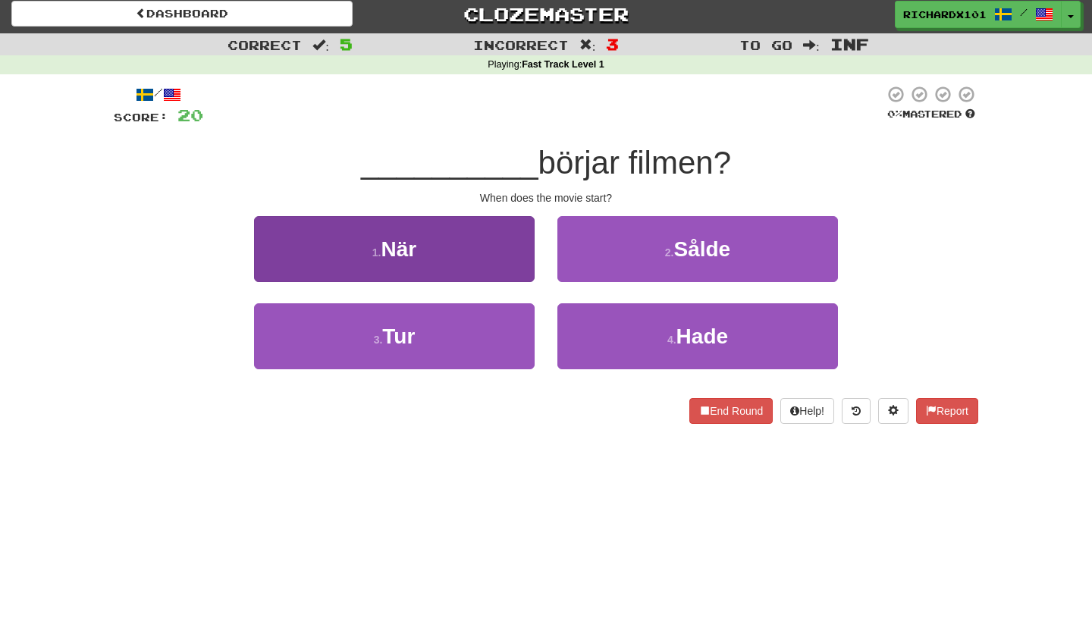
click at [520, 251] on button "1 . När" at bounding box center [394, 249] width 280 height 66
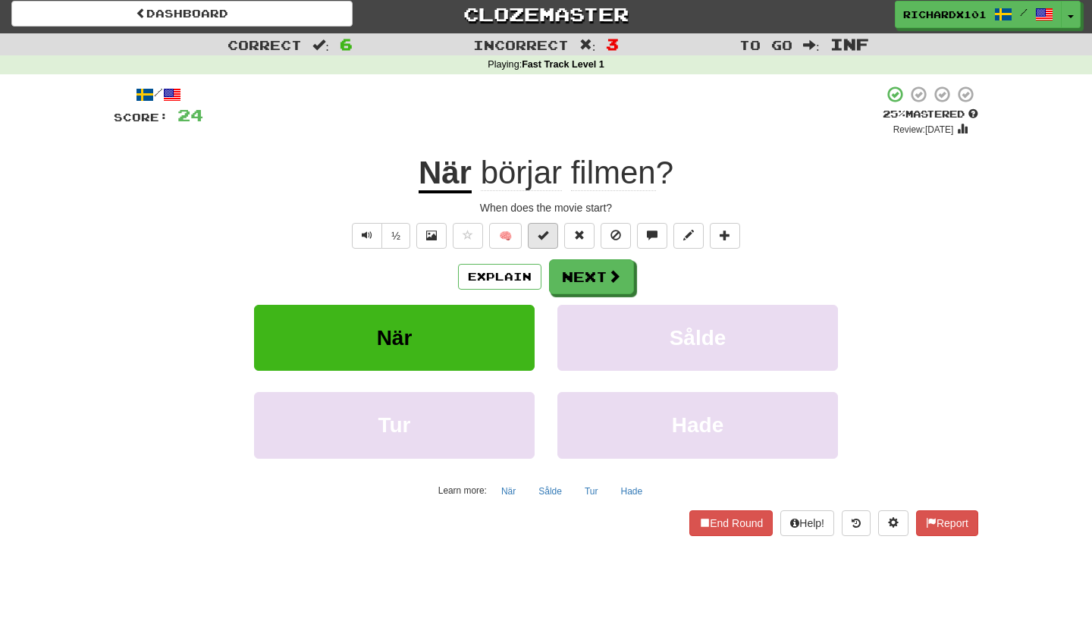
click at [542, 237] on span at bounding box center [542, 235] width 11 height 11
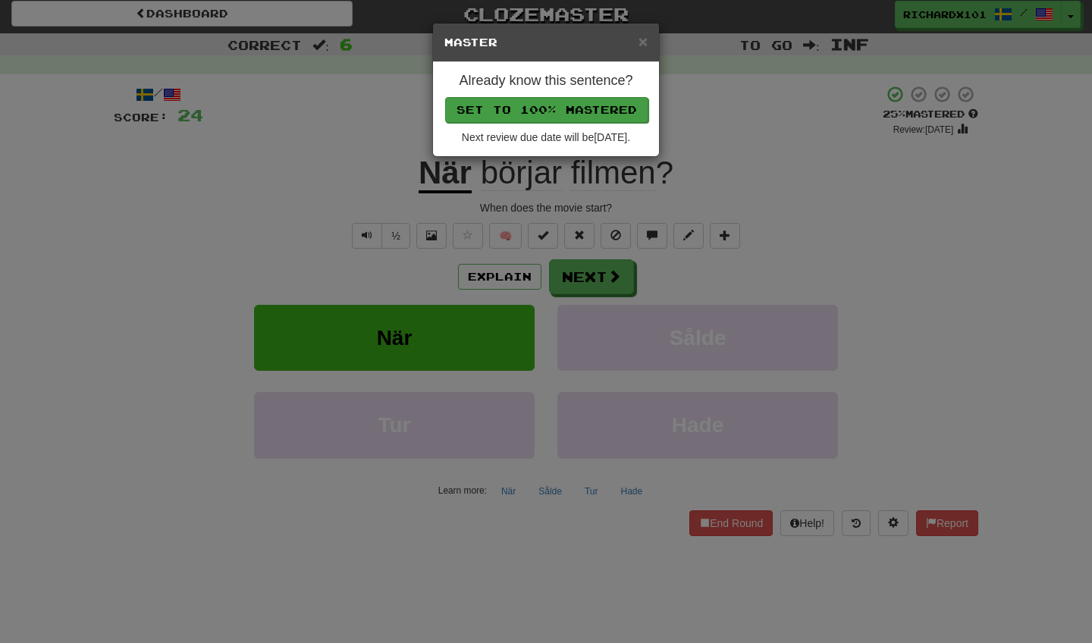
click at [535, 116] on button "Set to 100% Mastered" at bounding box center [546, 110] width 203 height 26
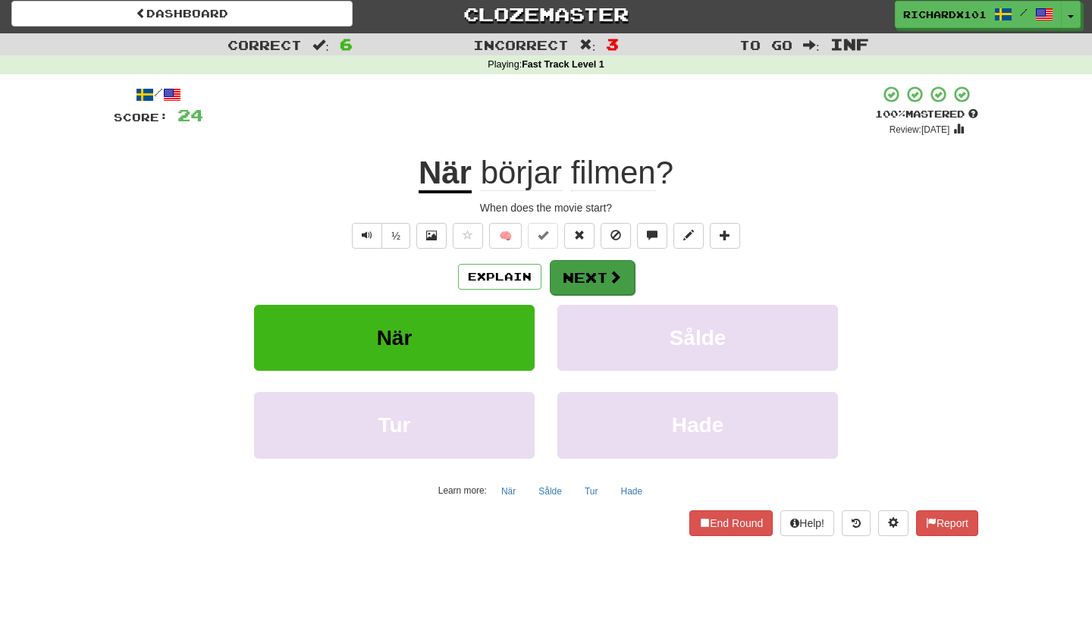
click at [582, 278] on button "Next" at bounding box center [592, 277] width 85 height 35
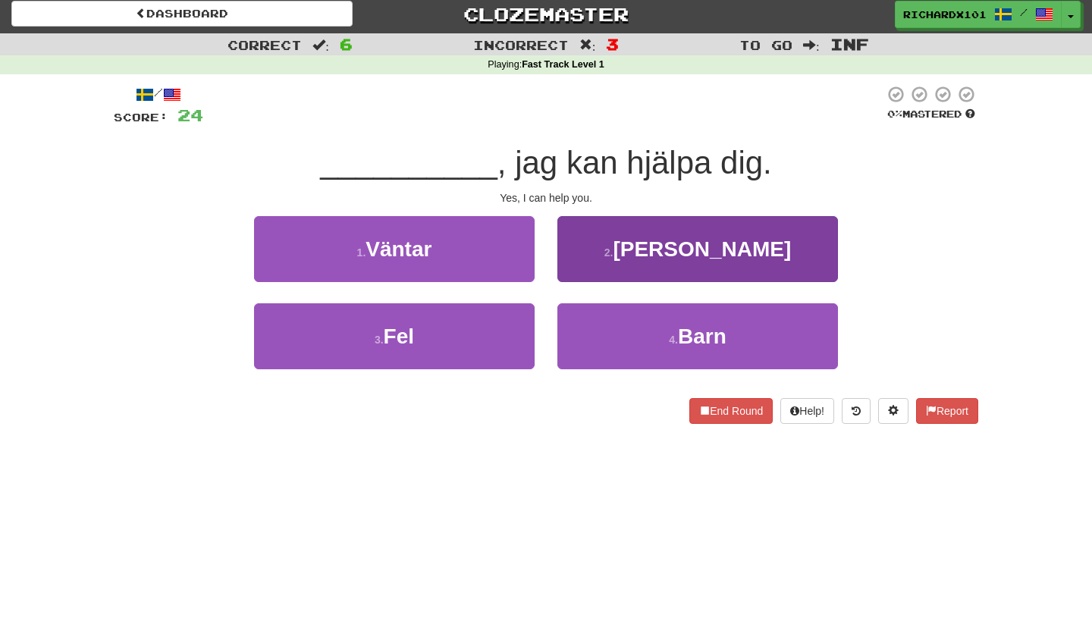
click at [599, 258] on button "2 . Ja" at bounding box center [697, 249] width 280 height 66
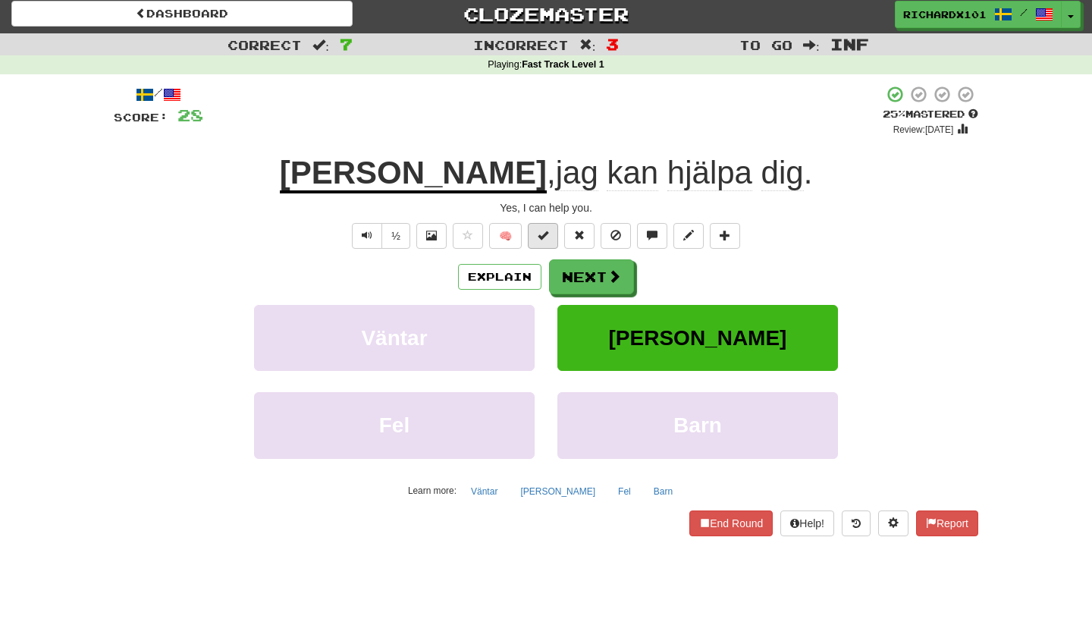
click at [545, 238] on span at bounding box center [542, 235] width 11 height 11
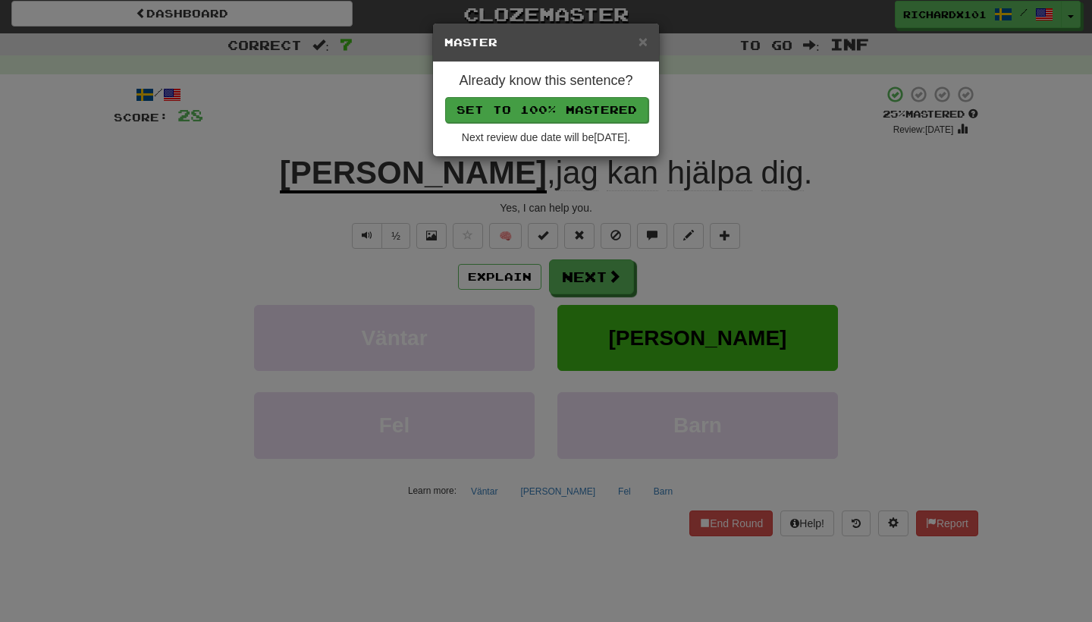
click at [590, 99] on button "Set to 100% Mastered" at bounding box center [546, 110] width 203 height 26
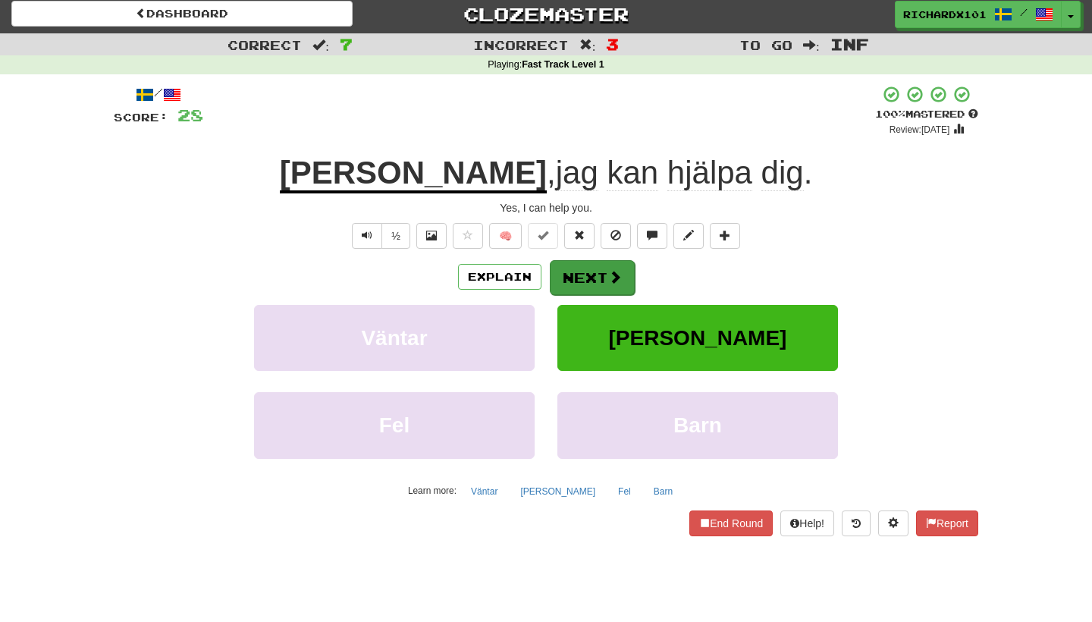
click at [584, 266] on button "Next" at bounding box center [592, 277] width 85 height 35
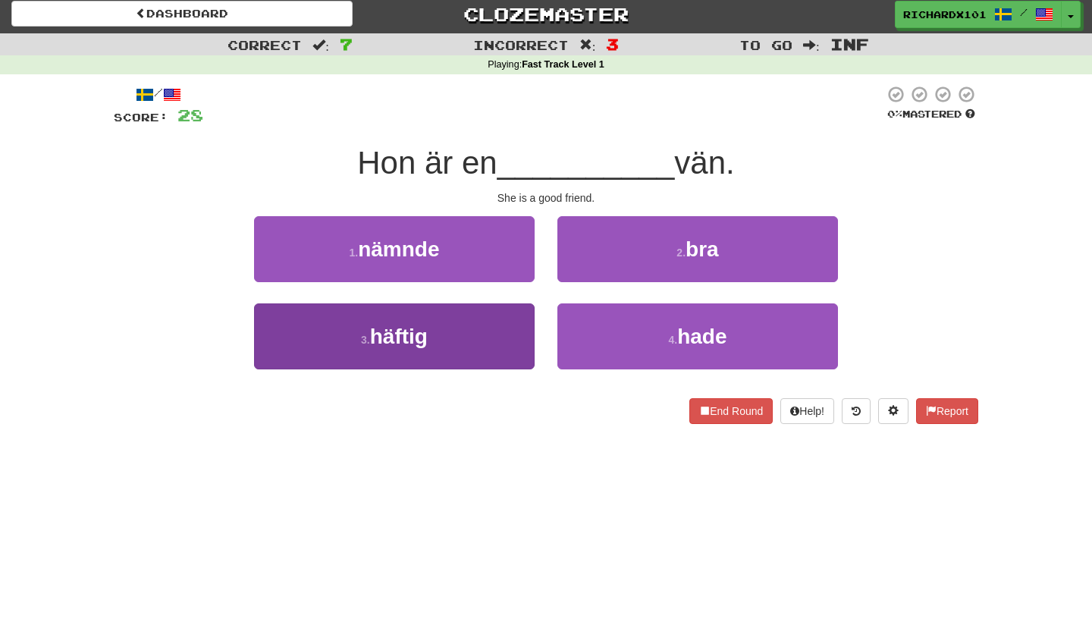
click at [504, 358] on button "3 . häftig" at bounding box center [394, 336] width 280 height 66
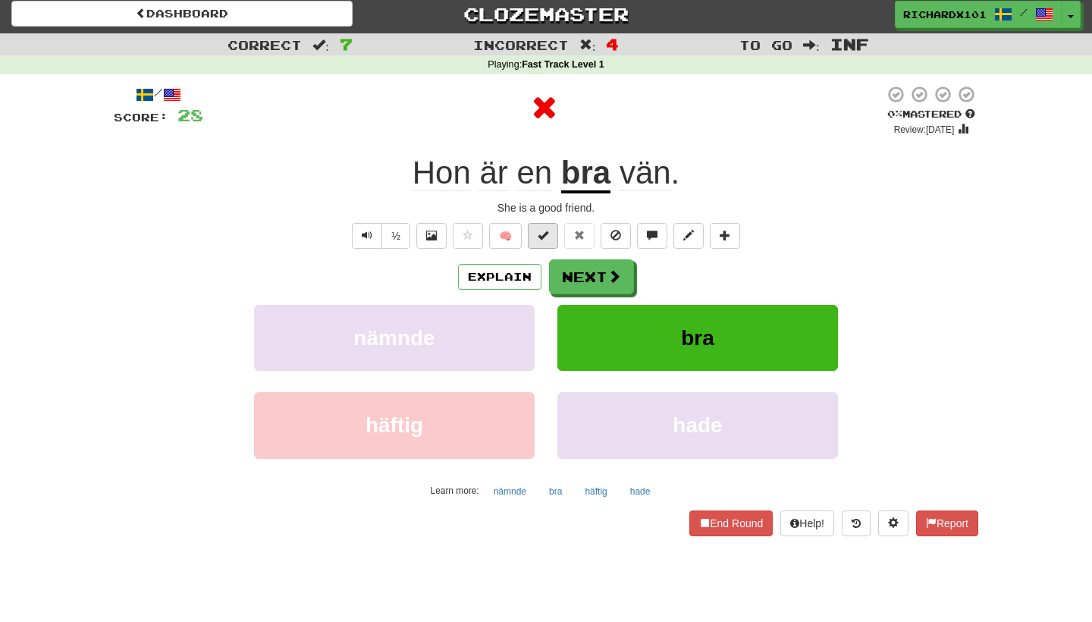
click at [551, 242] on button at bounding box center [543, 236] width 30 height 26
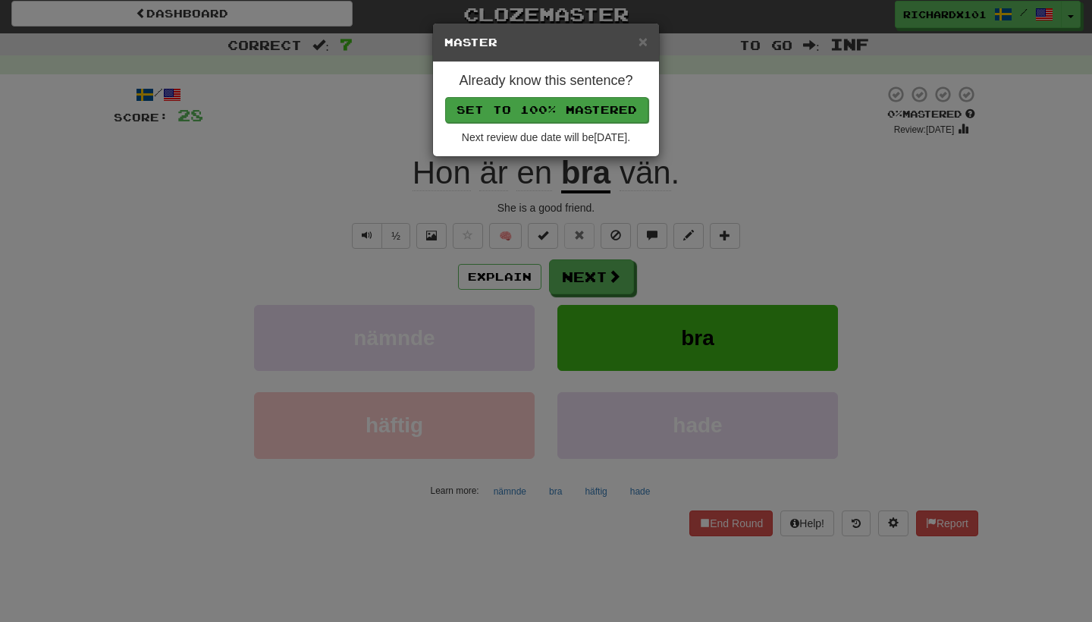
click at [591, 111] on button "Set to 100% Mastered" at bounding box center [546, 110] width 203 height 26
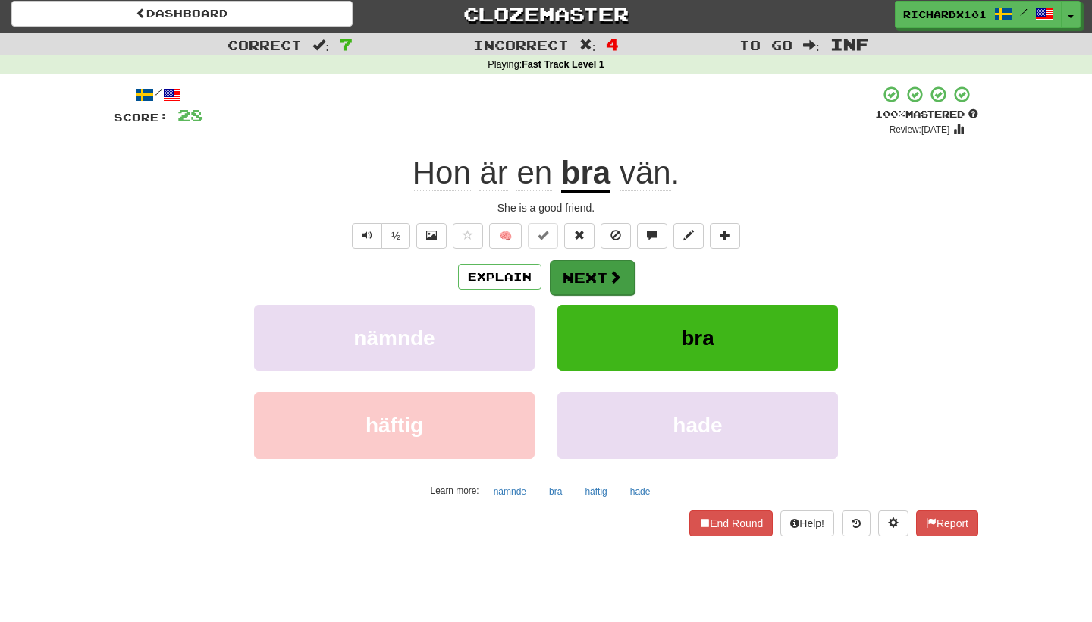
click at [571, 275] on button "Next" at bounding box center [592, 277] width 85 height 35
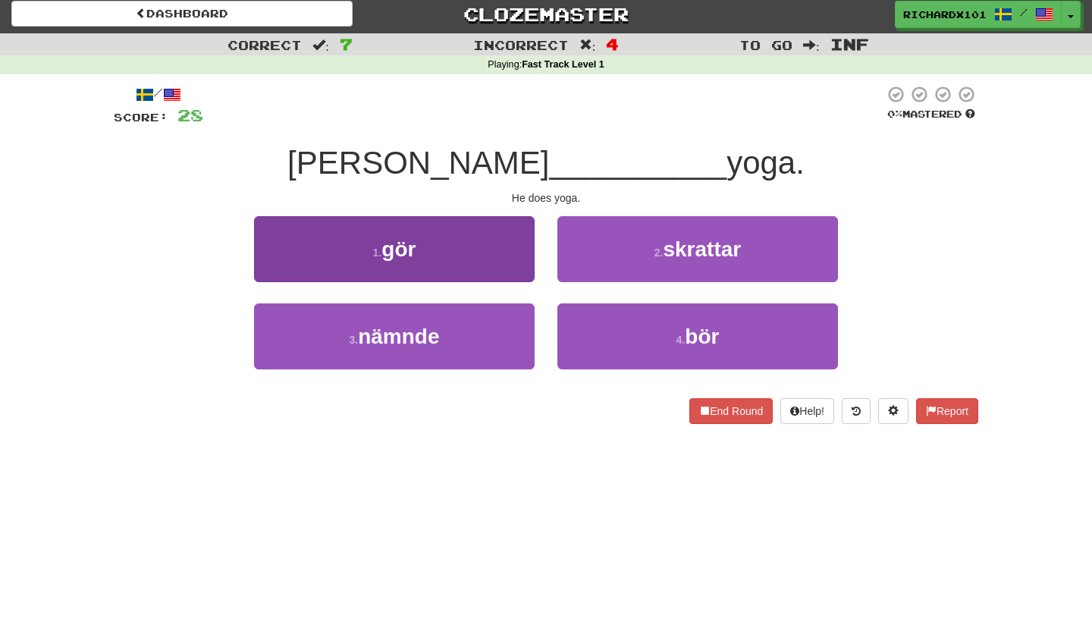
click at [515, 261] on button "1 . gör" at bounding box center [394, 249] width 280 height 66
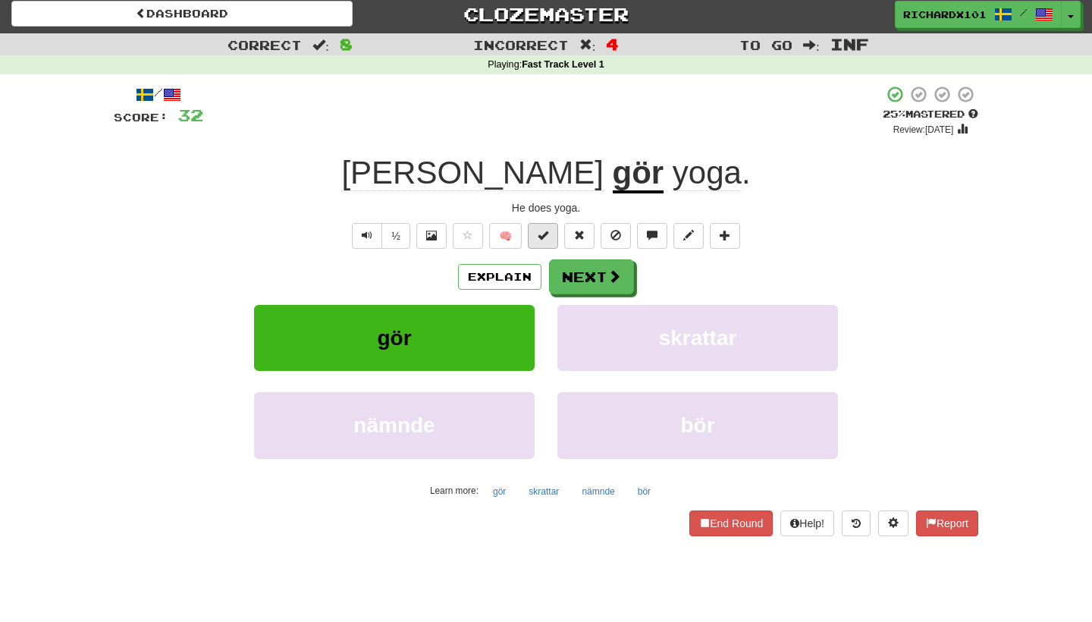
click at [546, 239] on span at bounding box center [542, 235] width 11 height 11
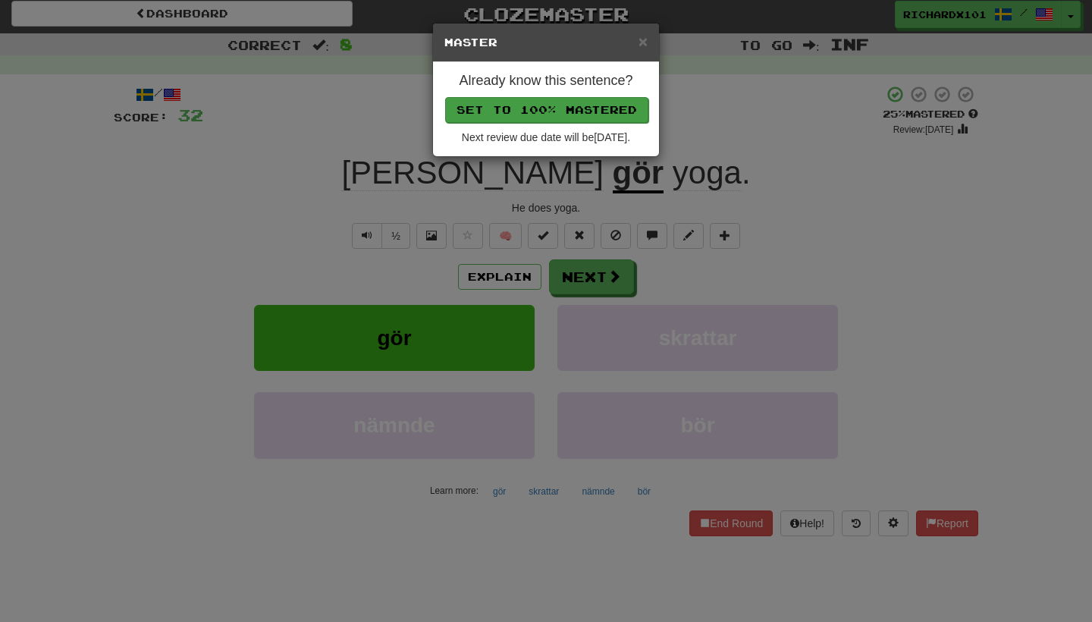
click at [572, 111] on button "Set to 100% Mastered" at bounding box center [546, 110] width 203 height 26
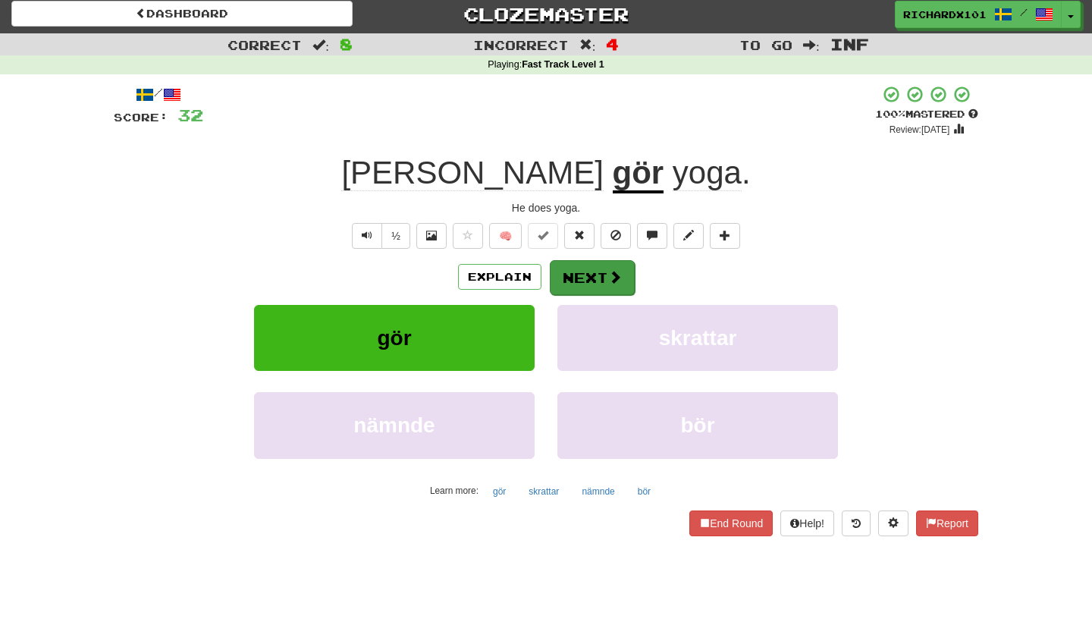
click at [565, 266] on button "Next" at bounding box center [592, 277] width 85 height 35
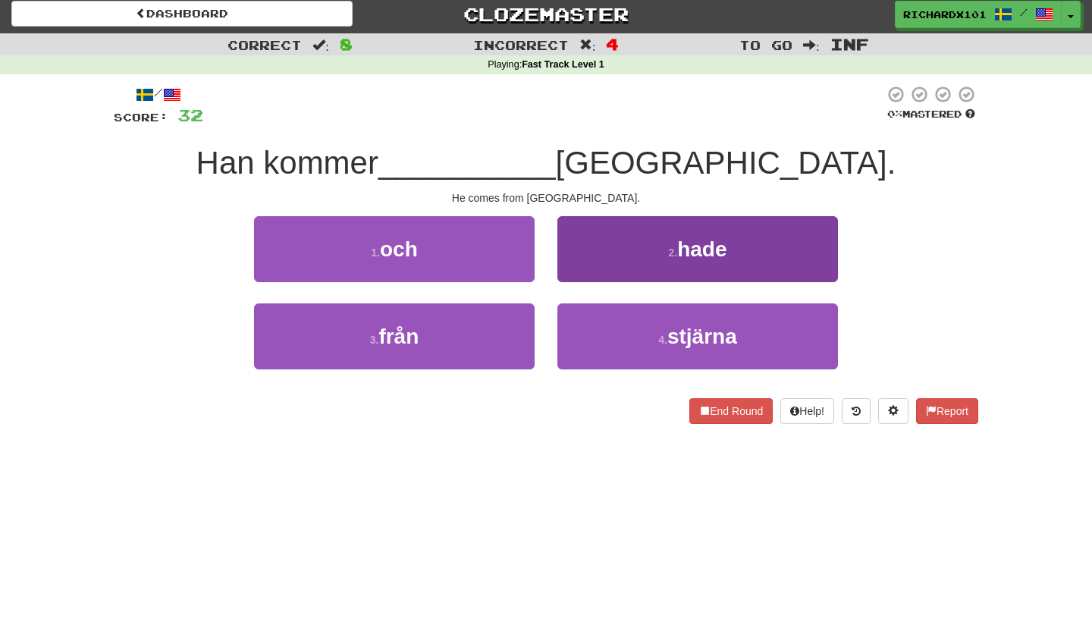
click at [573, 255] on button "2 . hade" at bounding box center [697, 249] width 280 height 66
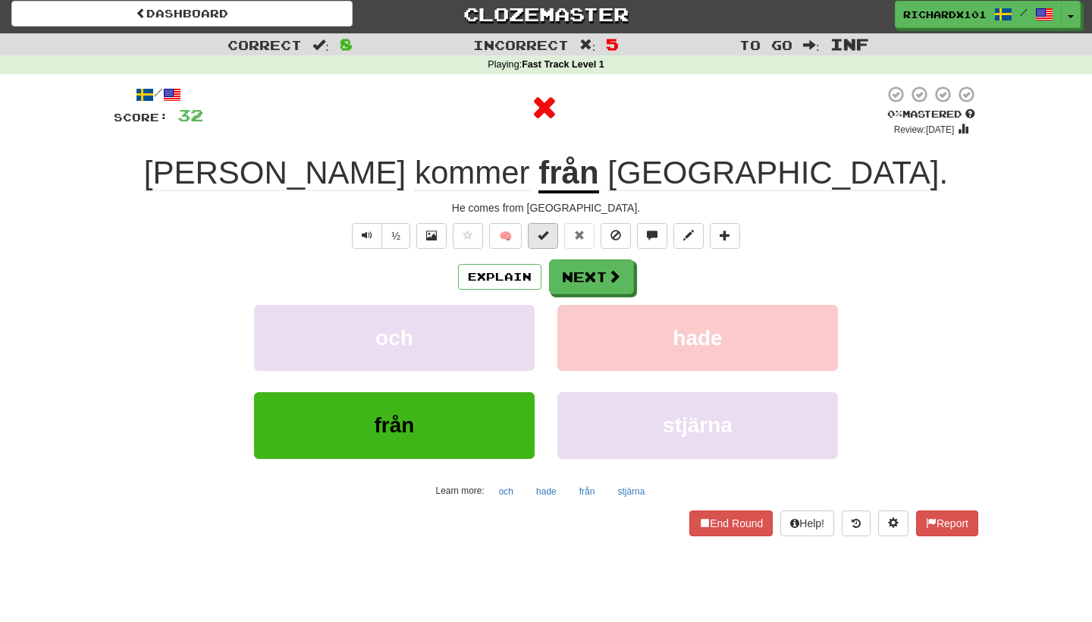
click at [539, 224] on button at bounding box center [543, 236] width 30 height 26
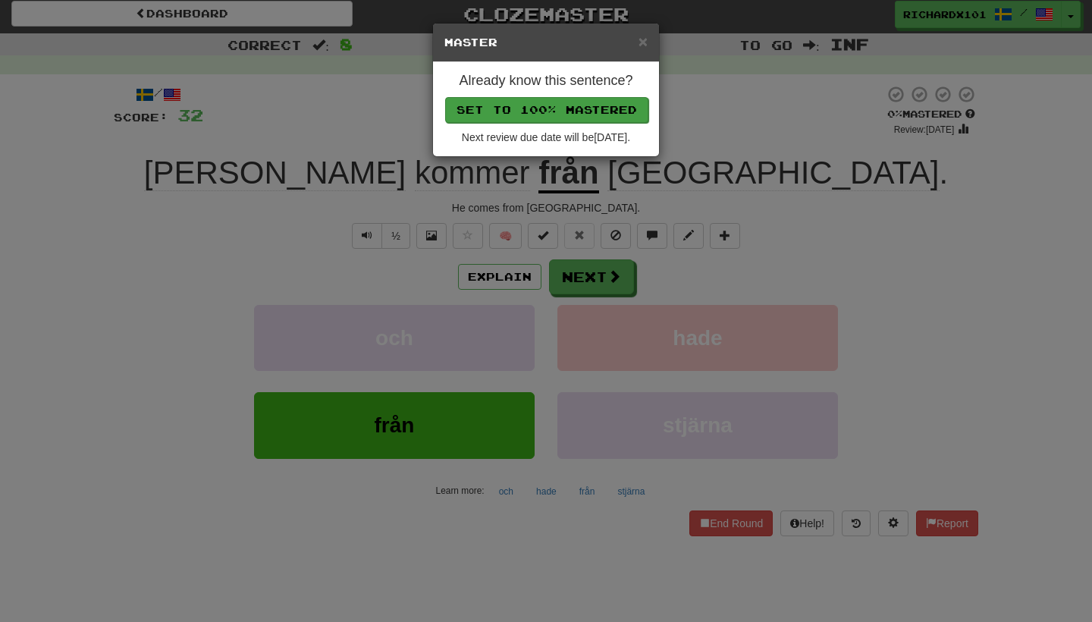
click at [571, 110] on button "Set to 100% Mastered" at bounding box center [546, 110] width 203 height 26
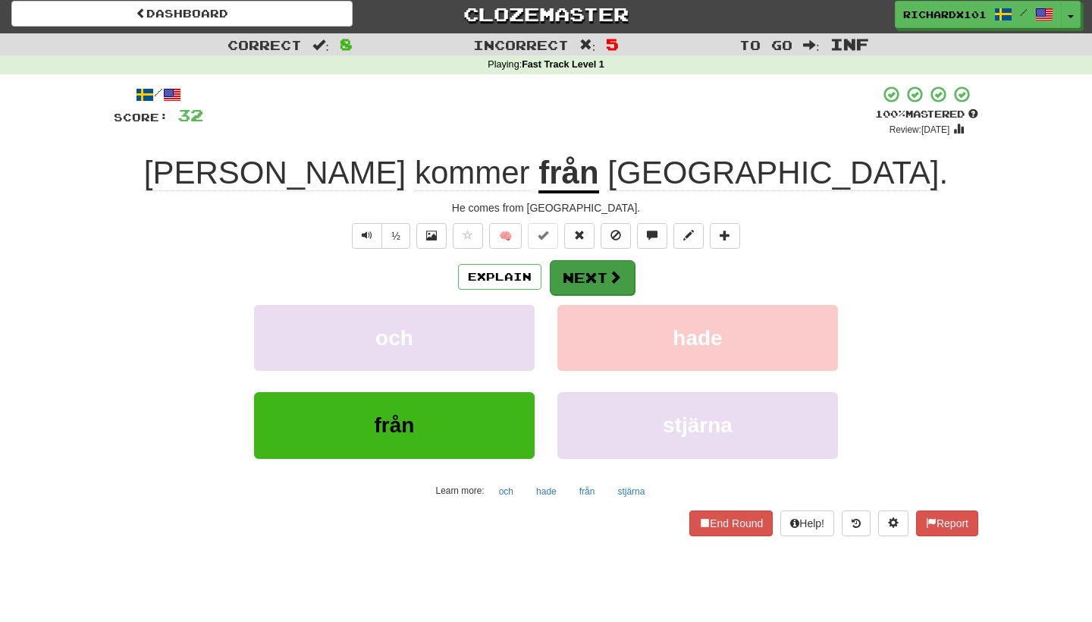
click at [583, 265] on button "Next" at bounding box center [592, 277] width 85 height 35
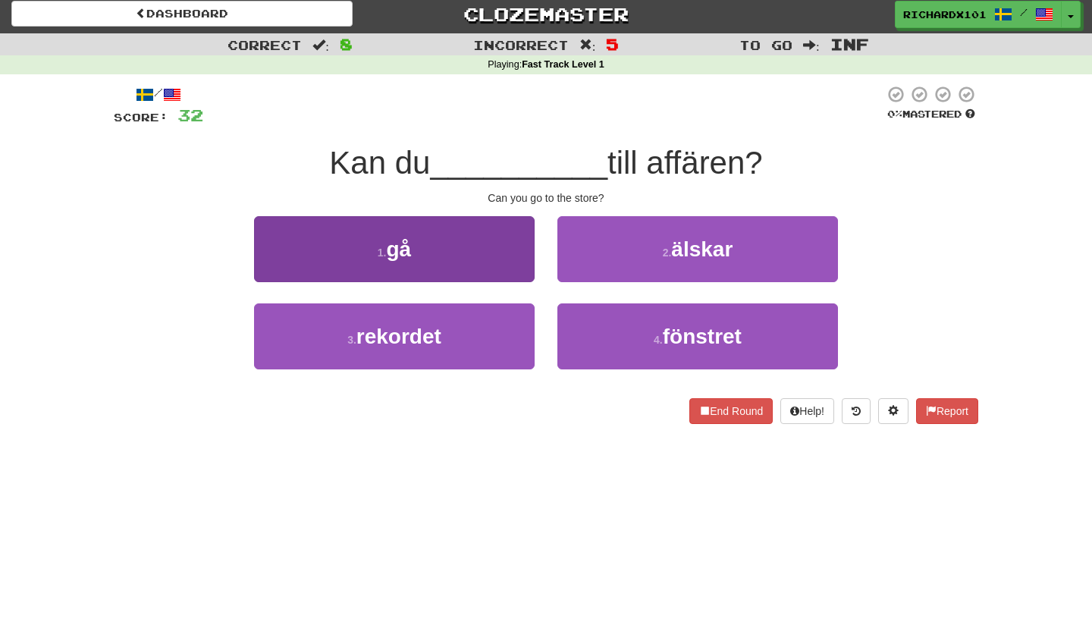
click at [486, 236] on button "1 . gå" at bounding box center [394, 249] width 280 height 66
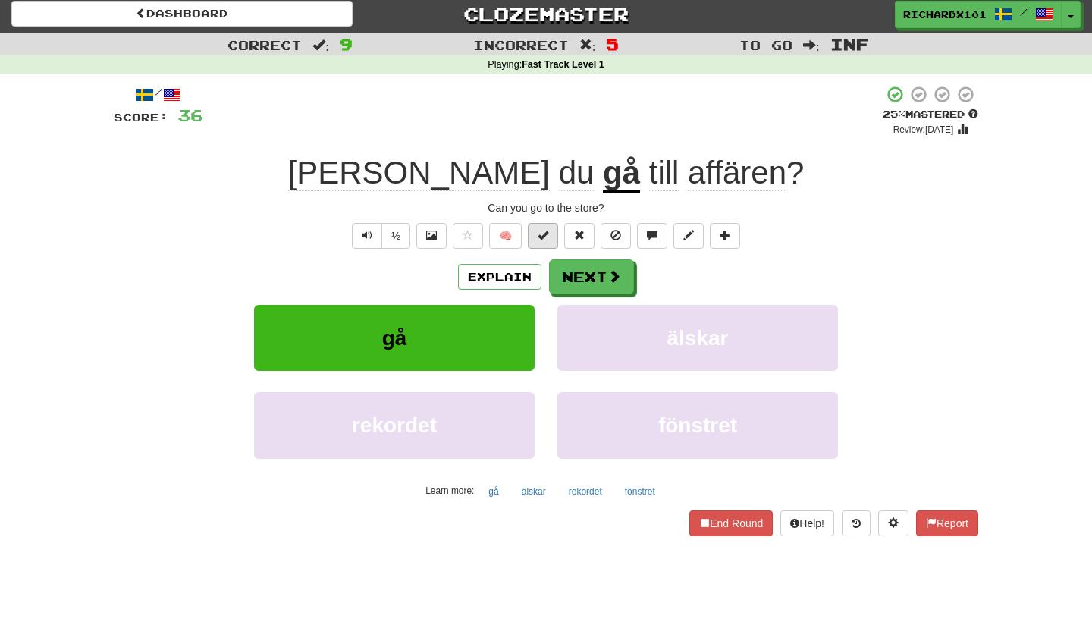
click at [543, 236] on span at bounding box center [542, 235] width 11 height 11
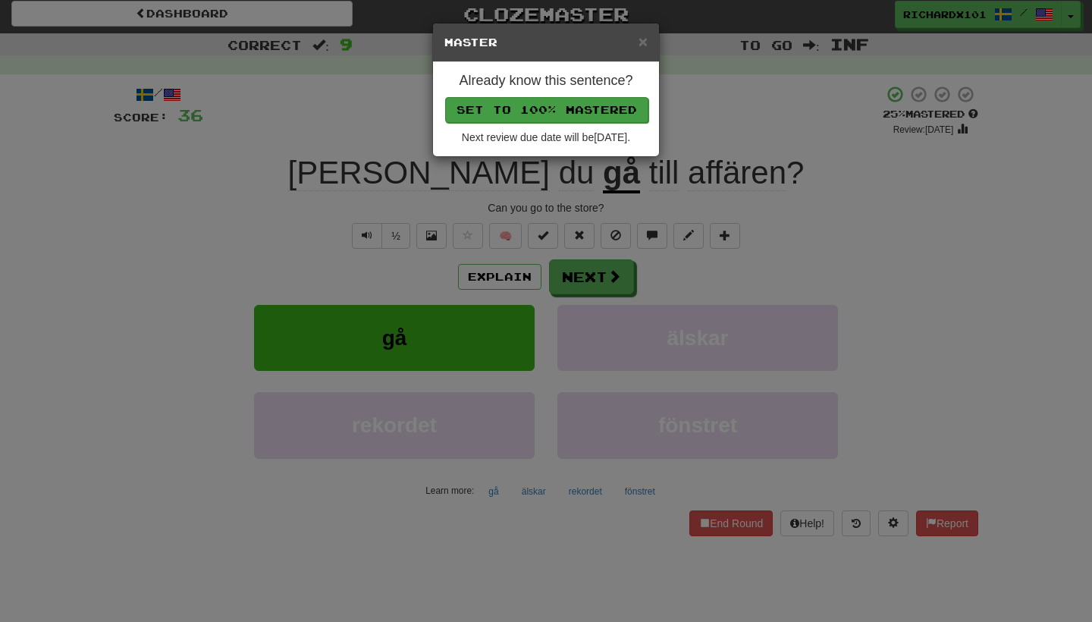
click at [599, 101] on button "Set to 100% Mastered" at bounding box center [546, 110] width 203 height 26
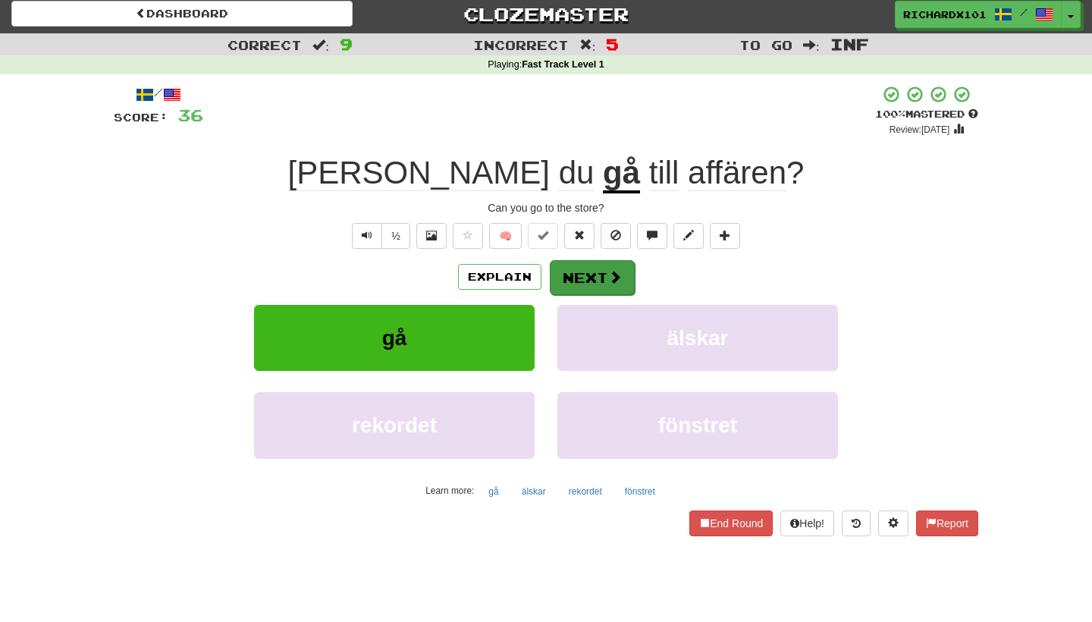
click at [578, 274] on button "Next" at bounding box center [592, 277] width 85 height 35
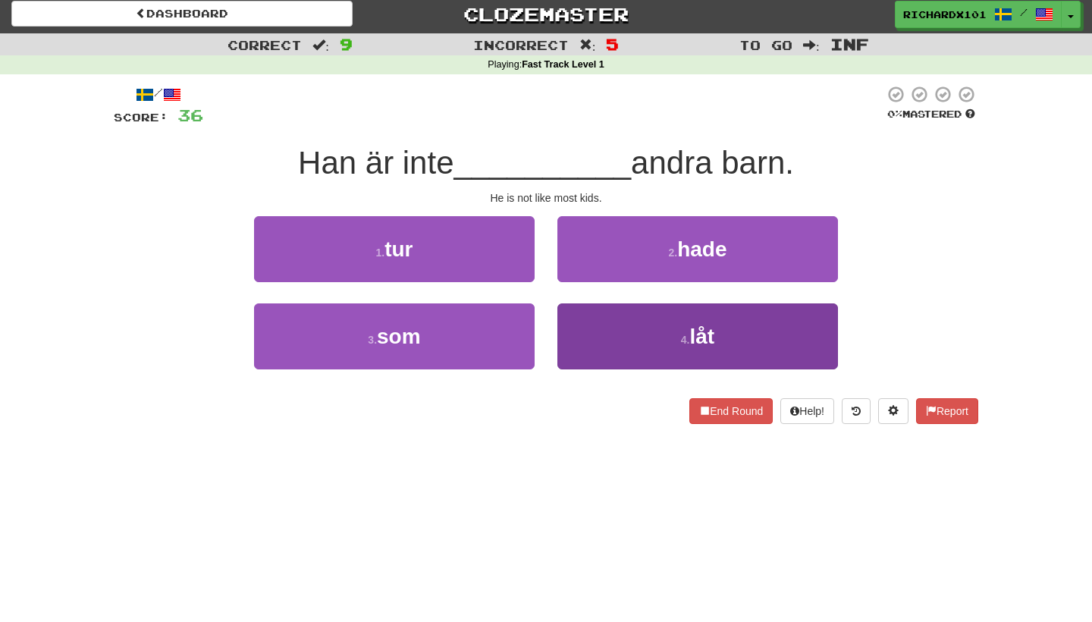
click at [595, 324] on button "4 . låt" at bounding box center [697, 336] width 280 height 66
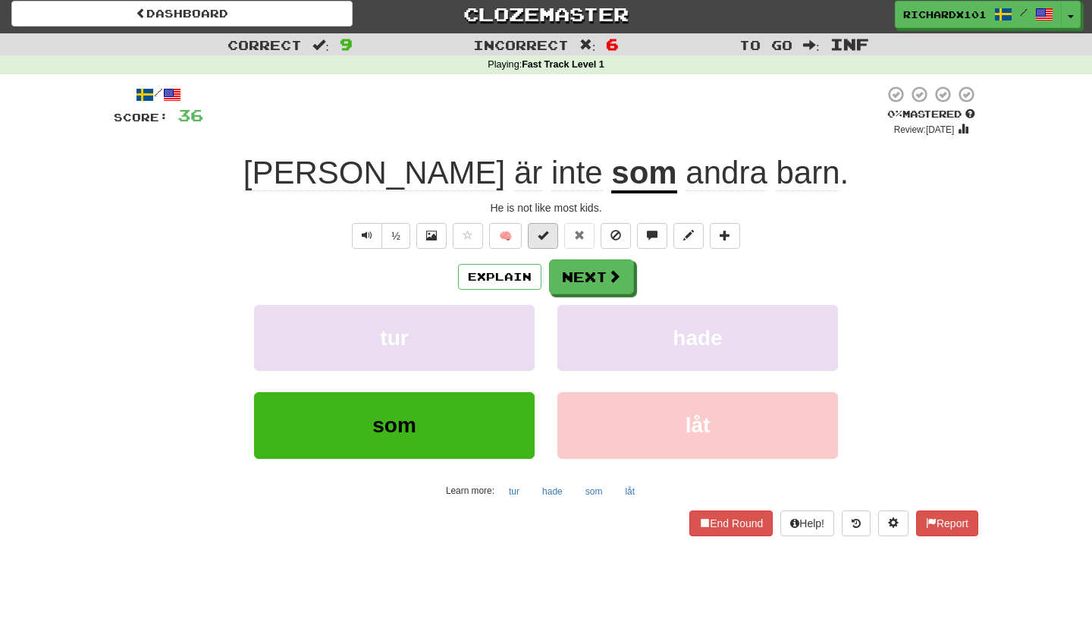
click at [555, 233] on button at bounding box center [543, 236] width 30 height 26
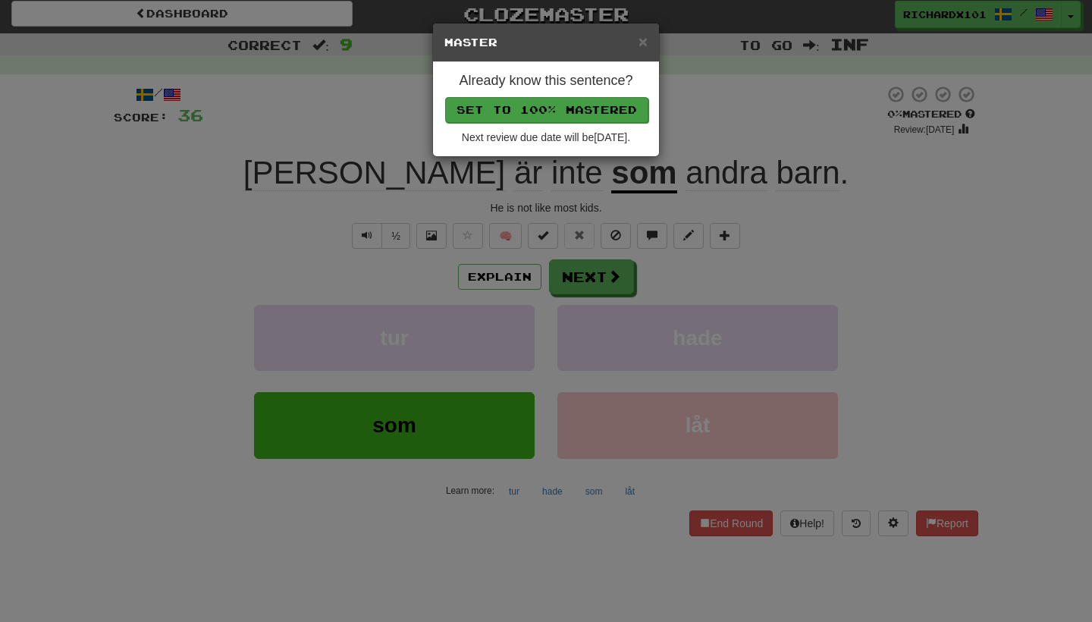
click at [570, 111] on button "Set to 100% Mastered" at bounding box center [546, 110] width 203 height 26
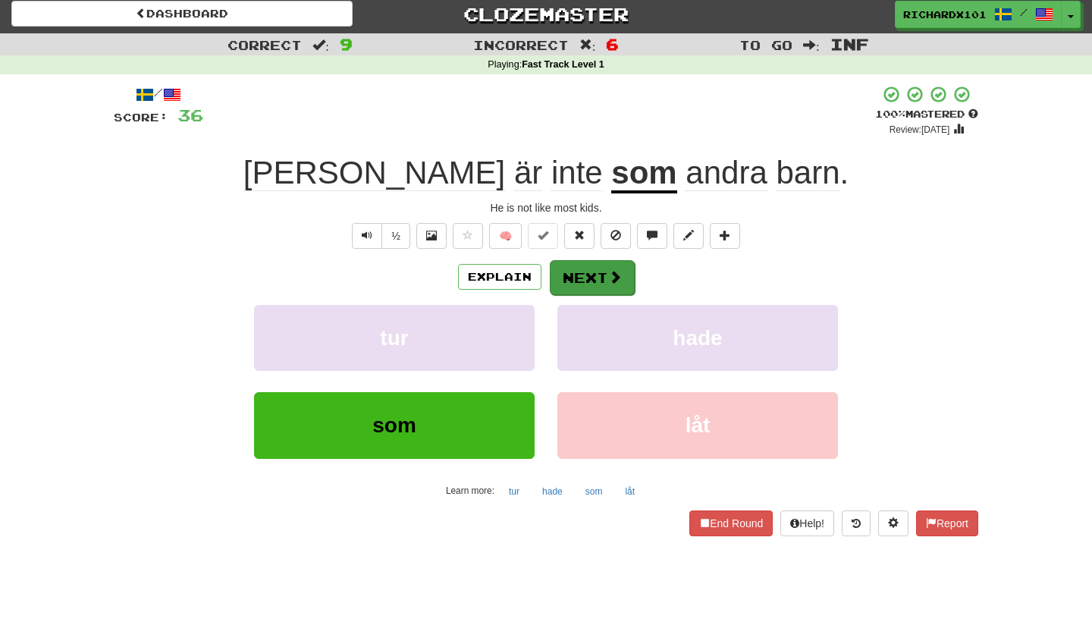
click at [599, 272] on button "Next" at bounding box center [592, 277] width 85 height 35
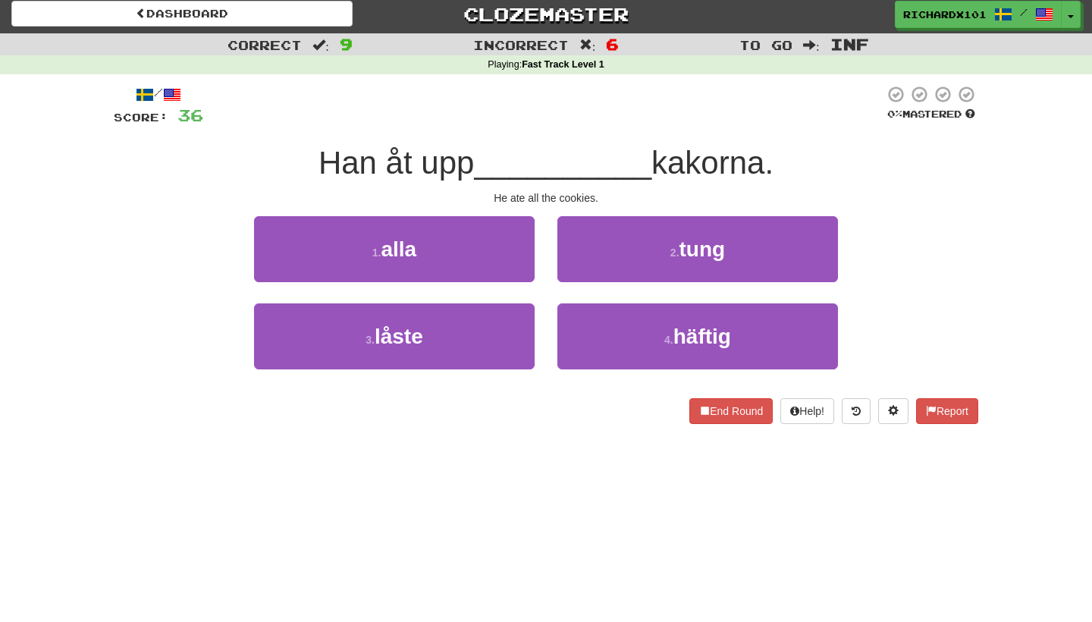
click at [537, 252] on div "1 . alla" at bounding box center [394, 259] width 303 height 87
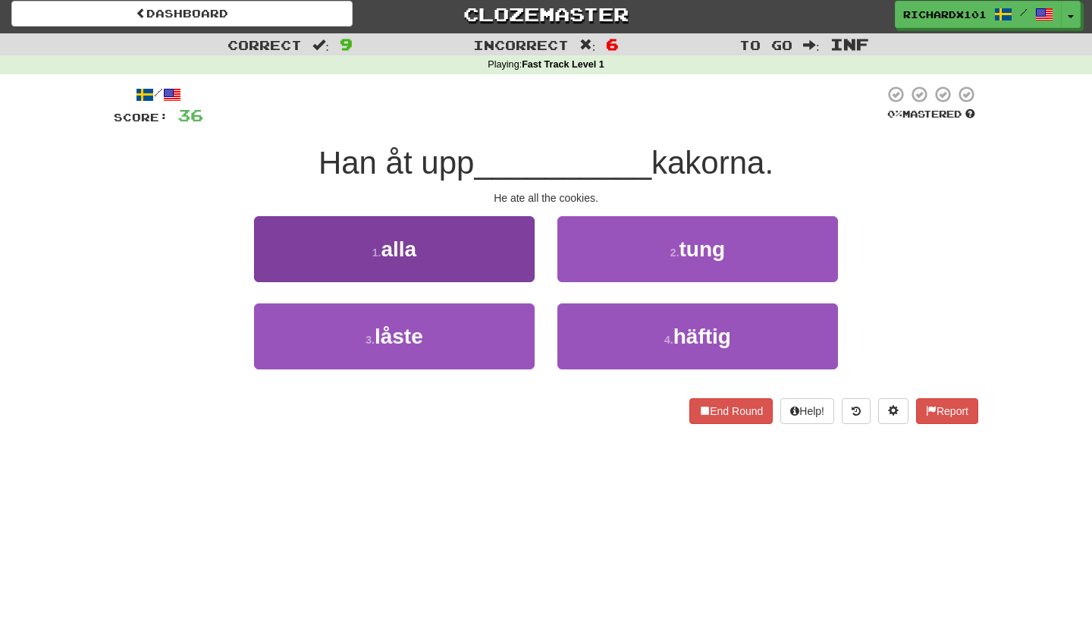
click at [521, 257] on button "1 . alla" at bounding box center [394, 249] width 280 height 66
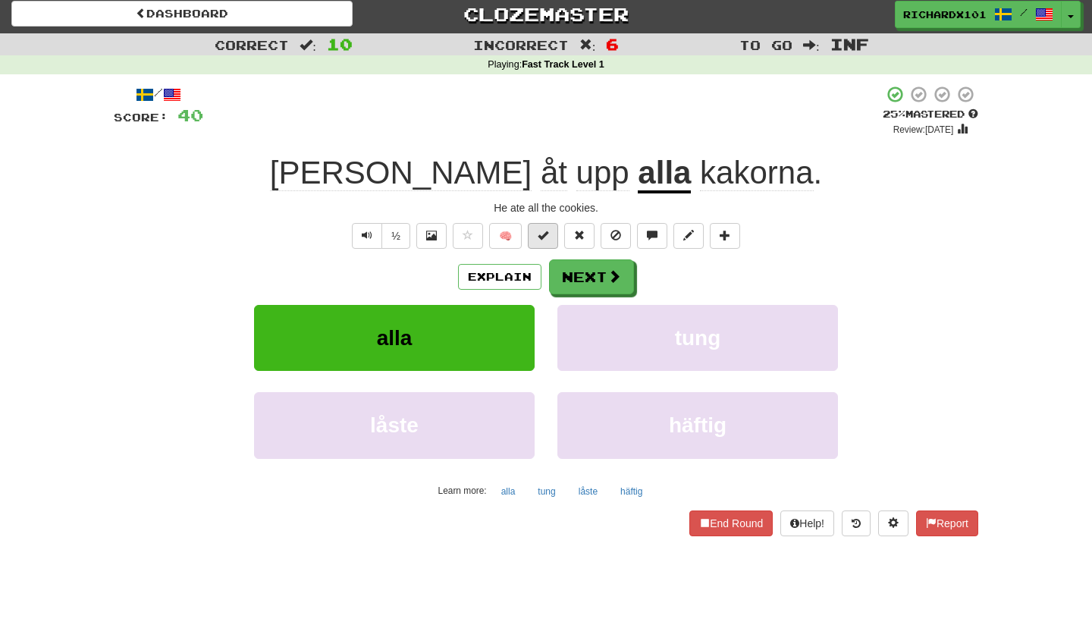
click at [547, 233] on span at bounding box center [542, 235] width 11 height 11
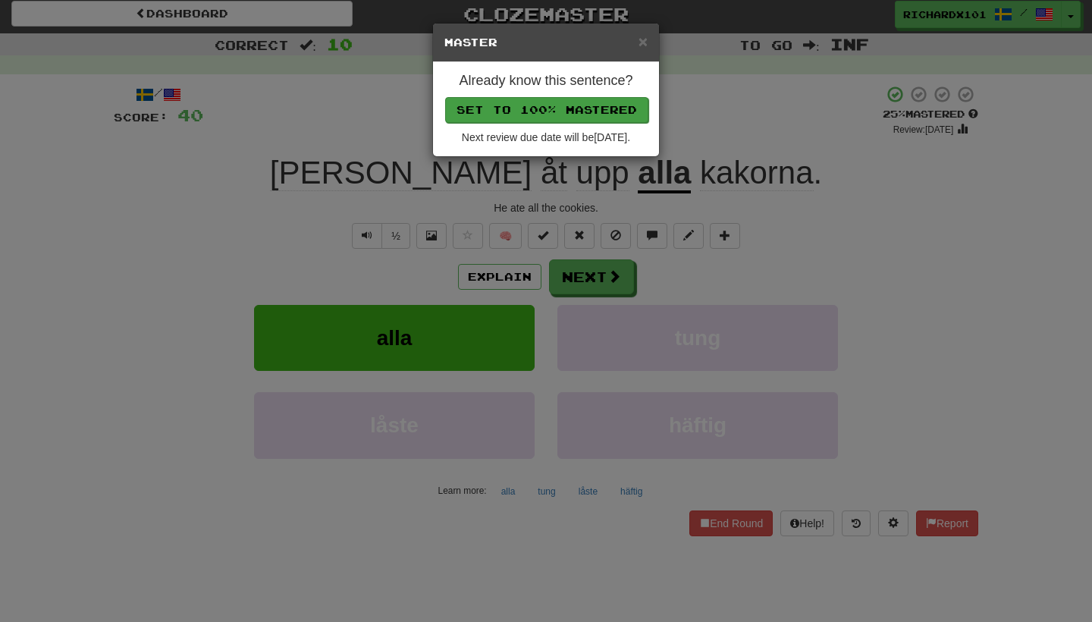
click at [589, 109] on button "Set to 100% Mastered" at bounding box center [546, 110] width 203 height 26
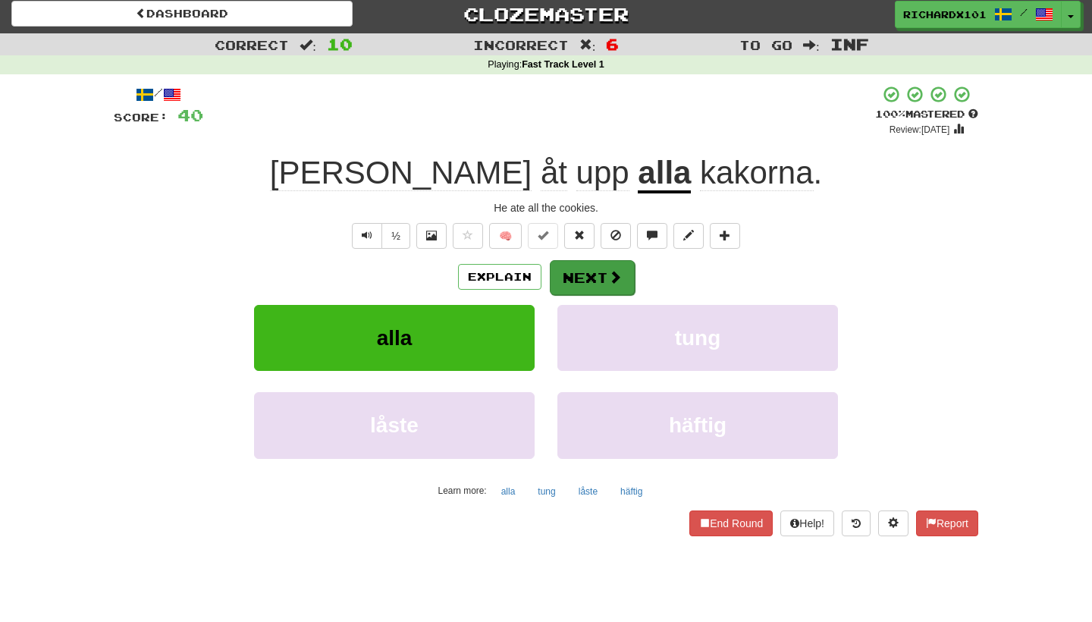
click at [579, 277] on button "Next" at bounding box center [592, 277] width 85 height 35
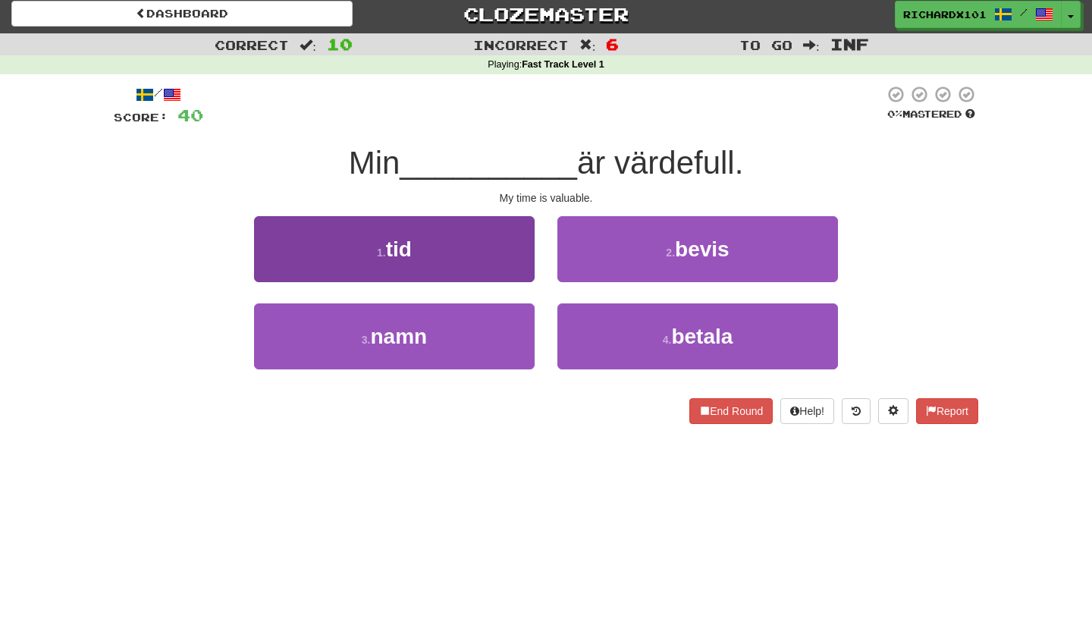
click at [525, 261] on button "1 . tid" at bounding box center [394, 249] width 280 height 66
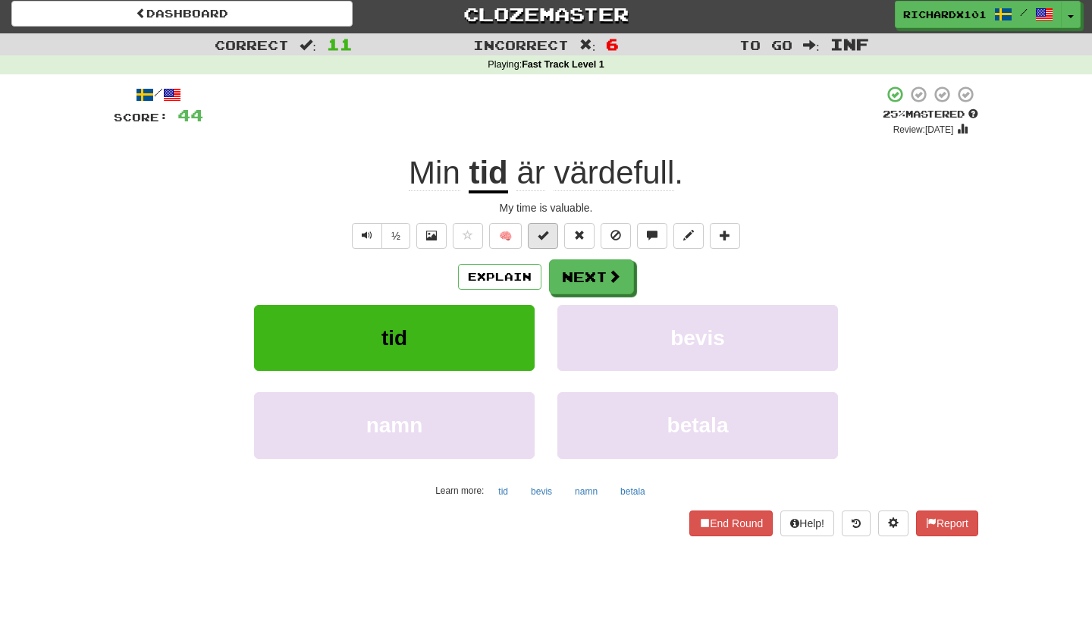
click at [546, 230] on span at bounding box center [542, 235] width 11 height 11
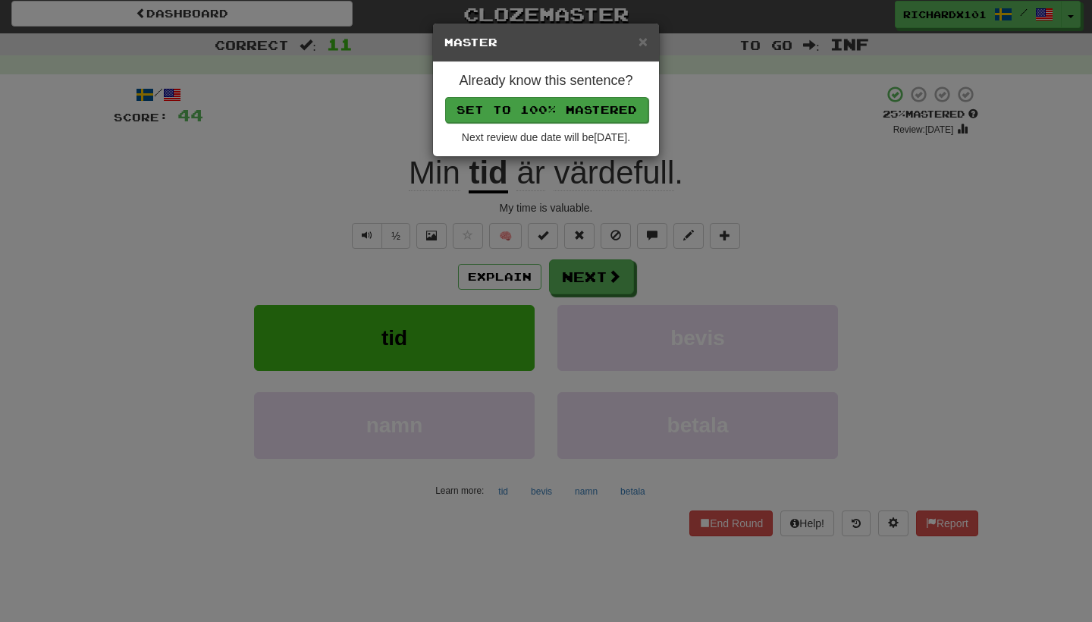
click at [587, 103] on button "Set to 100% Mastered" at bounding box center [546, 110] width 203 height 26
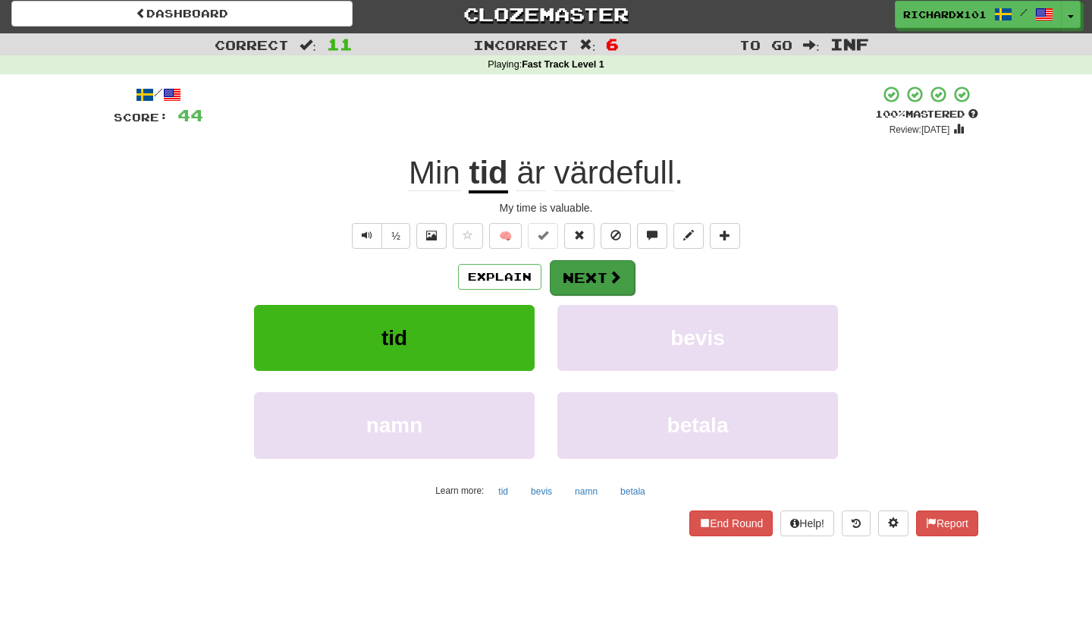
click at [586, 274] on button "Next" at bounding box center [592, 277] width 85 height 35
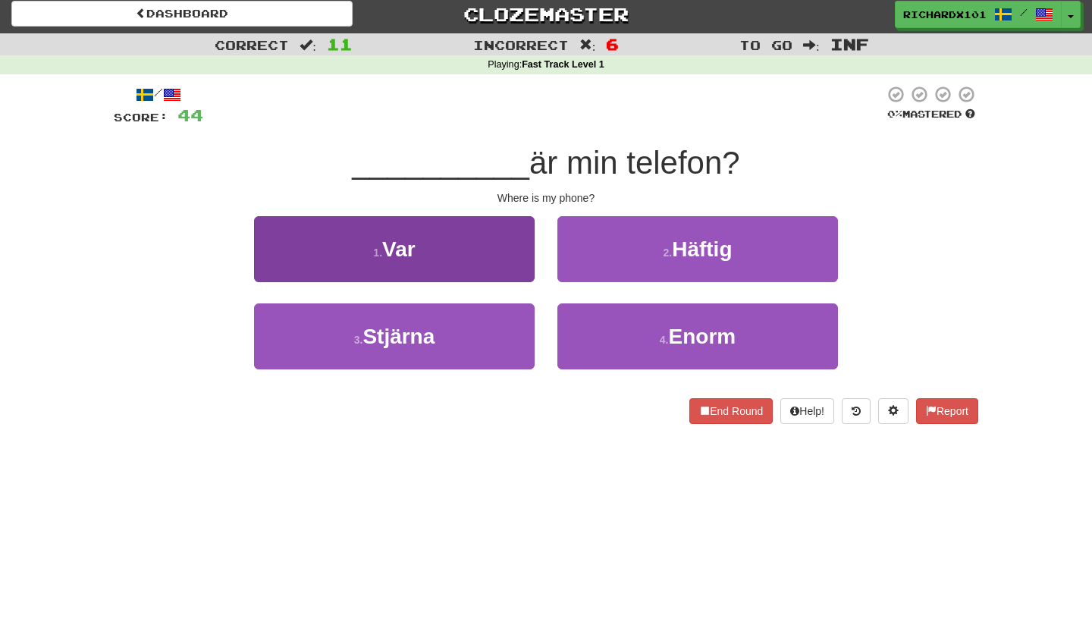
click at [509, 255] on button "1 . Var" at bounding box center [394, 249] width 280 height 66
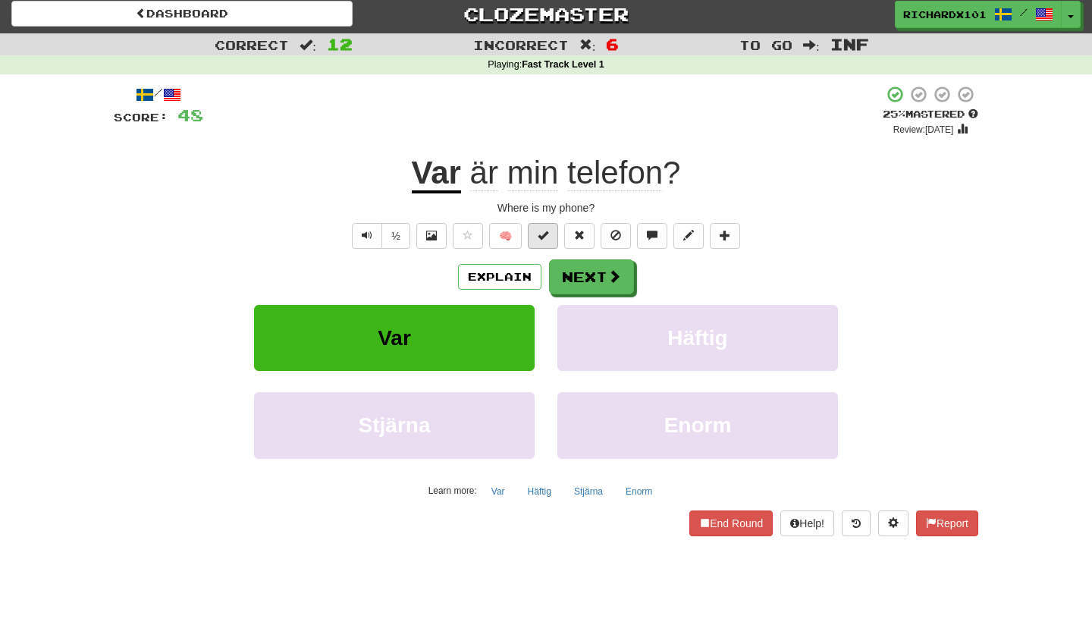
drag, startPoint x: 578, startPoint y: 272, endPoint x: 548, endPoint y: 232, distance: 49.9
click at [548, 233] on div "/ Score: 48 + 4 25 % Mastered Review: 2025-08-15 Var är min telefon ? Where is …" at bounding box center [546, 310] width 864 height 450
click at [548, 232] on span at bounding box center [542, 235] width 11 height 11
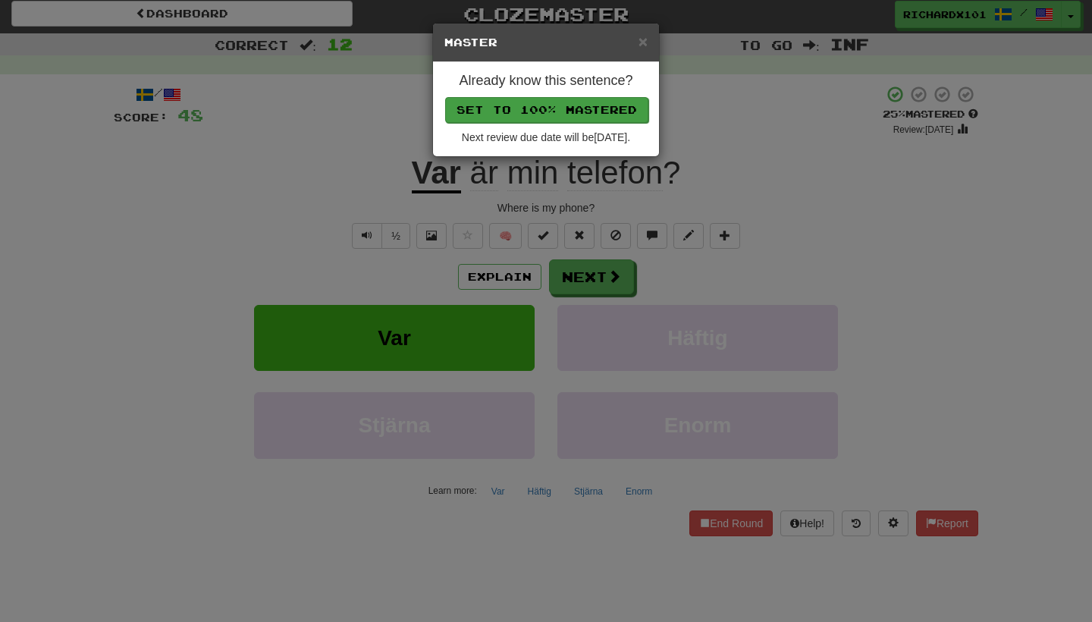
click at [560, 99] on button "Set to 100% Mastered" at bounding box center [546, 110] width 203 height 26
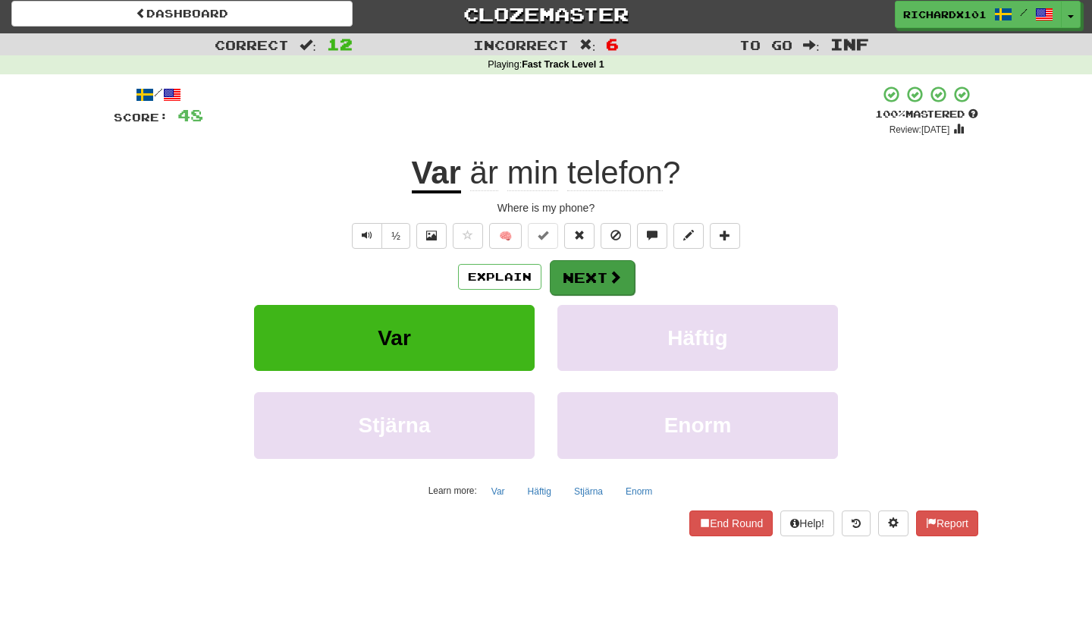
click at [573, 267] on button "Next" at bounding box center [592, 277] width 85 height 35
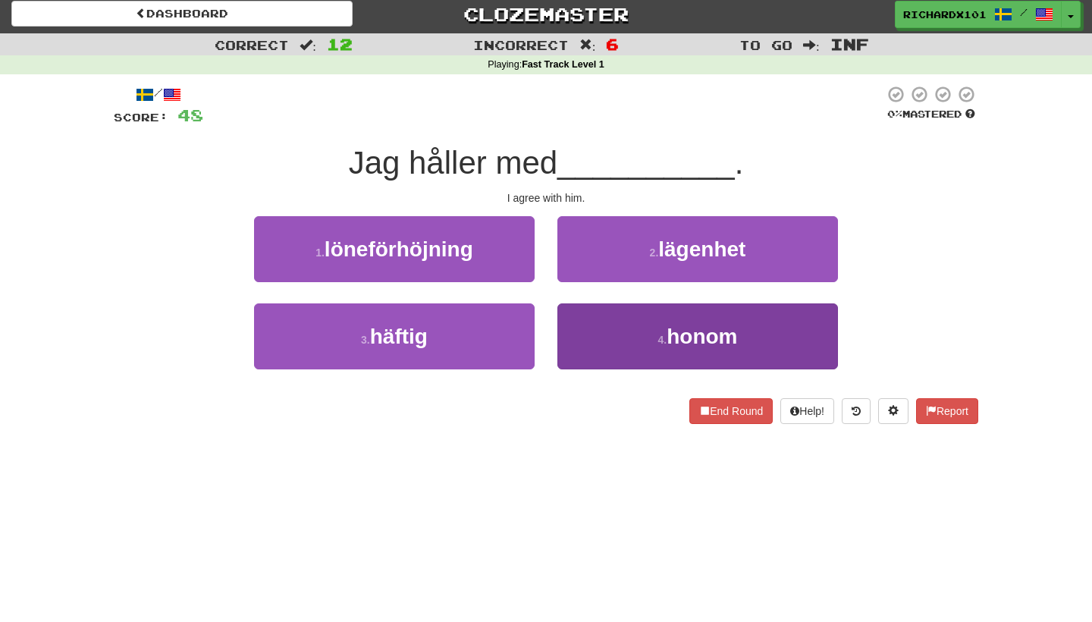
click at [613, 329] on button "4 . honom" at bounding box center [697, 336] width 280 height 66
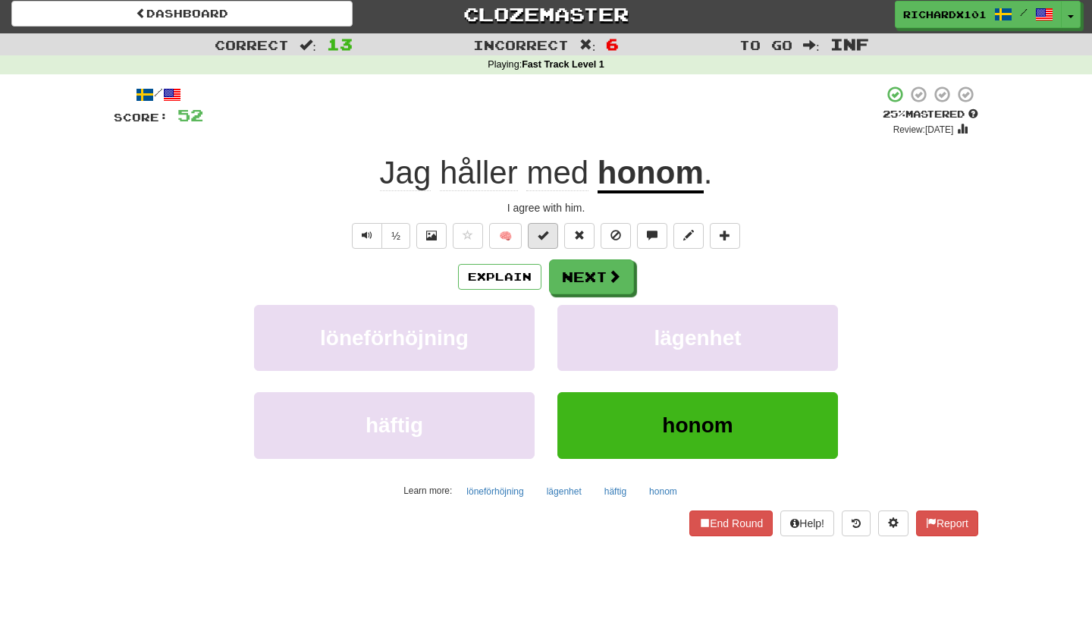
click at [547, 232] on span at bounding box center [542, 235] width 11 height 11
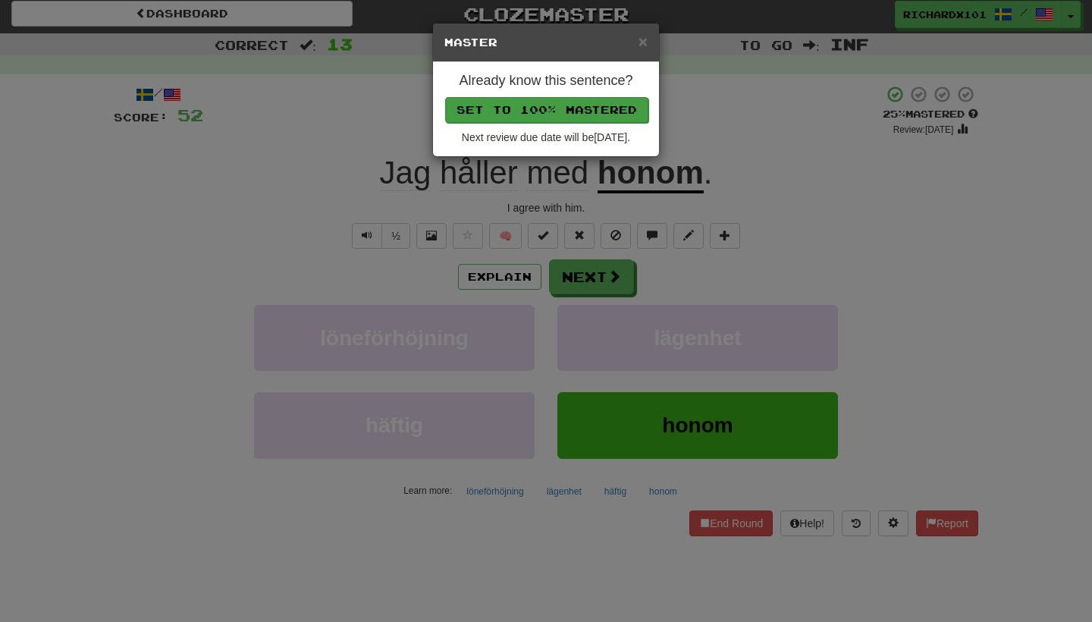
click at [565, 104] on button "Set to 100% Mastered" at bounding box center [546, 110] width 203 height 26
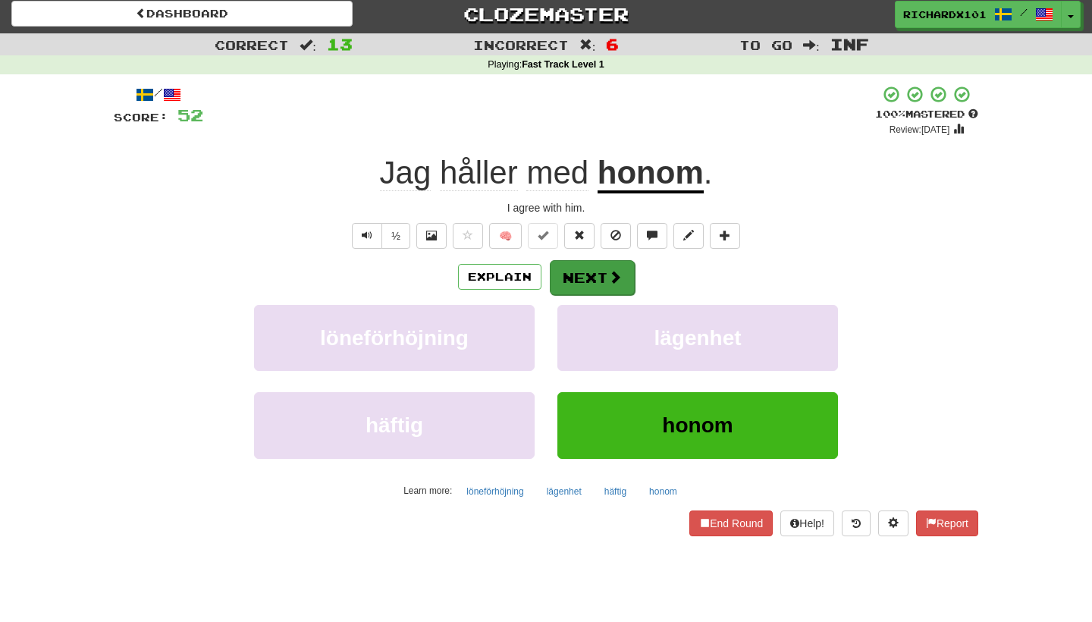
click at [605, 270] on button "Next" at bounding box center [592, 277] width 85 height 35
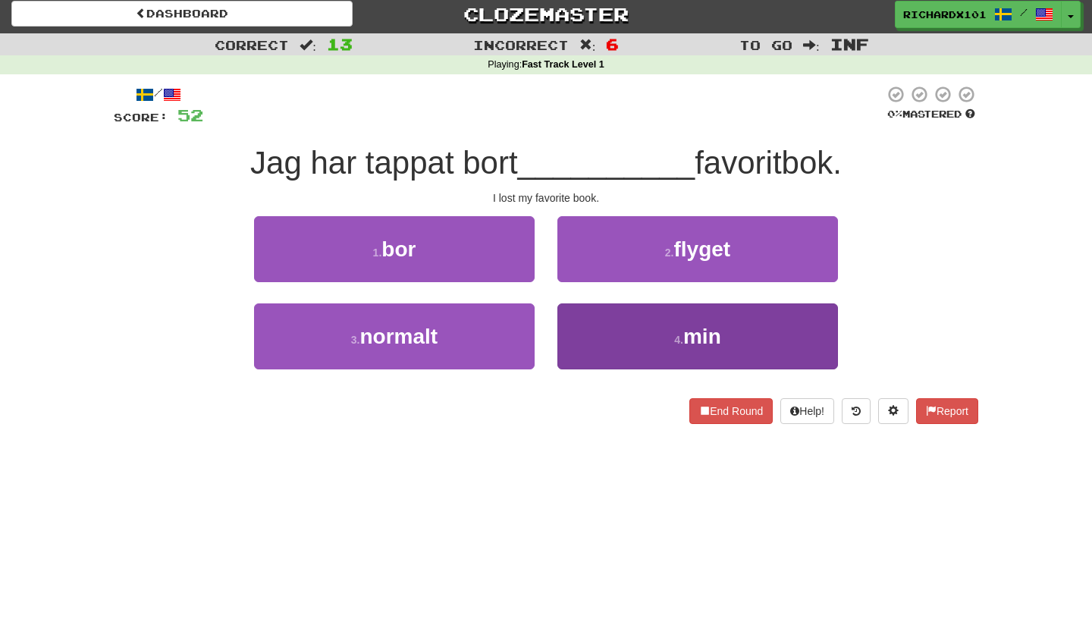
click at [625, 321] on button "4 . min" at bounding box center [697, 336] width 280 height 66
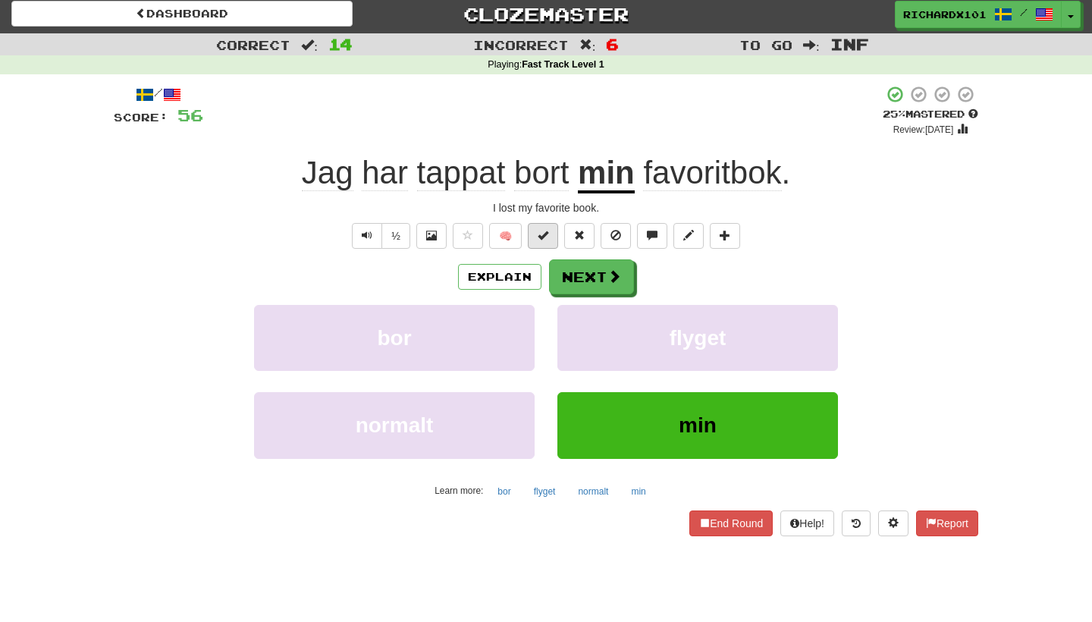
click at [547, 230] on span at bounding box center [542, 235] width 11 height 11
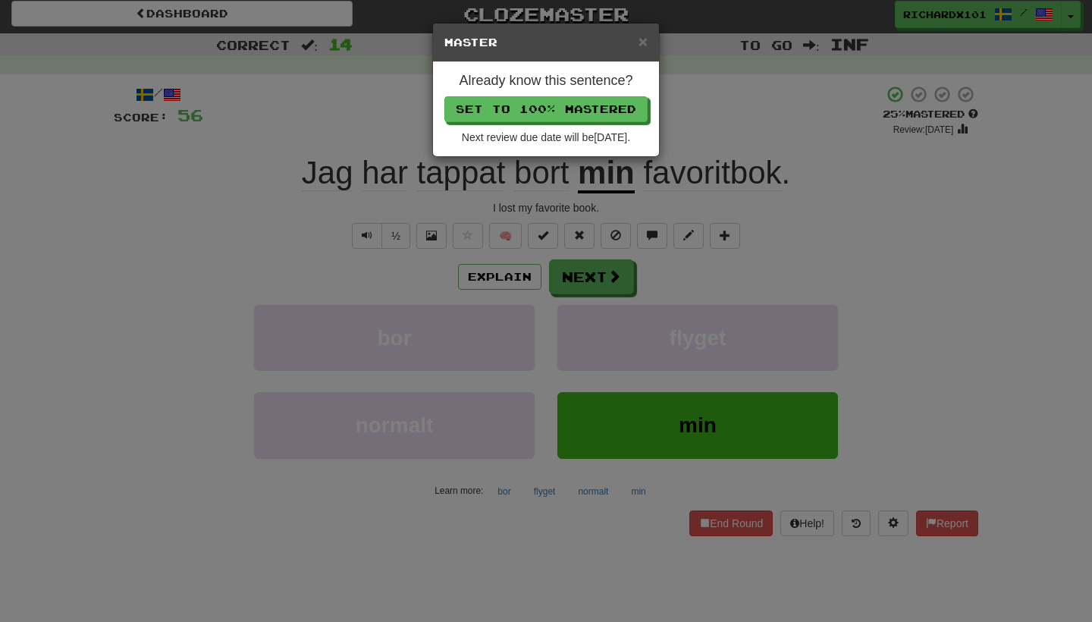
click at [570, 96] on p "Set to 100% Mastered" at bounding box center [545, 109] width 203 height 26
click at [570, 98] on button "Set to 100% Mastered" at bounding box center [546, 110] width 203 height 26
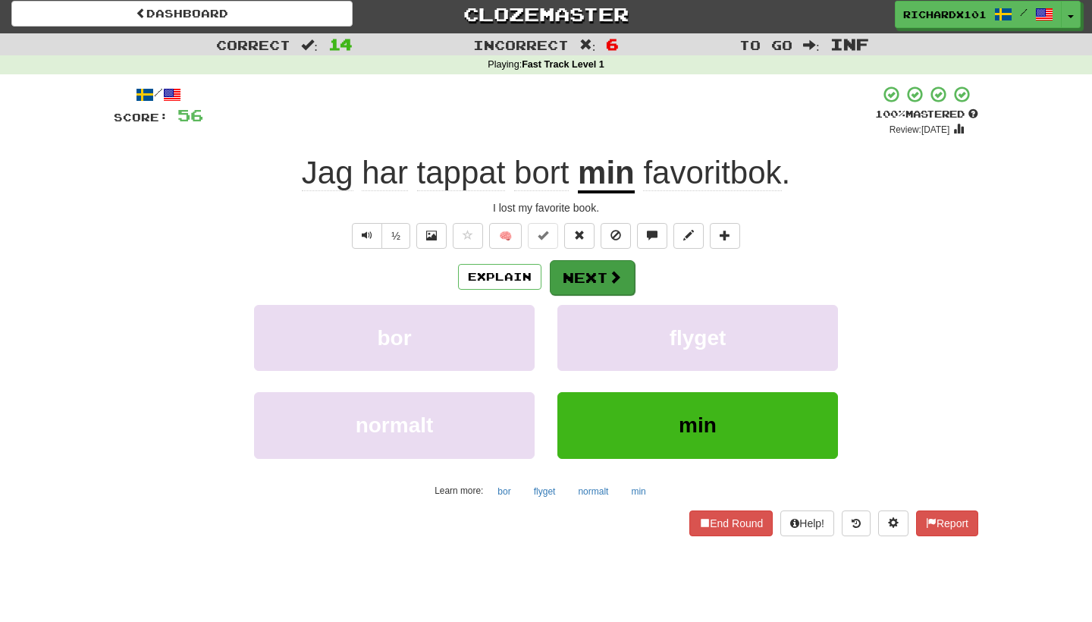
click at [562, 279] on button "Next" at bounding box center [592, 277] width 85 height 35
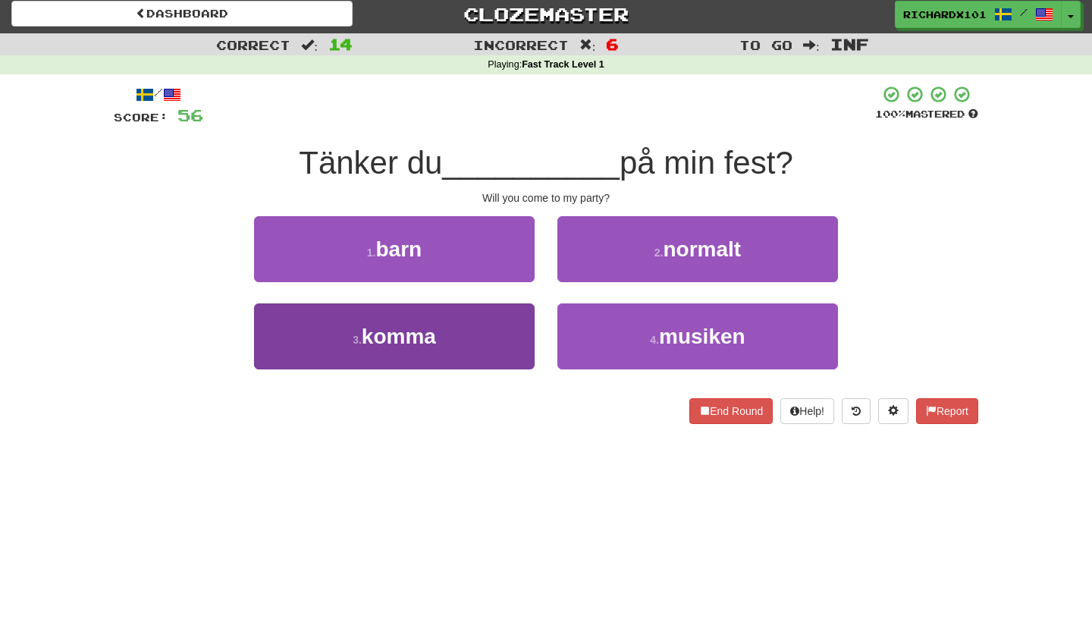
click at [496, 336] on button "3 . komma" at bounding box center [394, 336] width 280 height 66
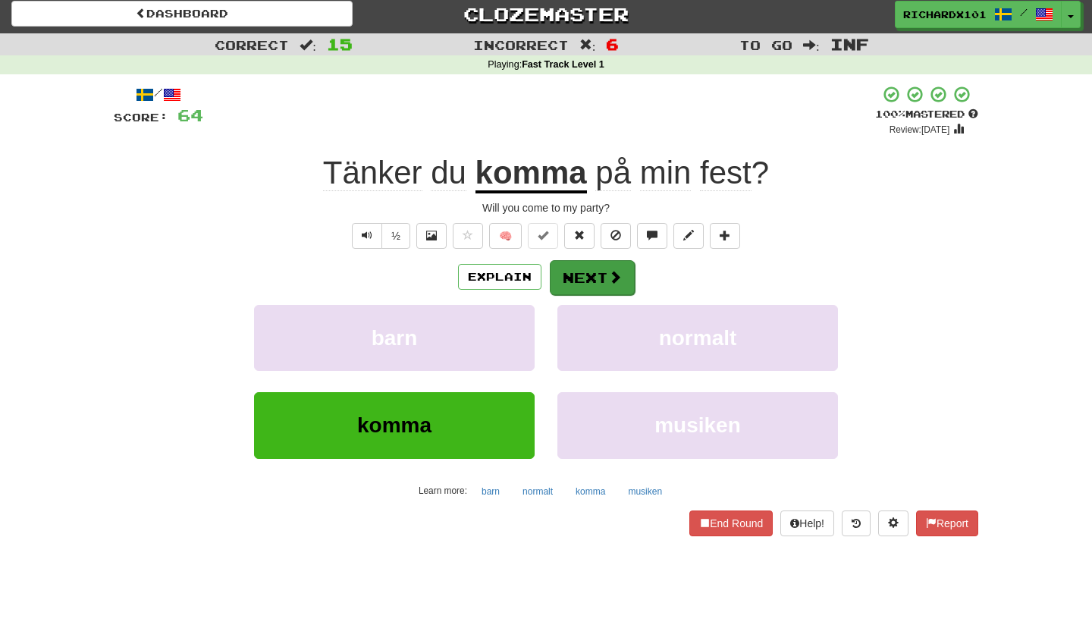
click at [566, 266] on button "Next" at bounding box center [592, 277] width 85 height 35
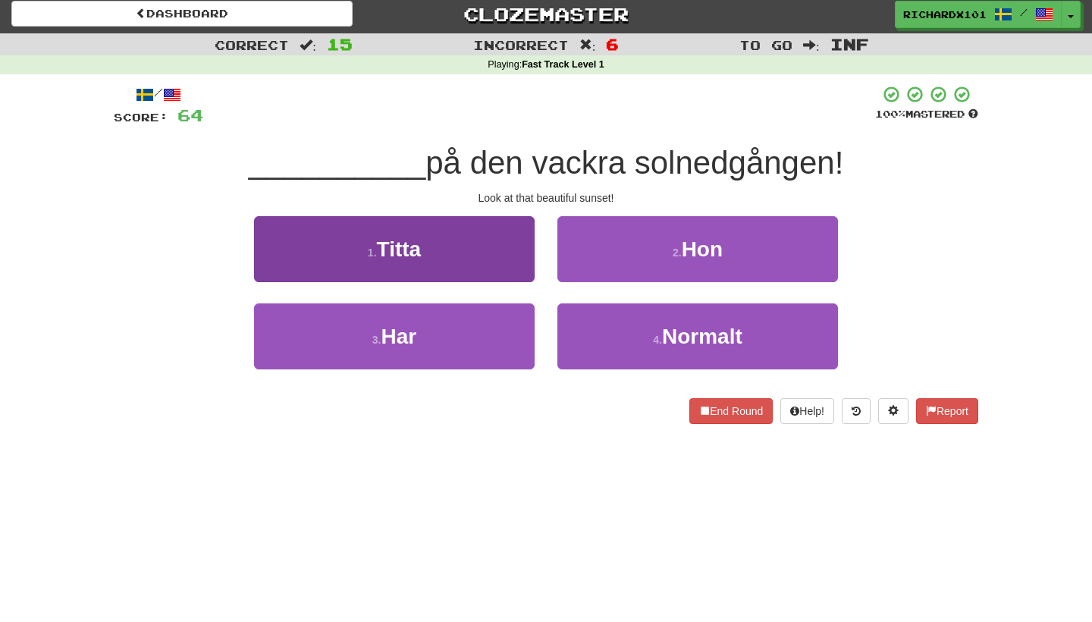
click at [489, 240] on button "1 . Titta" at bounding box center [394, 249] width 280 height 66
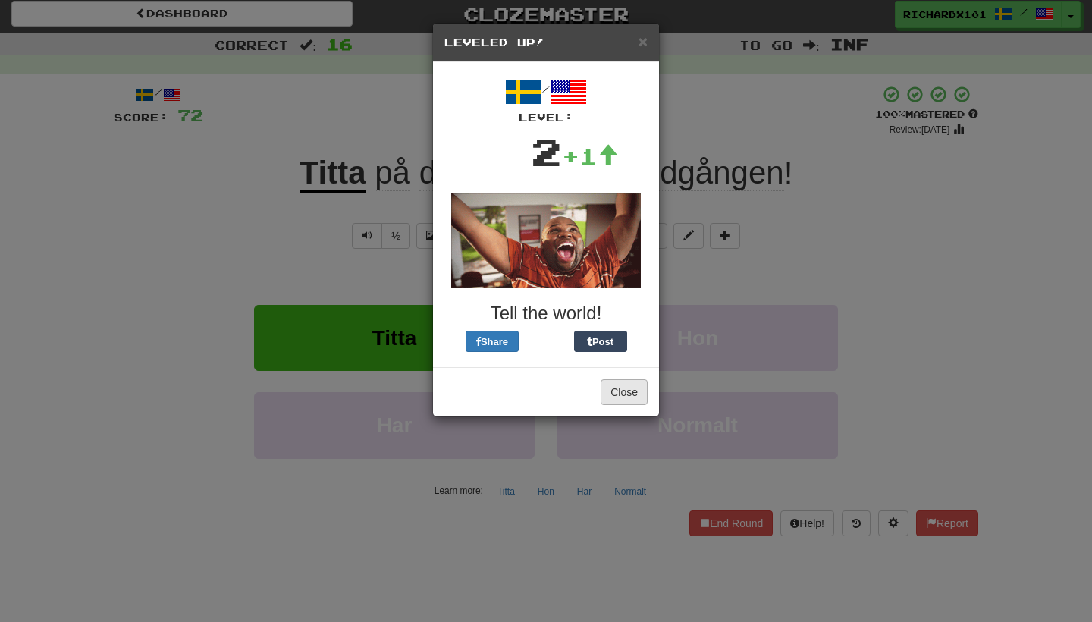
click at [634, 392] on button "Close" at bounding box center [623, 392] width 47 height 26
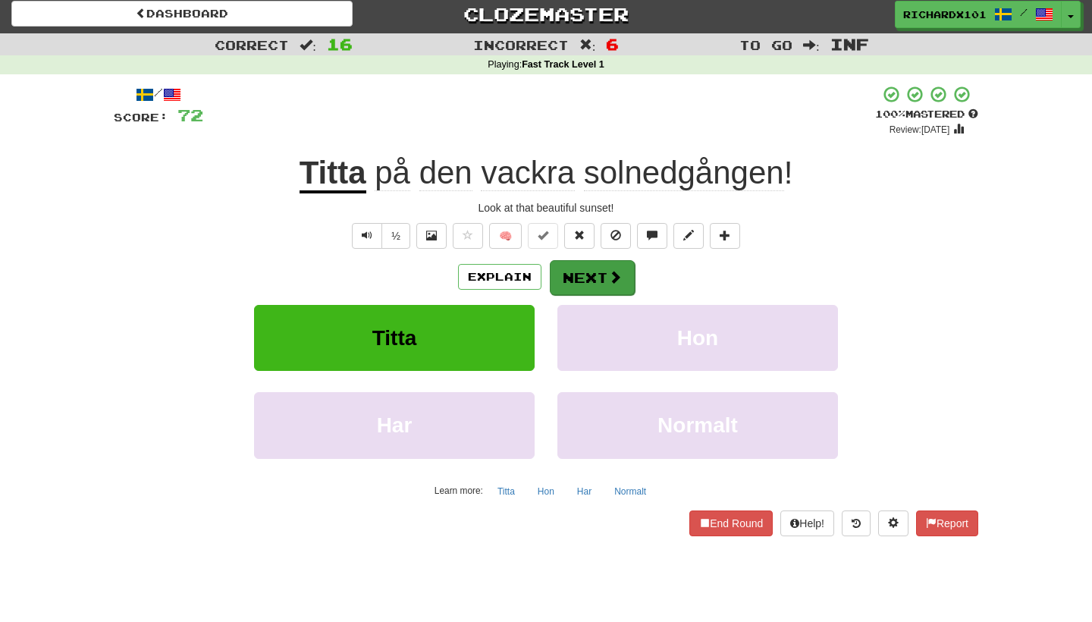
click at [594, 276] on button "Next" at bounding box center [592, 277] width 85 height 35
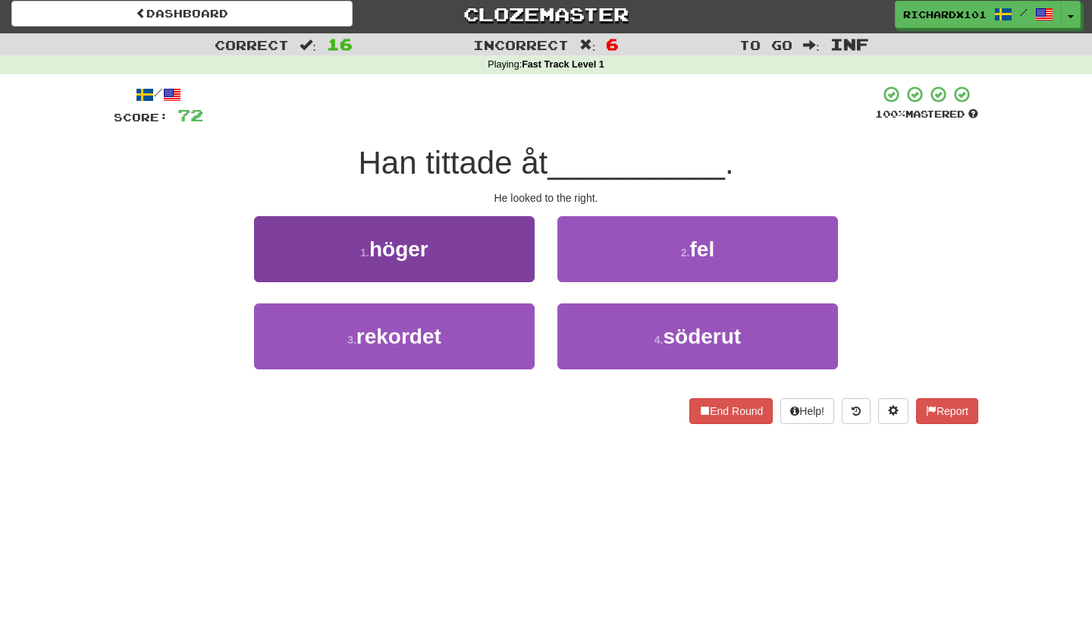
click at [515, 247] on button "1 . höger" at bounding box center [394, 249] width 280 height 66
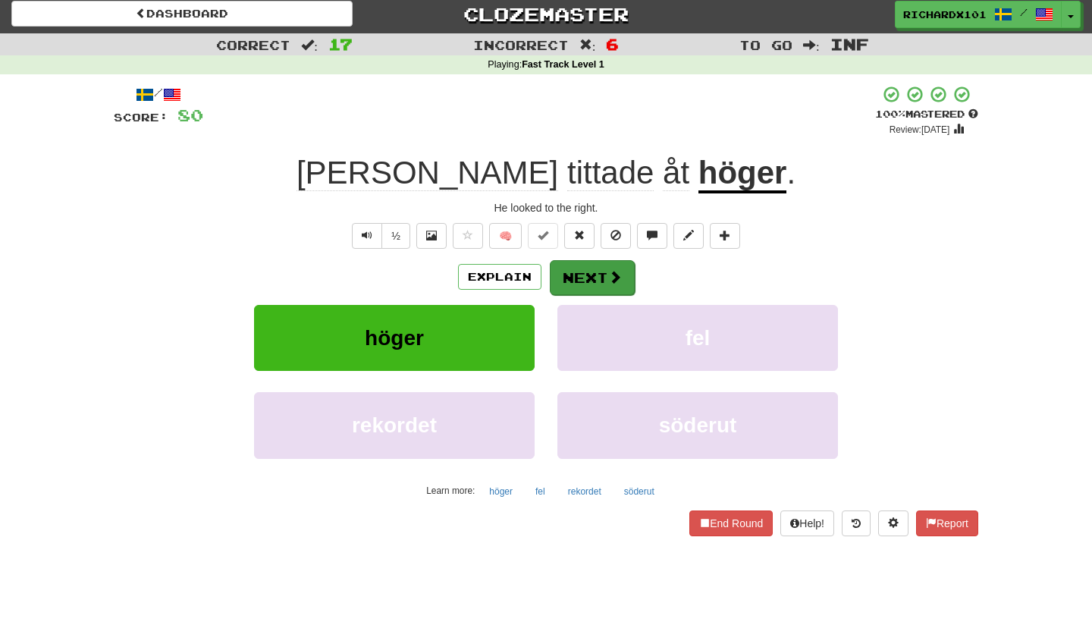
click at [570, 267] on button "Next" at bounding box center [592, 277] width 85 height 35
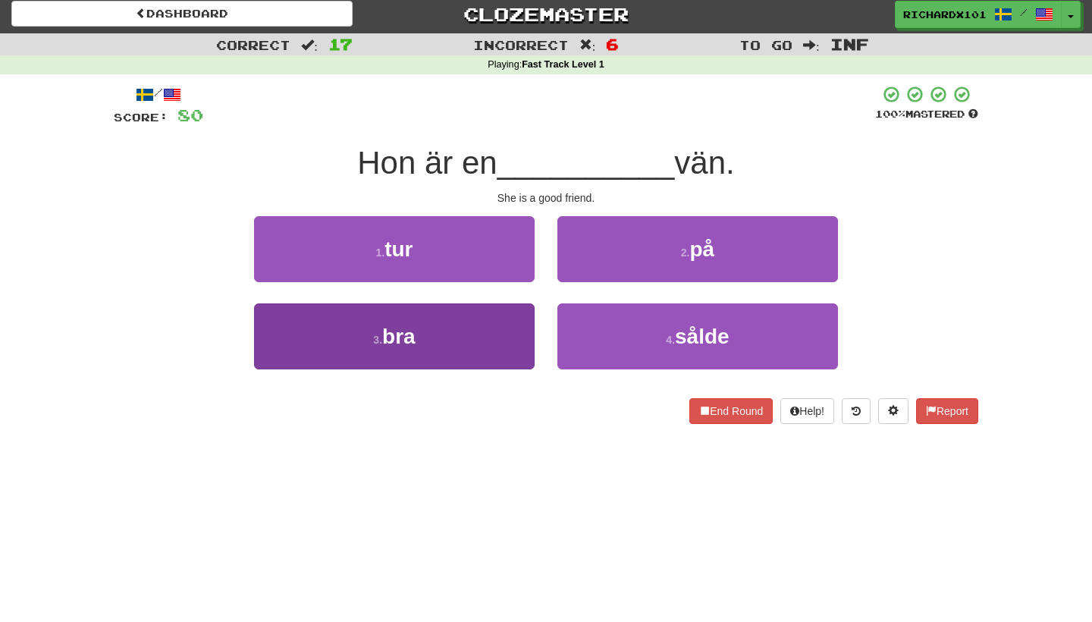
click at [492, 331] on button "3 . bra" at bounding box center [394, 336] width 280 height 66
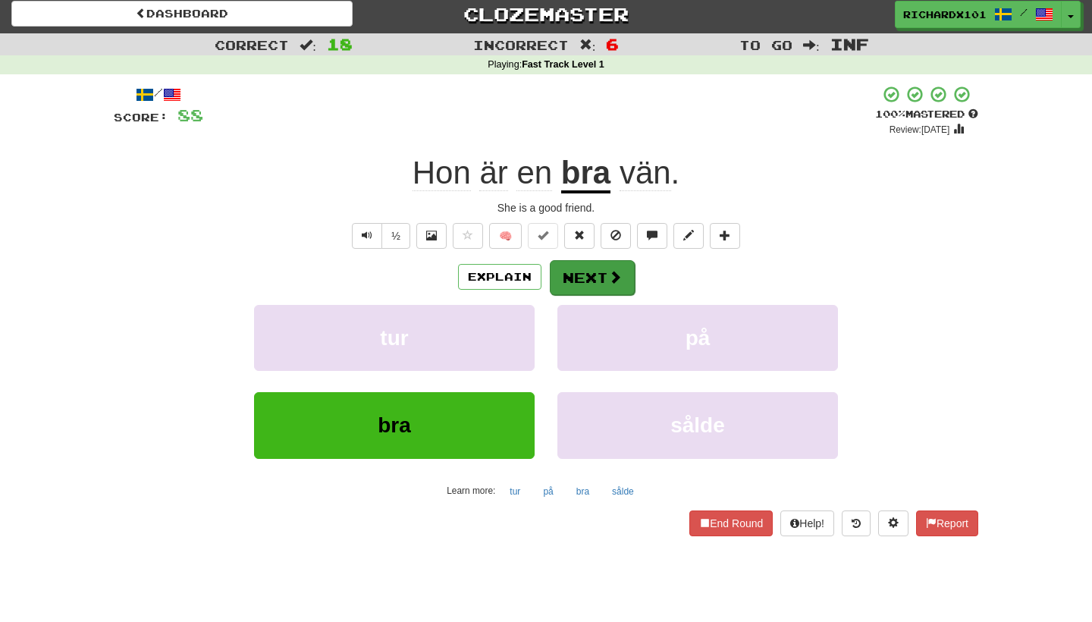
click at [562, 263] on button "Next" at bounding box center [592, 277] width 85 height 35
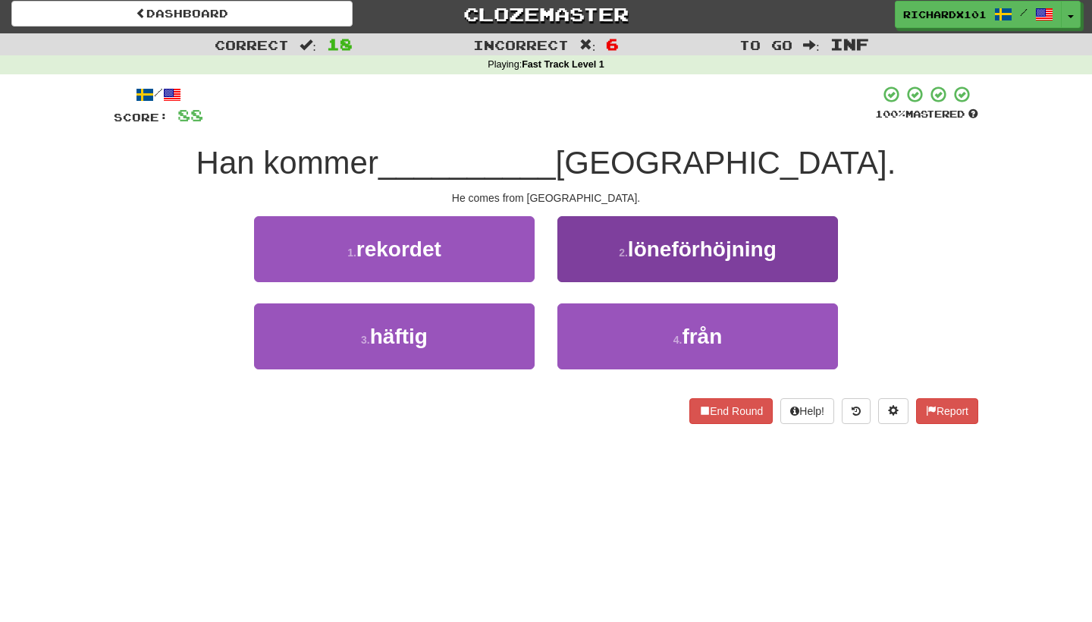
click at [600, 315] on button "4 . från" at bounding box center [697, 336] width 280 height 66
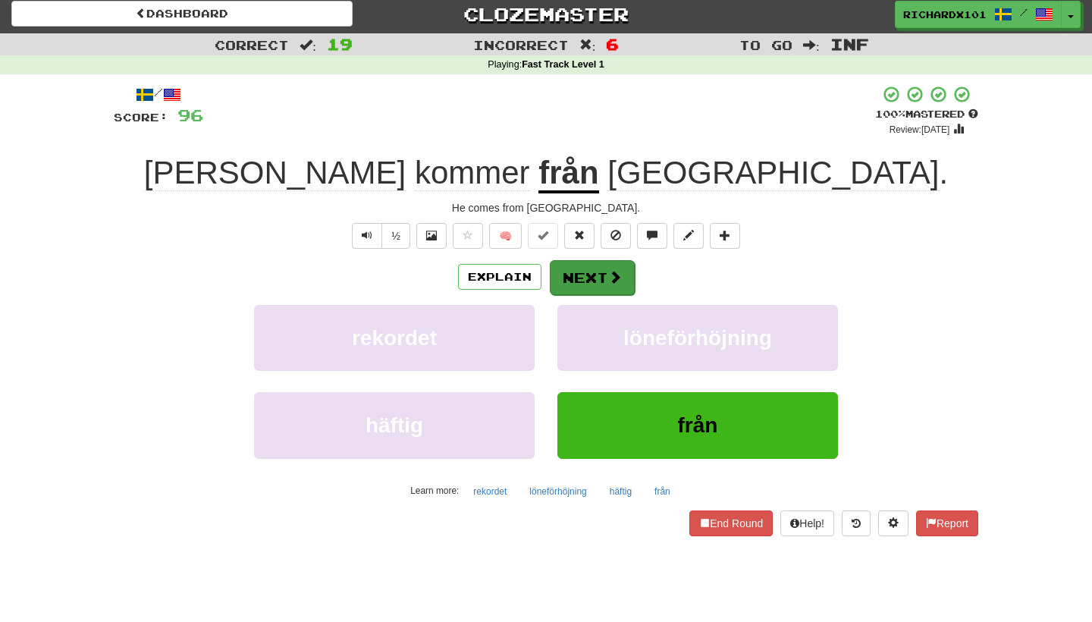
click at [578, 268] on button "Next" at bounding box center [592, 277] width 85 height 35
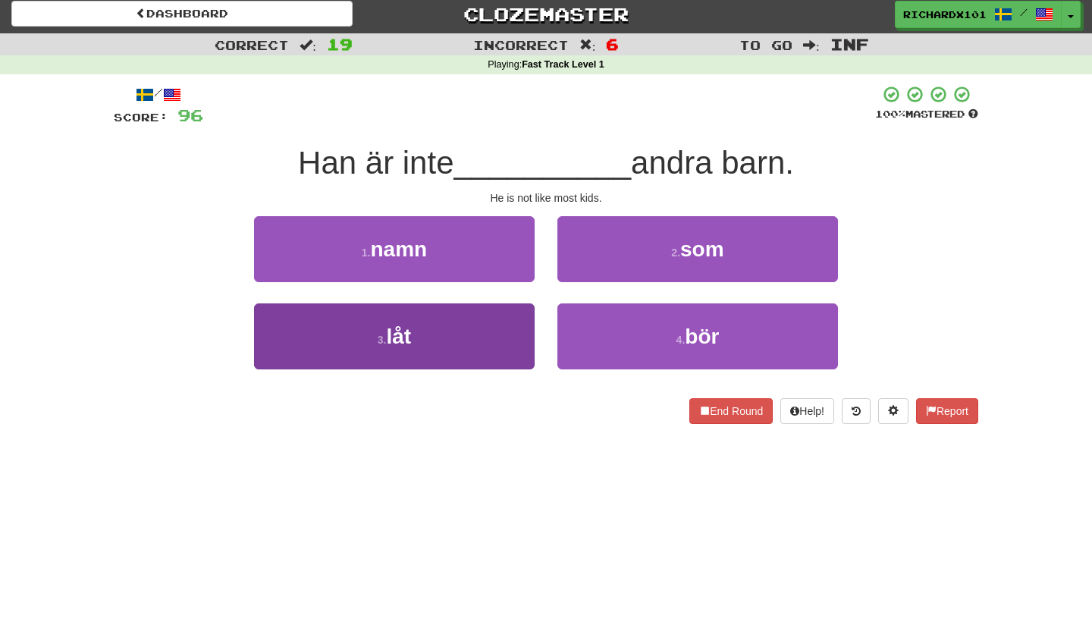
click at [496, 330] on button "3 . låt" at bounding box center [394, 336] width 280 height 66
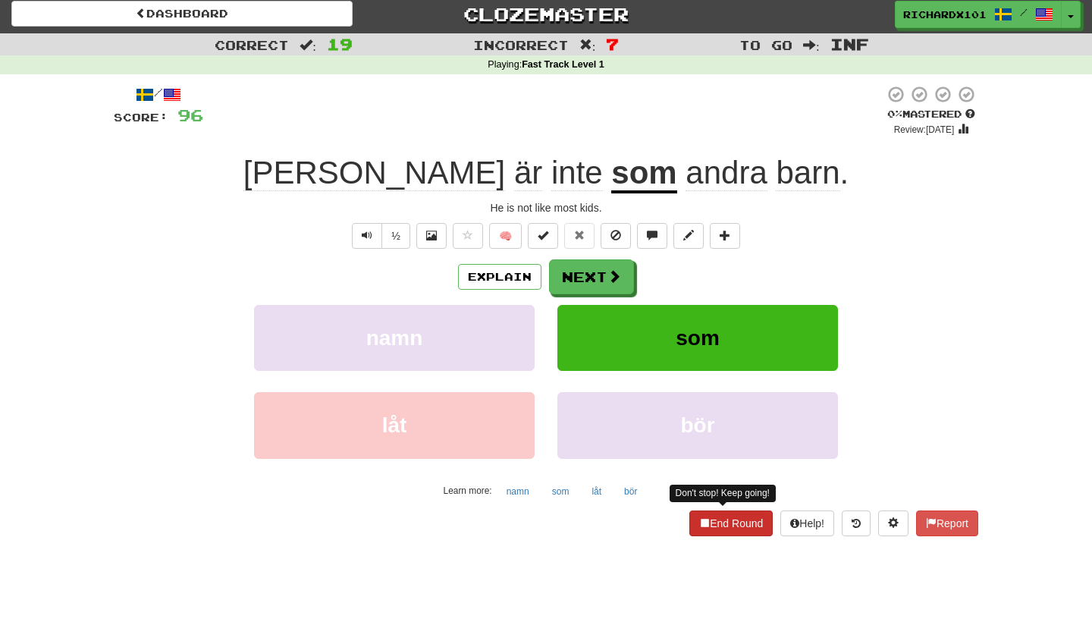
click at [694, 511] on button "End Round" at bounding box center [730, 523] width 83 height 26
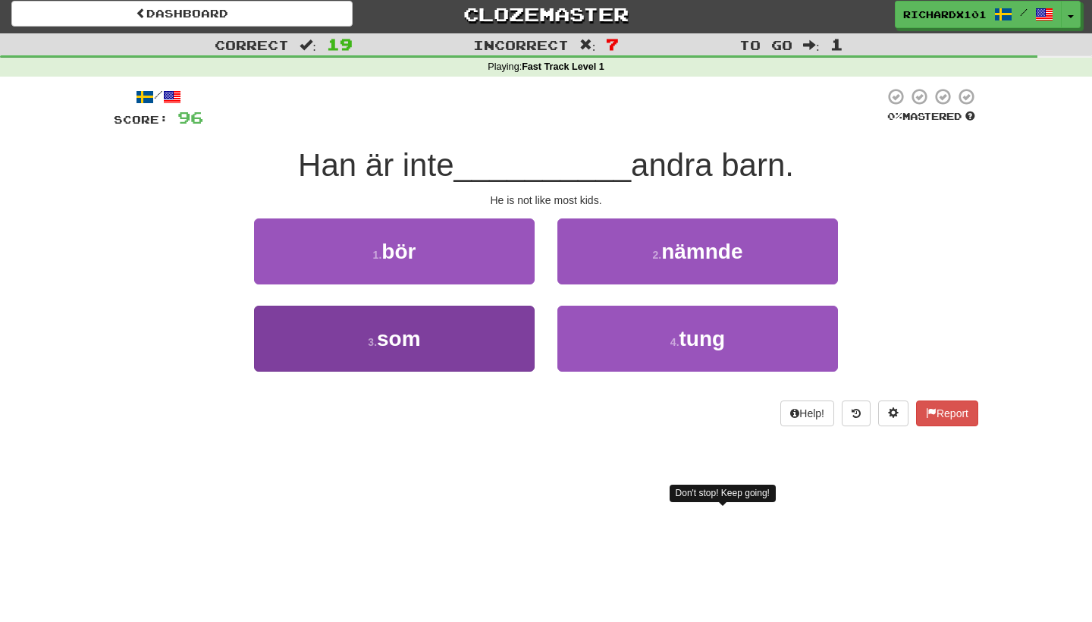
click at [512, 352] on button "3 . som" at bounding box center [394, 338] width 280 height 66
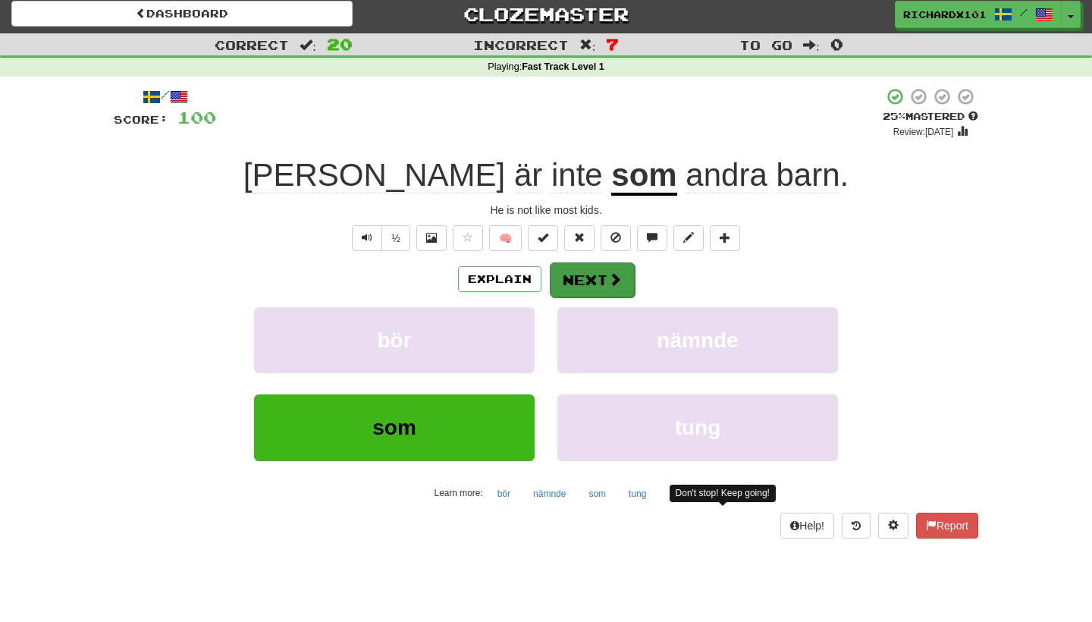
click at [581, 276] on button "Next" at bounding box center [592, 279] width 85 height 35
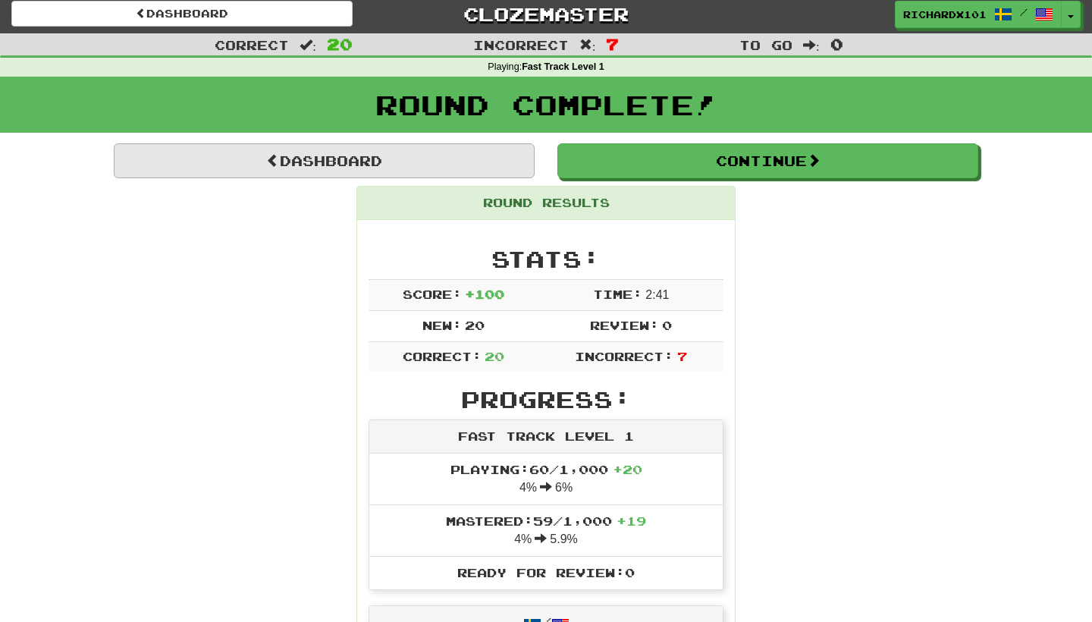
click at [437, 160] on link "Dashboard" at bounding box center [324, 160] width 421 height 35
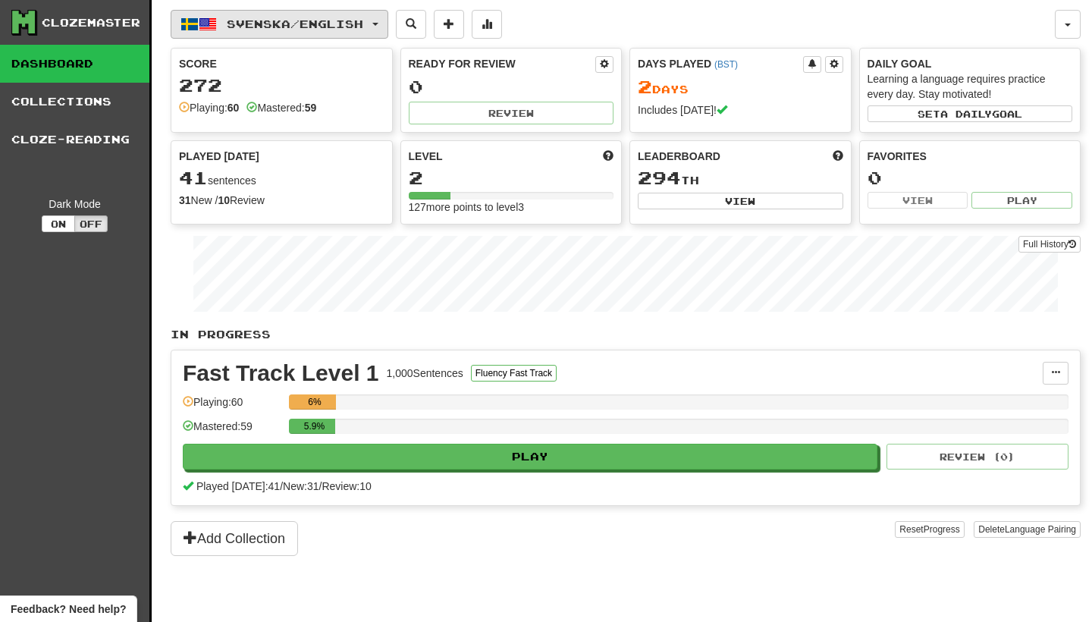
click at [387, 28] on button "Svenska / English" at bounding box center [280, 24] width 218 height 29
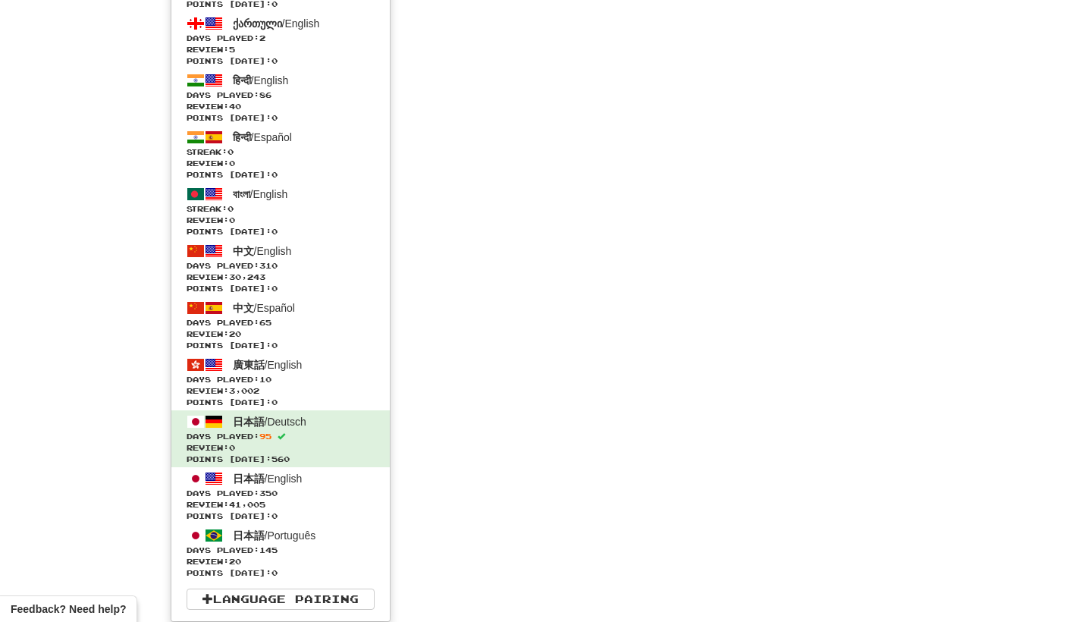
scroll to position [4069, 0]
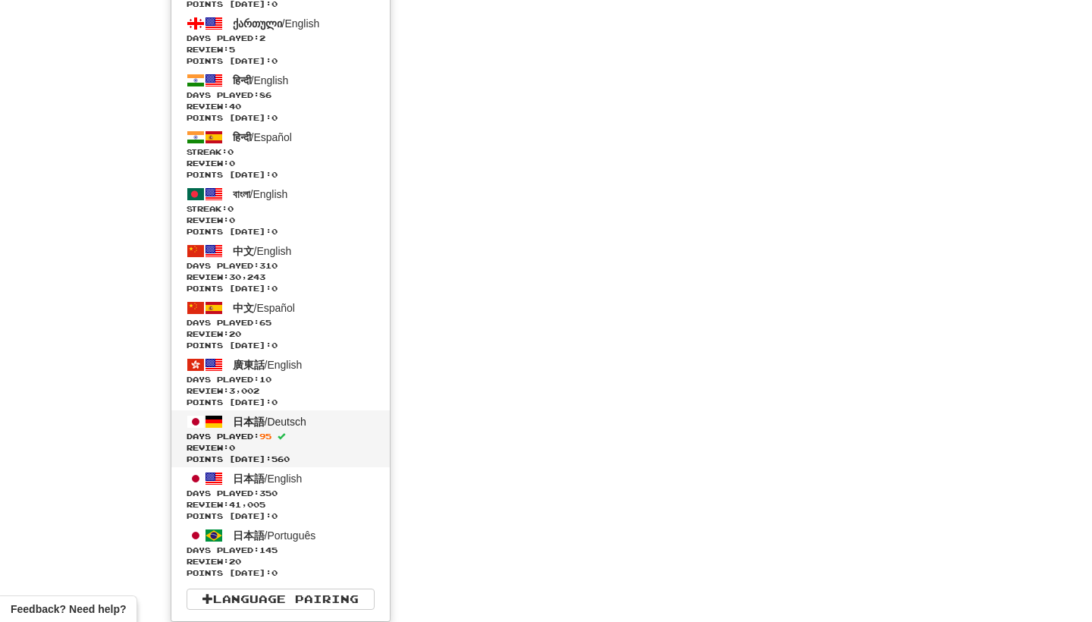
click at [324, 422] on link "日本語 / Deutsch Days Played: 95 Review: 0 Points [DATE]: 560" at bounding box center [280, 438] width 218 height 57
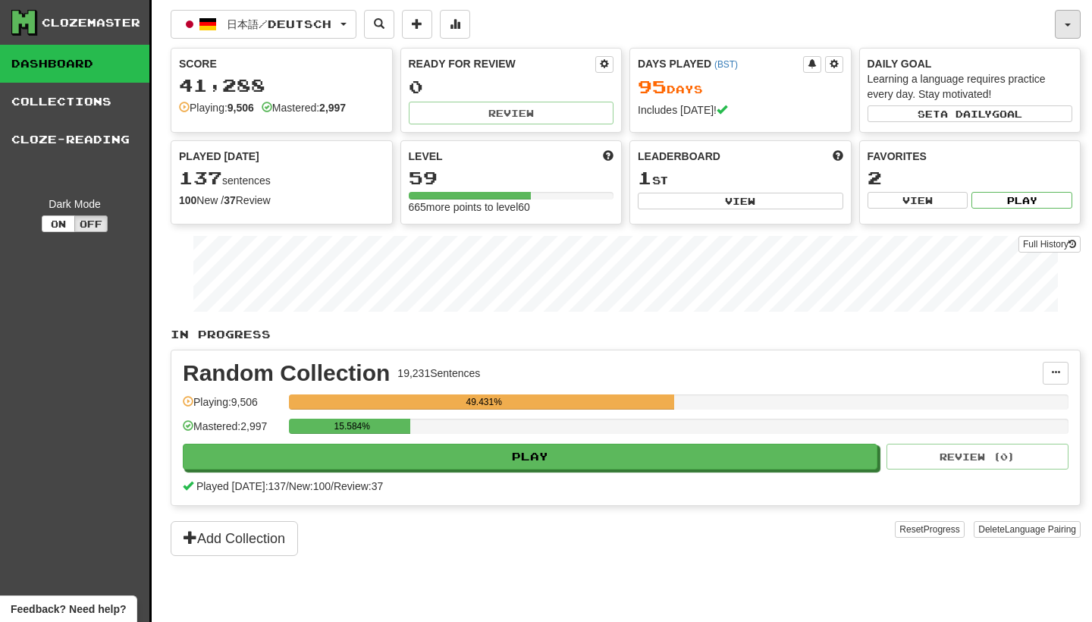
click at [1063, 23] on button "button" at bounding box center [1067, 24] width 26 height 29
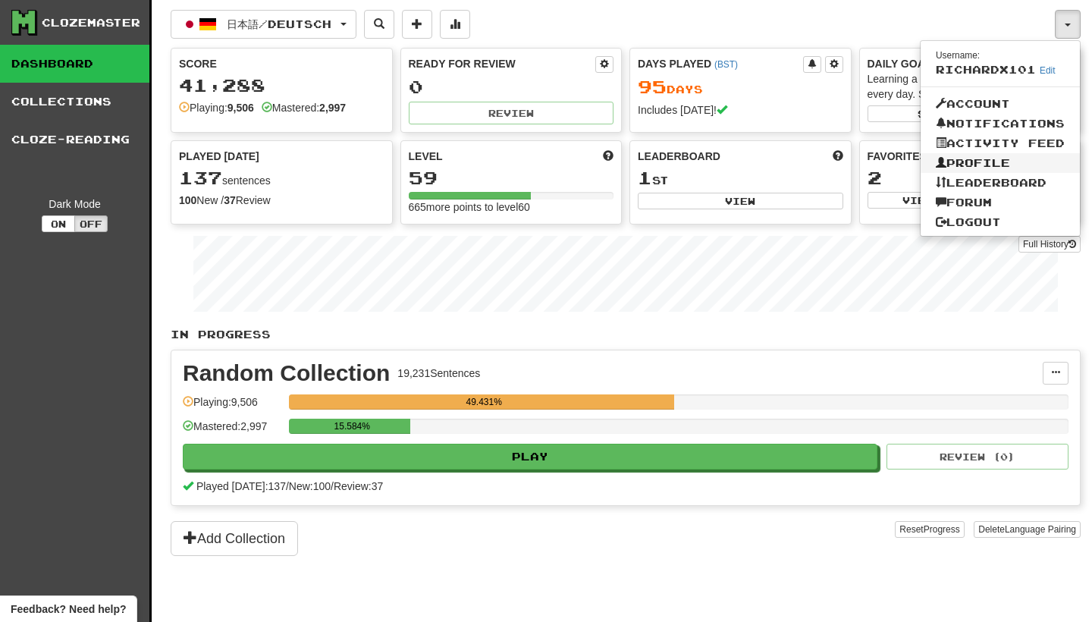
click at [1007, 163] on link "Profile" at bounding box center [999, 163] width 159 height 20
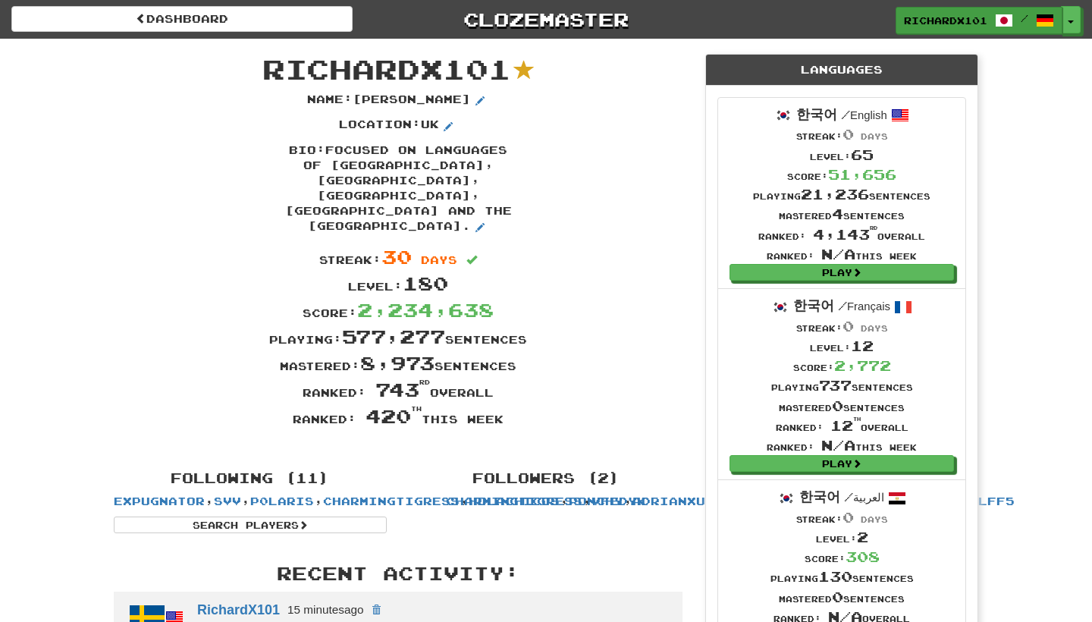
click at [974, 29] on link "RichardX101 /" at bounding box center [978, 20] width 167 height 27
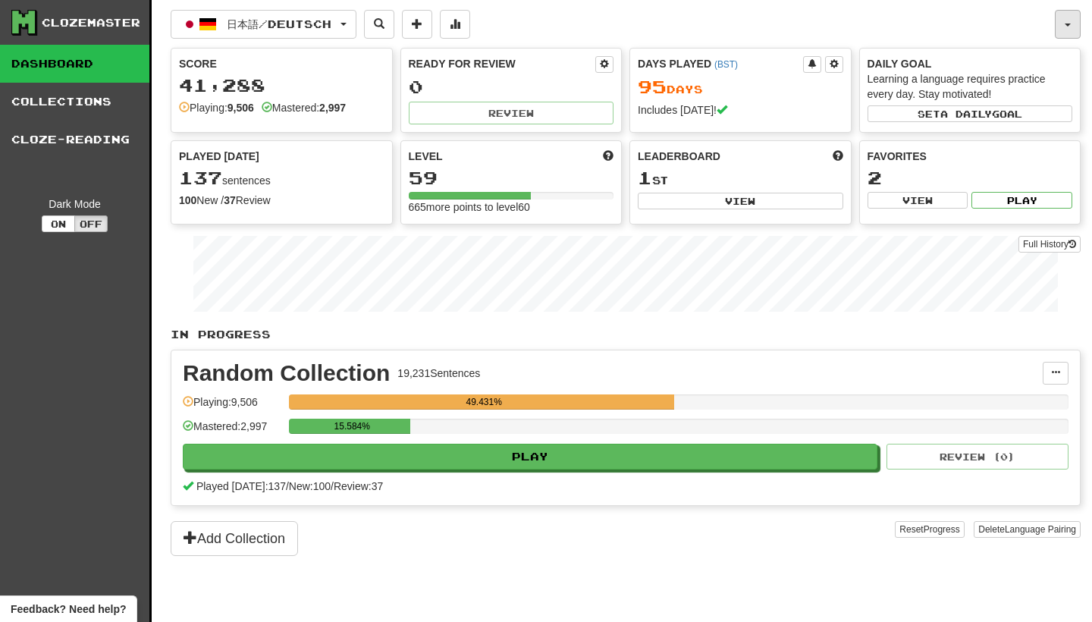
click at [1069, 28] on button "button" at bounding box center [1067, 24] width 26 height 29
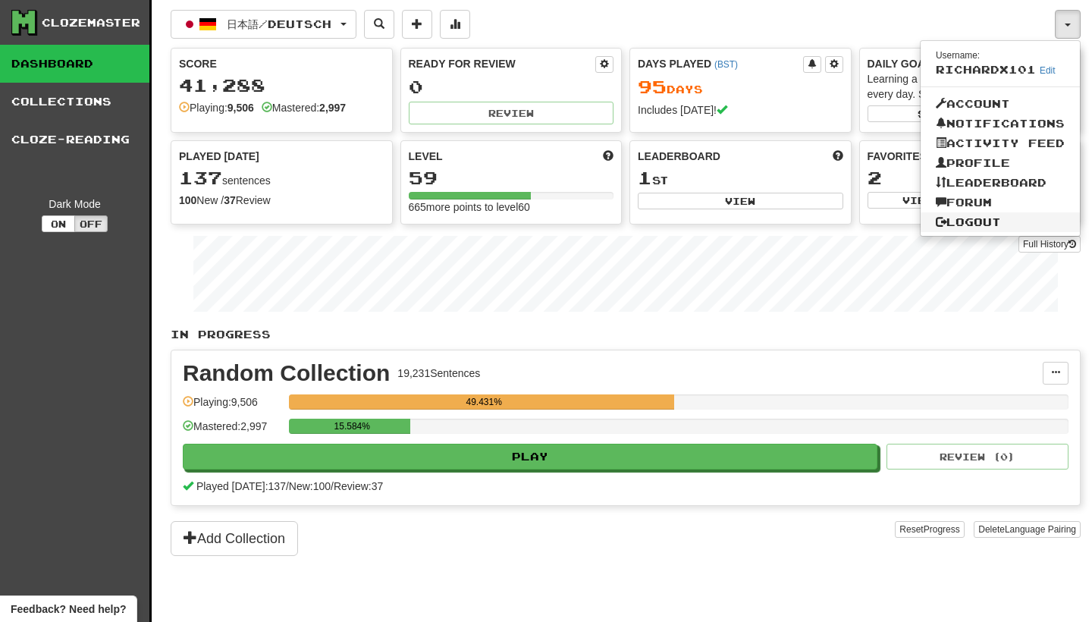
click at [962, 215] on link "Logout" at bounding box center [999, 222] width 159 height 20
